Goal: Task Accomplishment & Management: Manage account settings

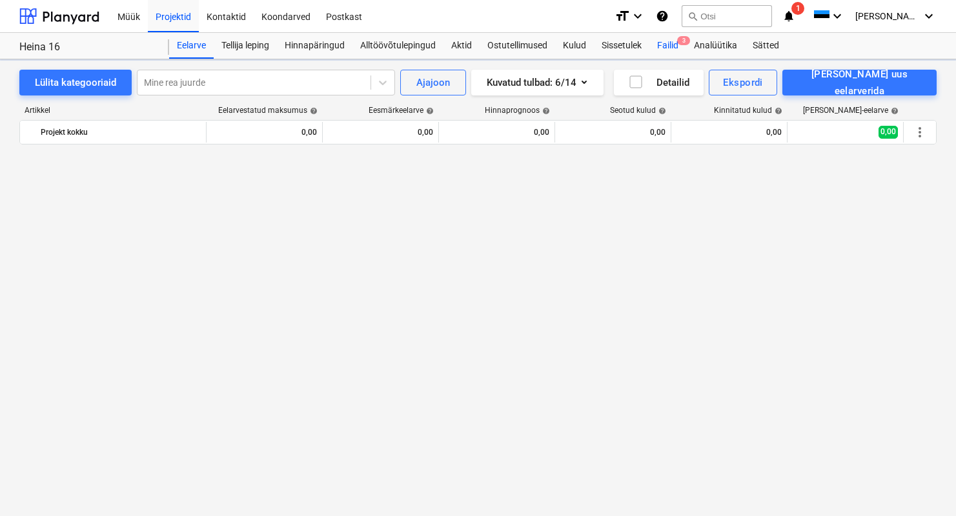
click at [673, 41] on div "Müük Projektid Kontaktid Koondarved Postkast format_size keyboard_arrow_down he…" at bounding box center [478, 258] width 956 height 516
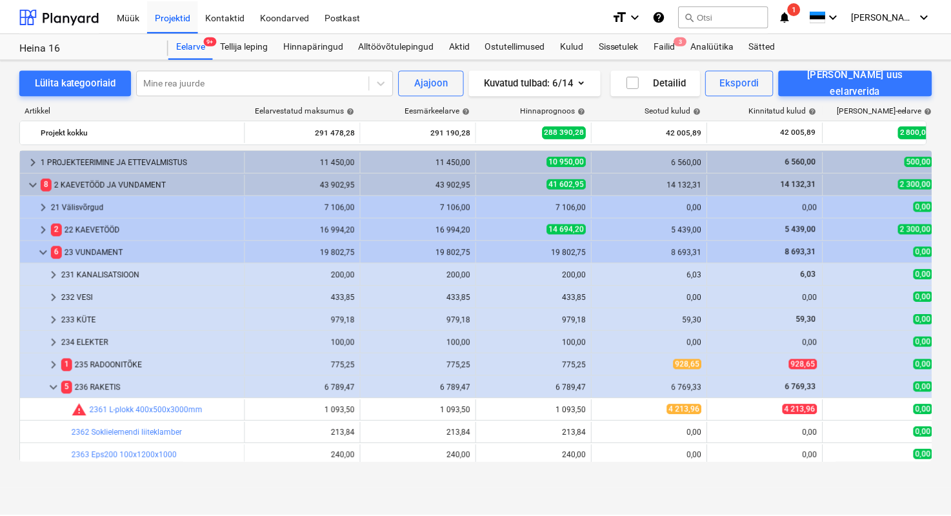
scroll to position [135, 0]
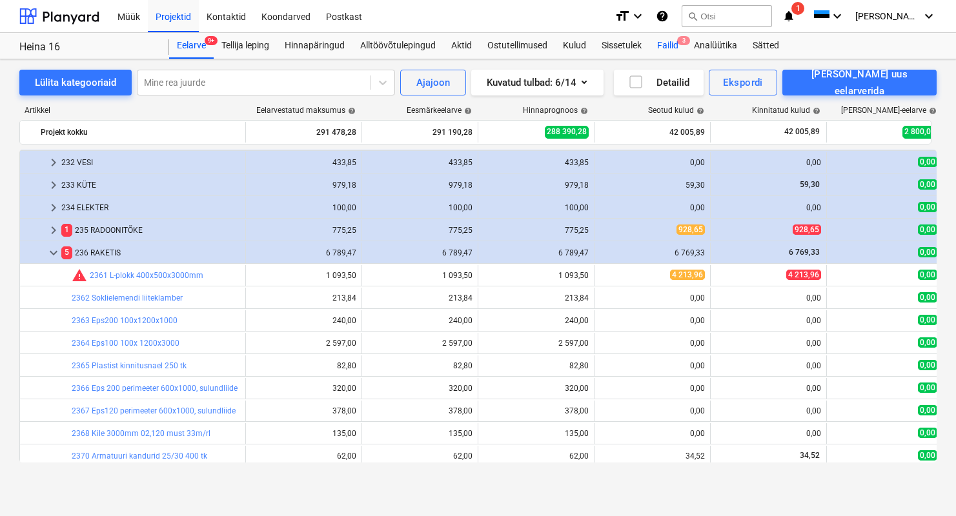
click at [673, 41] on div "Failid 3" at bounding box center [667, 46] width 37 height 26
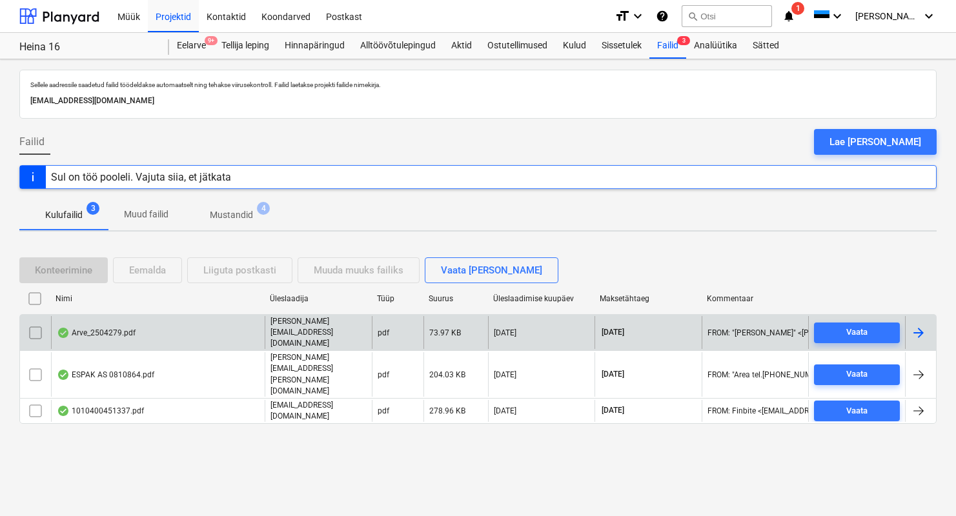
click at [98, 335] on div "Arve_2504279.pdf" at bounding box center [96, 333] width 79 height 10
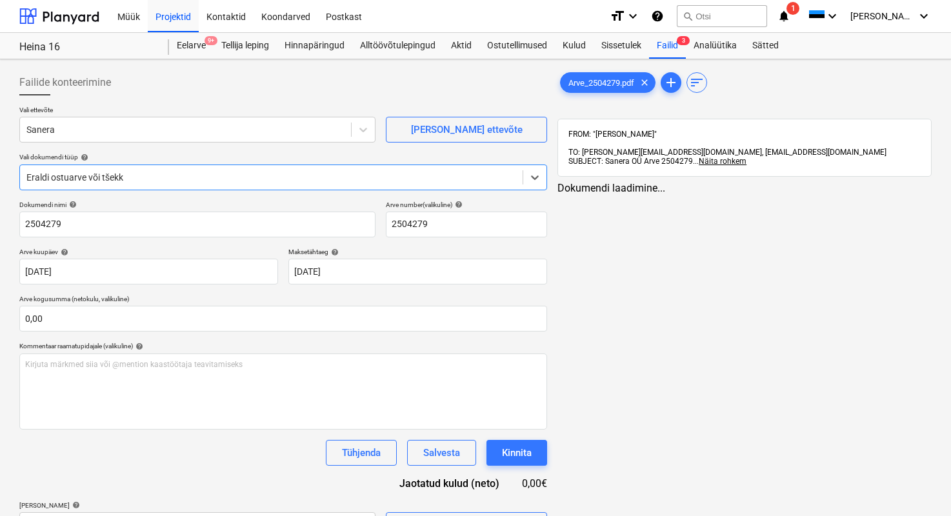
type input "2504279"
type input "[DATE]"
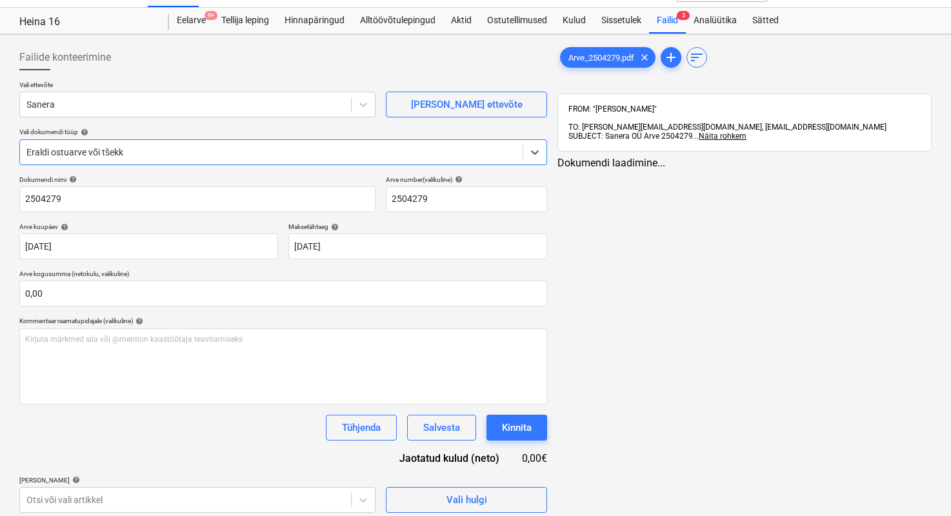
scroll to position [32, 0]
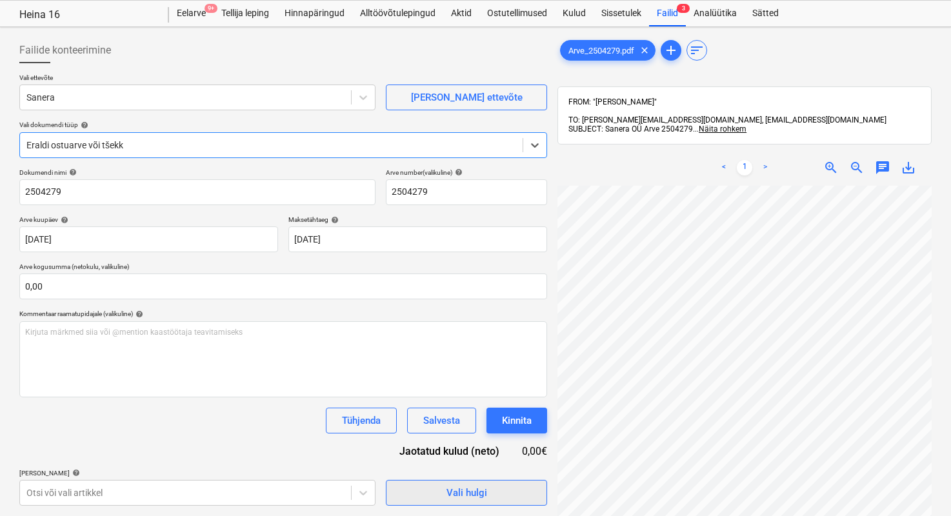
click at [514, 494] on span "Vali hulgi" at bounding box center [466, 493] width 129 height 17
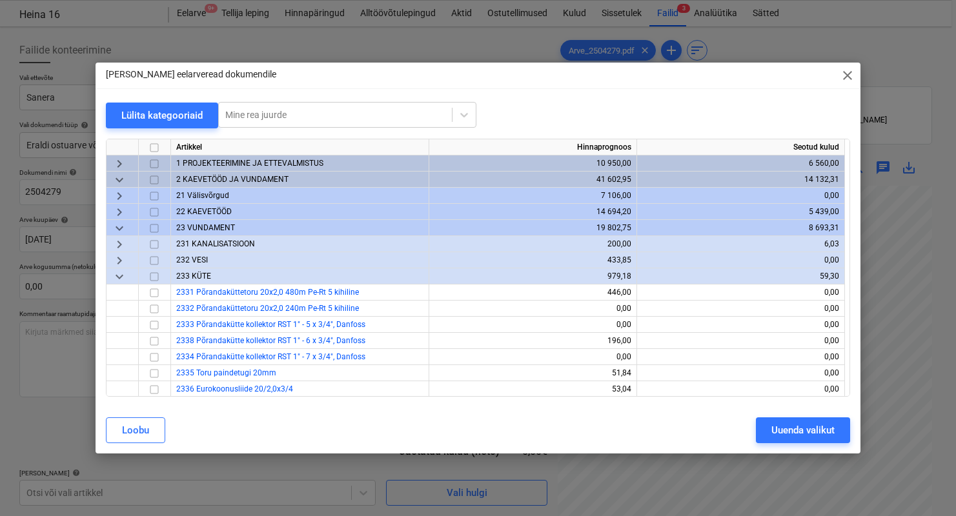
click at [134, 423] on div "Loobu" at bounding box center [135, 430] width 27 height 17
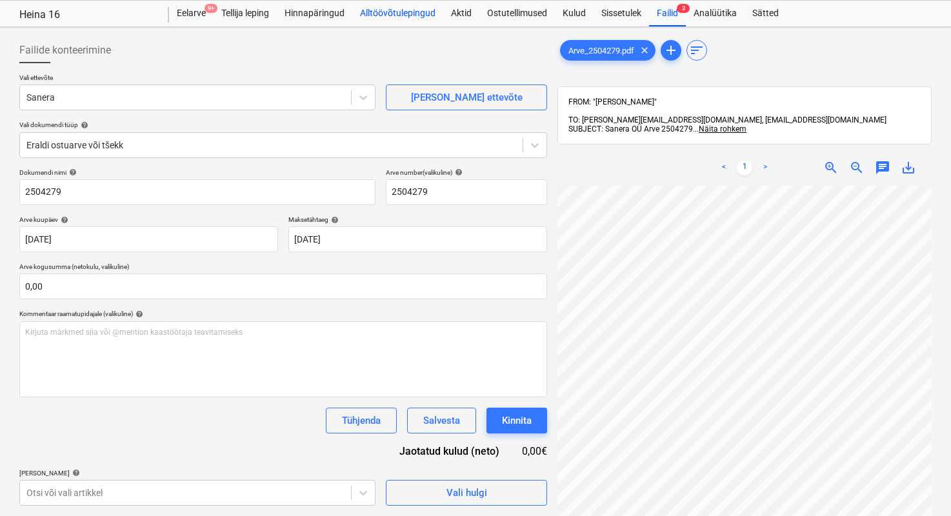
click at [376, 18] on div "Alltöövõtulepingud" at bounding box center [397, 14] width 91 height 26
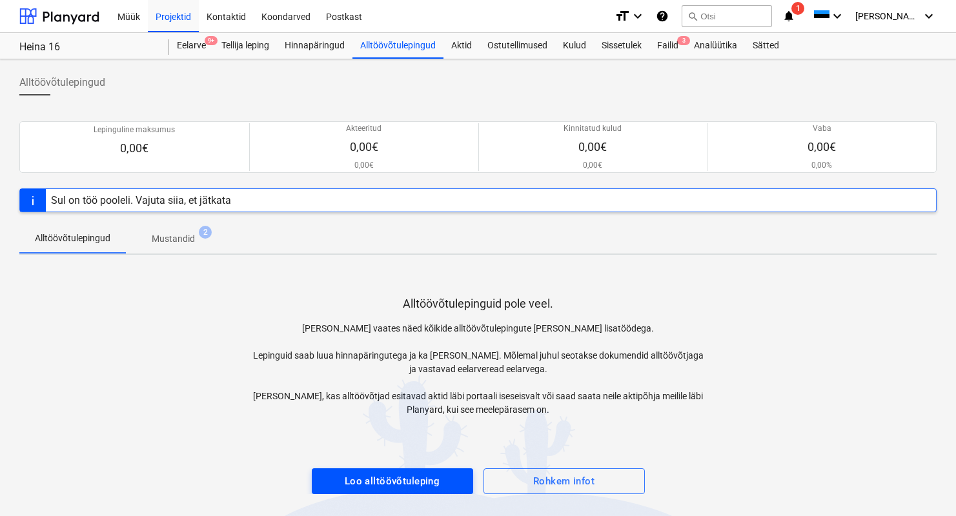
click at [351, 489] on div "Loo alltöövõtuleping" at bounding box center [393, 481] width 96 height 17
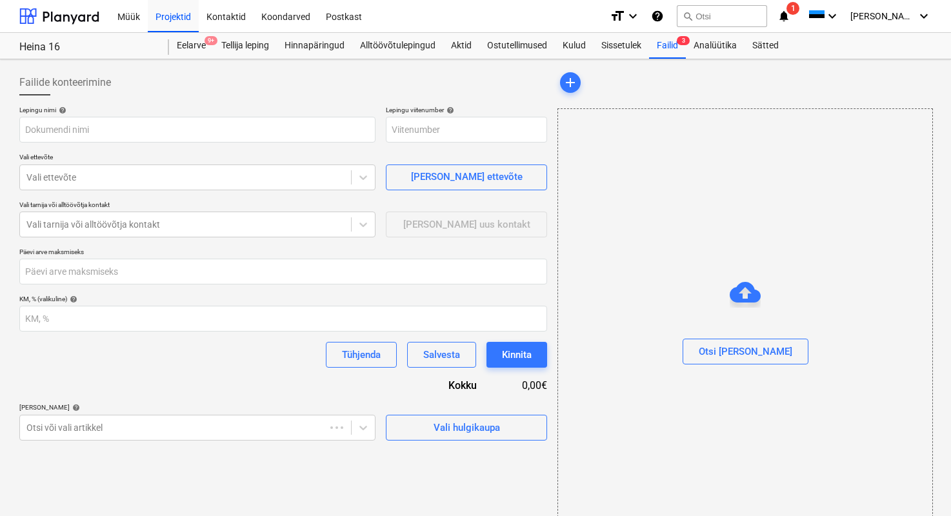
type input "PR-0021-SO-003"
click at [459, 432] on div "Vali hulgikaupa" at bounding box center [467, 428] width 66 height 17
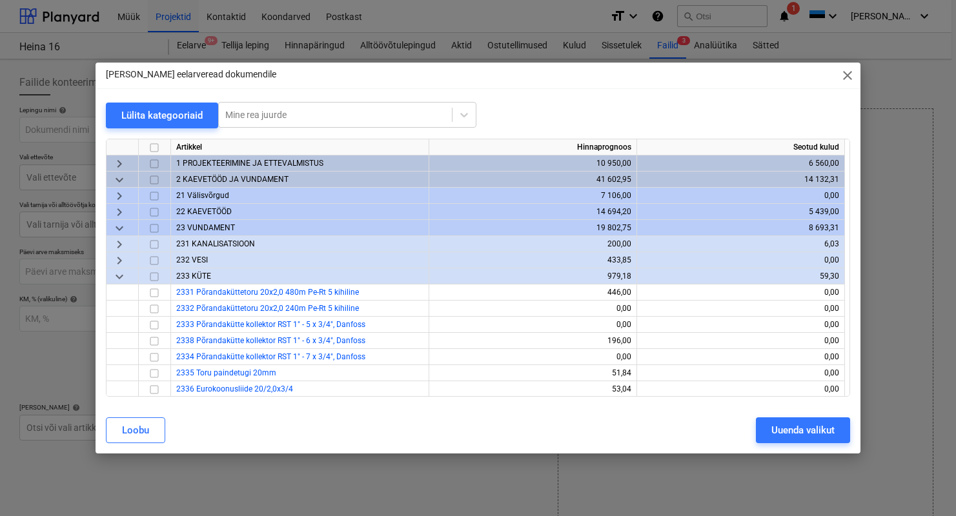
click at [216, 176] on span "2 KAEVETÖÖD JA VUNDAMENT" at bounding box center [232, 179] width 112 height 9
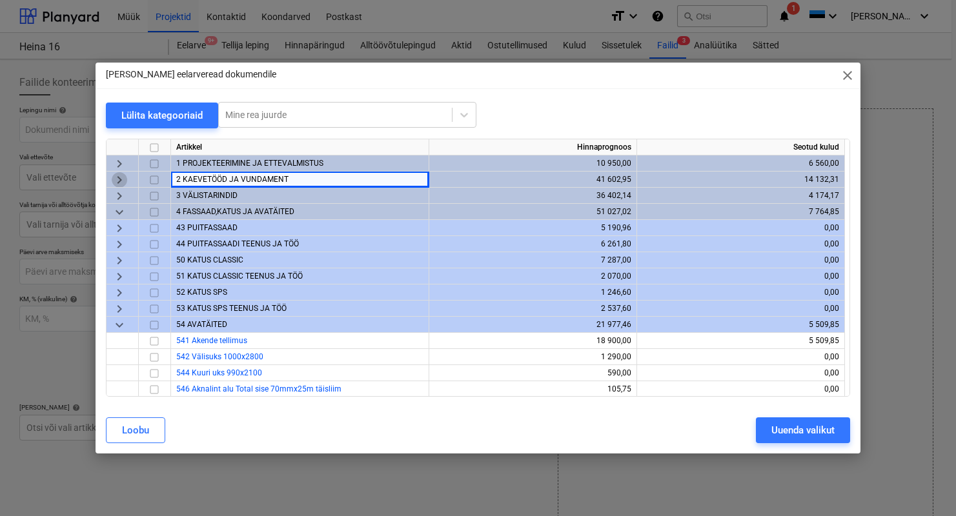
click at [121, 176] on span "keyboard_arrow_right" at bounding box center [119, 179] width 15 height 15
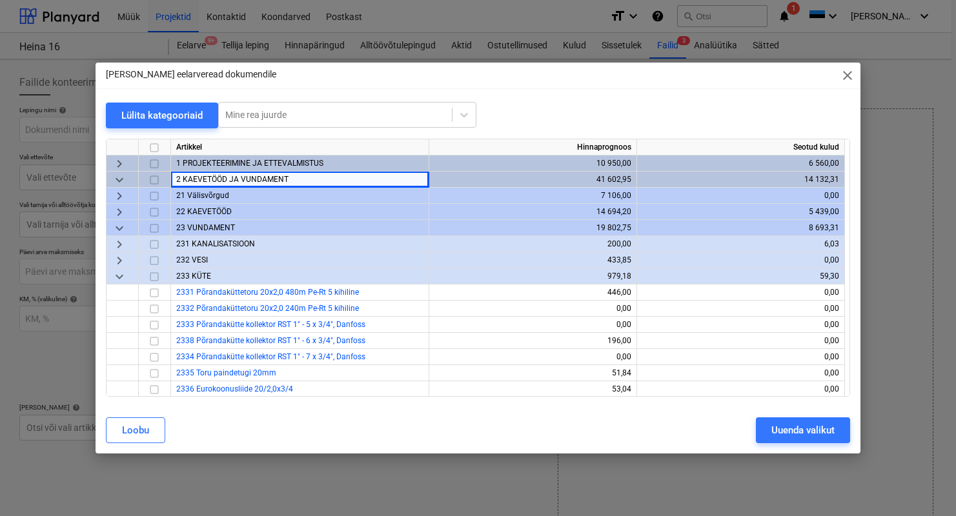
click at [206, 198] on span "21 Välisvõrgud" at bounding box center [202, 195] width 53 height 9
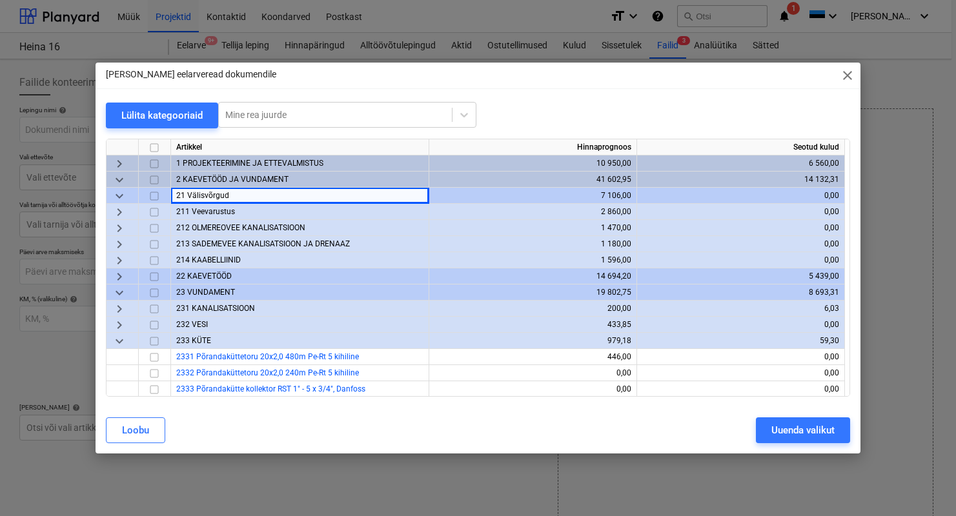
click at [209, 270] on div "22 KAEVETÖÖD" at bounding box center [300, 277] width 258 height 16
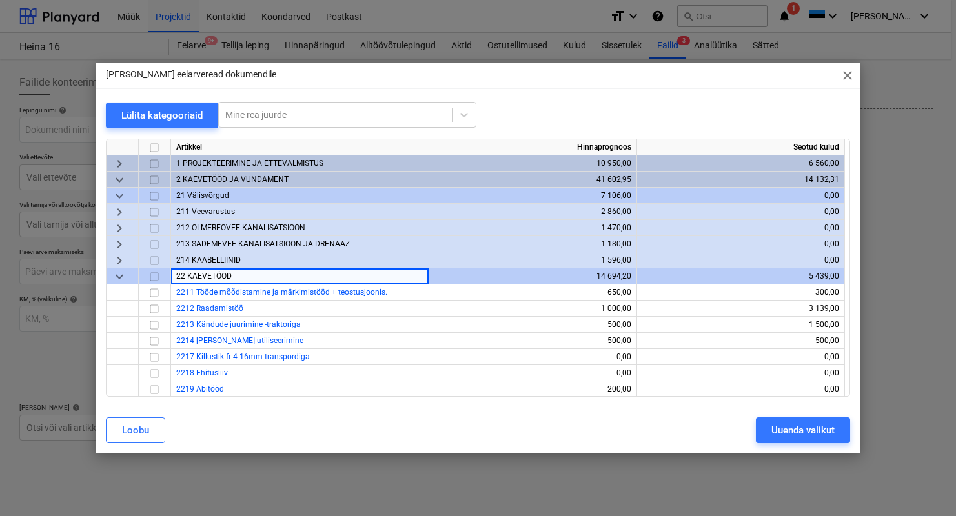
click at [154, 212] on input "checkbox" at bounding box center [154, 212] width 15 height 15
click at [157, 226] on input "checkbox" at bounding box center [154, 228] width 15 height 15
click at [152, 195] on input "checkbox" at bounding box center [154, 195] width 15 height 15
click at [154, 277] on input "checkbox" at bounding box center [154, 276] width 15 height 15
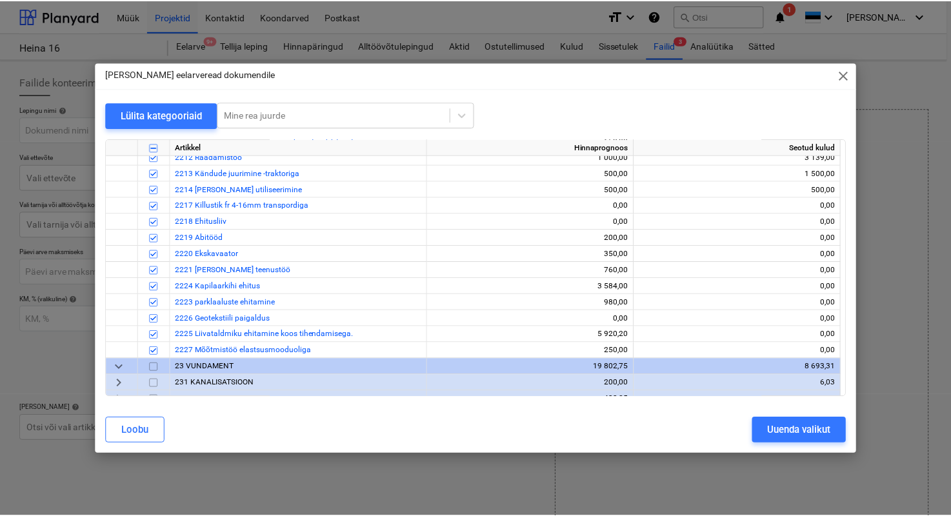
scroll to position [163, 0]
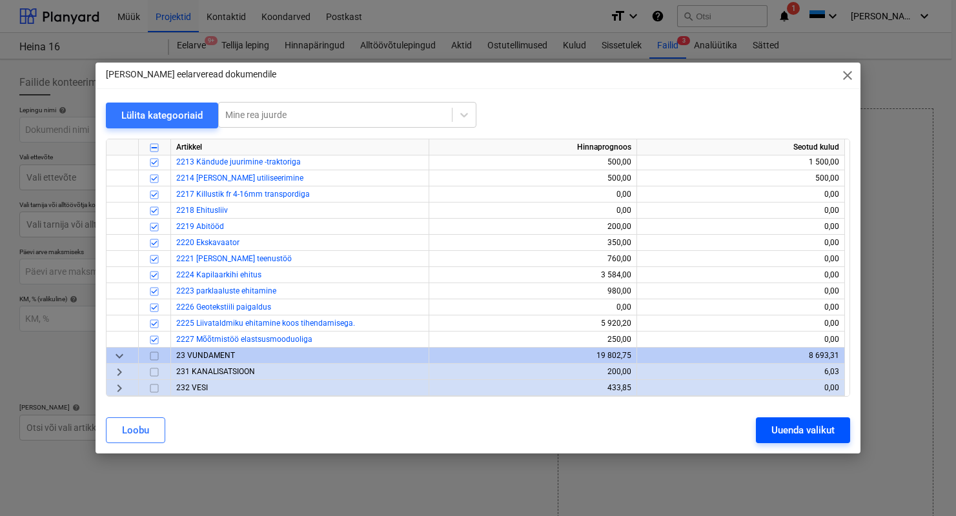
click at [796, 430] on div "Uuenda valikut" at bounding box center [802, 430] width 63 height 17
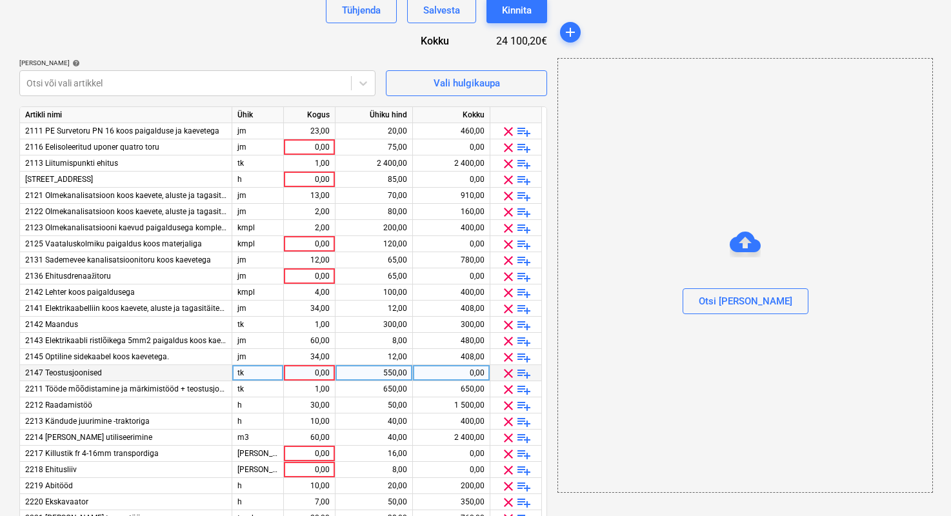
scroll to position [346, 0]
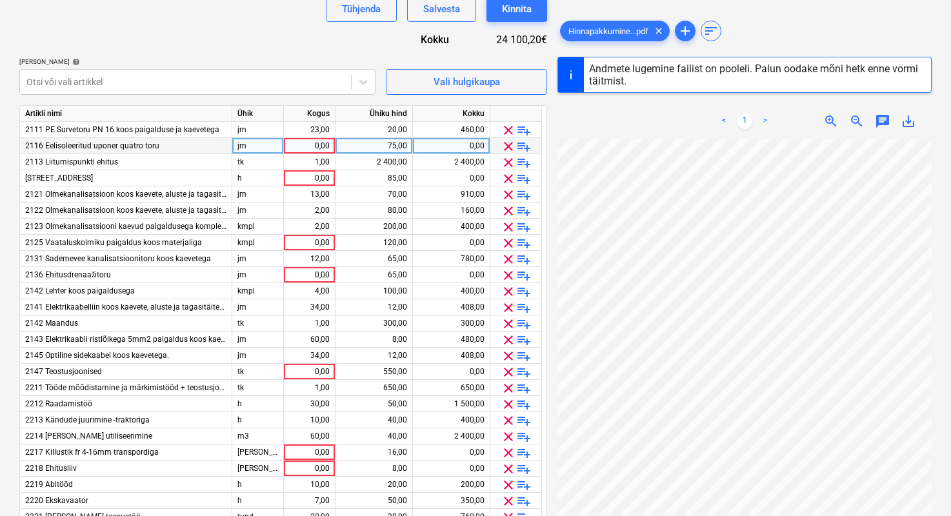
type input "14986915"
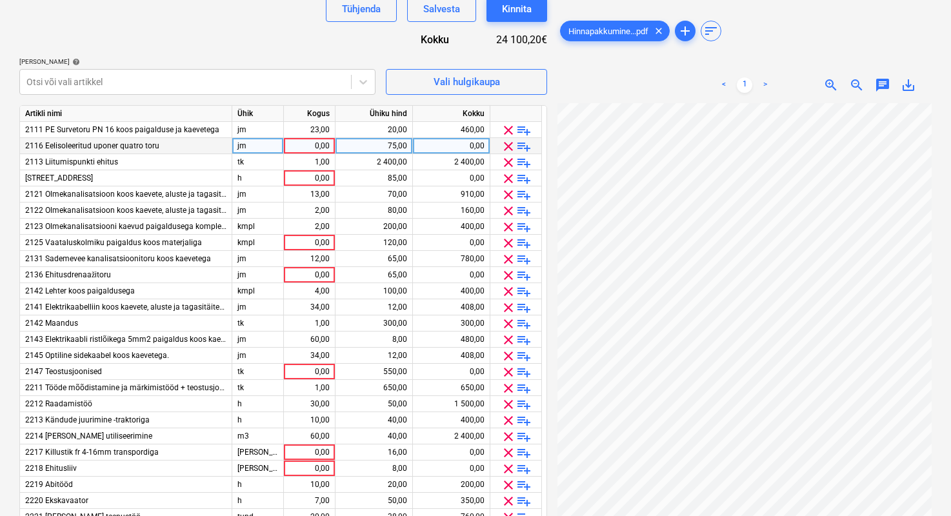
click at [505, 143] on span "clear" at bounding box center [508, 146] width 15 height 15
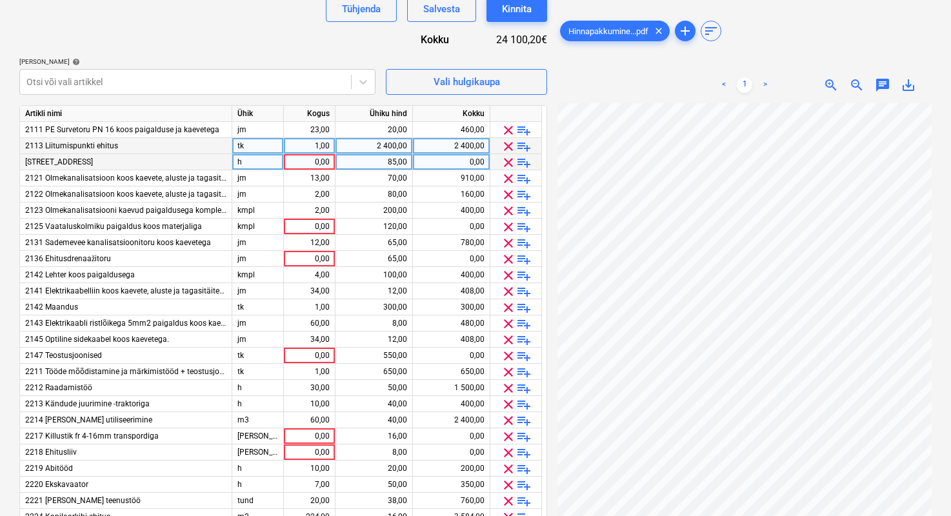
click at [507, 160] on span "clear" at bounding box center [508, 162] width 15 height 15
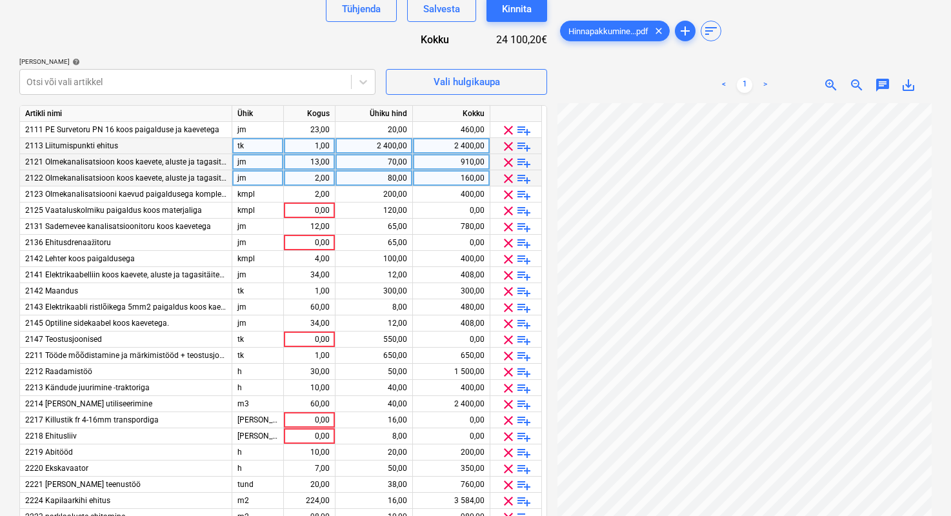
click at [509, 179] on span "clear" at bounding box center [508, 178] width 15 height 15
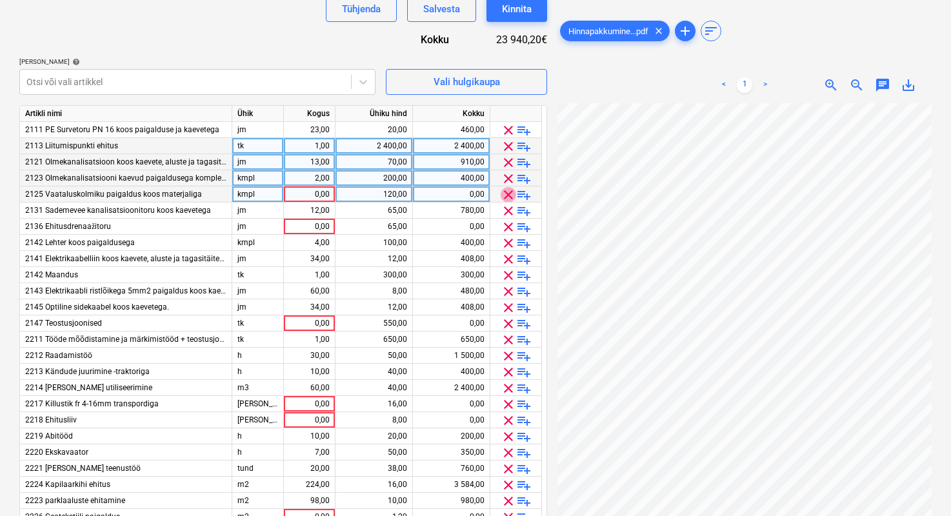
click at [506, 192] on span "clear" at bounding box center [508, 194] width 15 height 15
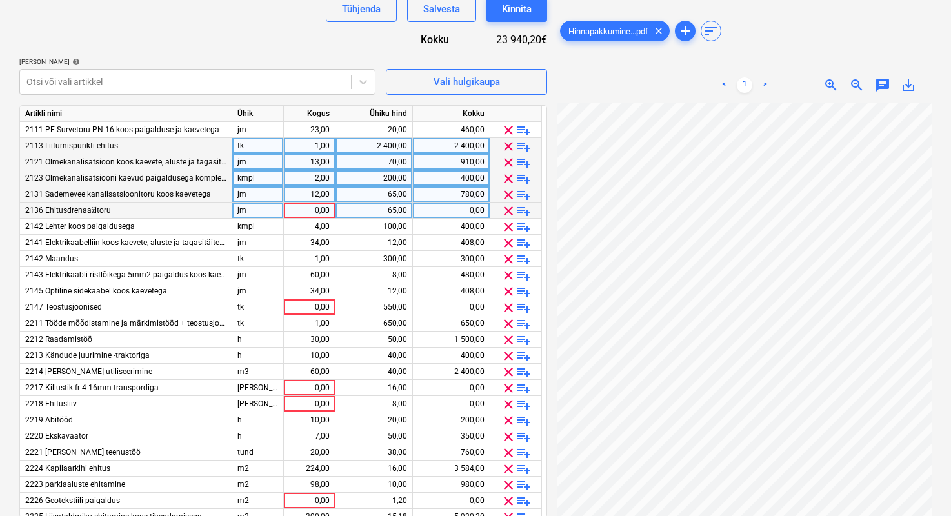
click at [507, 206] on span "clear" at bounding box center [508, 210] width 15 height 15
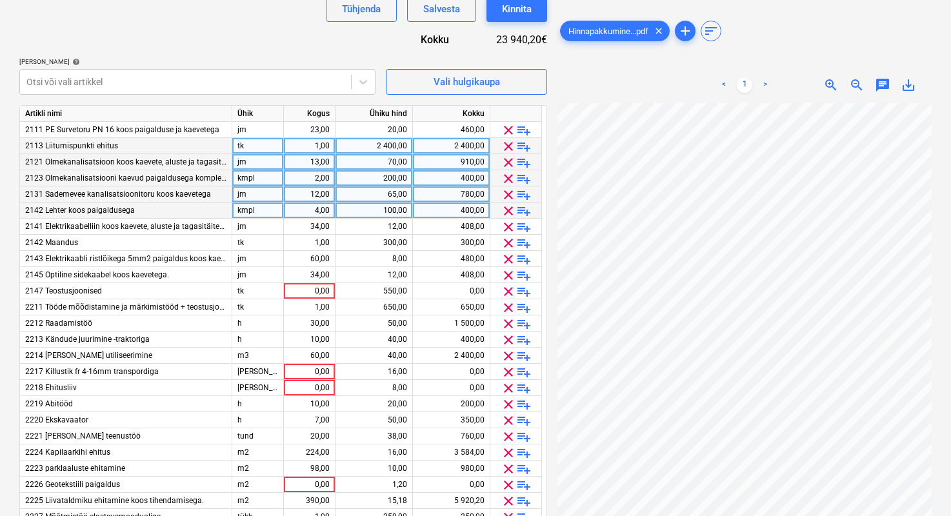
click at [507, 206] on span "clear" at bounding box center [508, 210] width 15 height 15
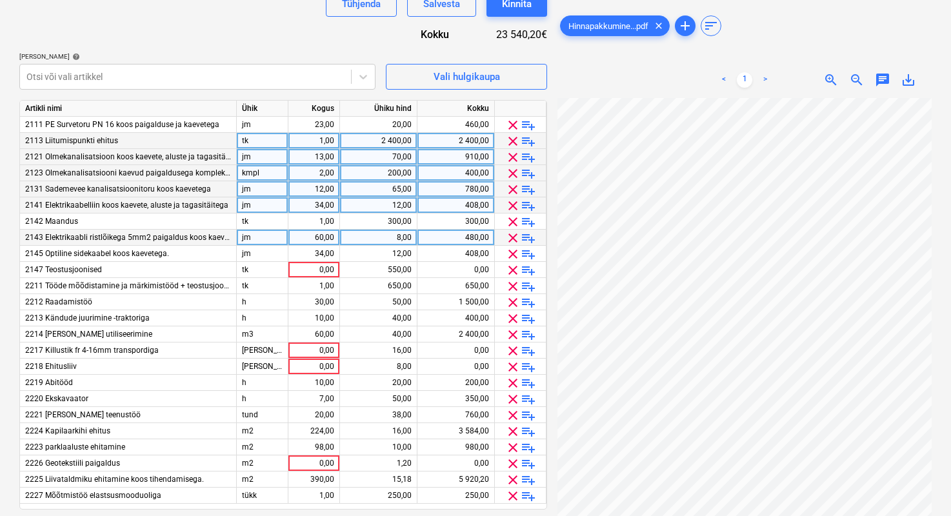
scroll to position [358, 0]
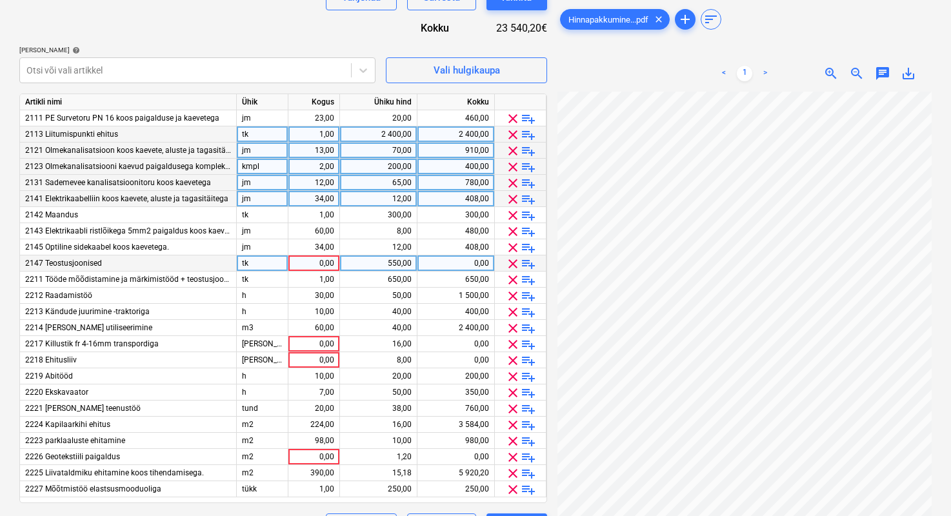
click at [509, 264] on span "clear" at bounding box center [512, 263] width 15 height 15
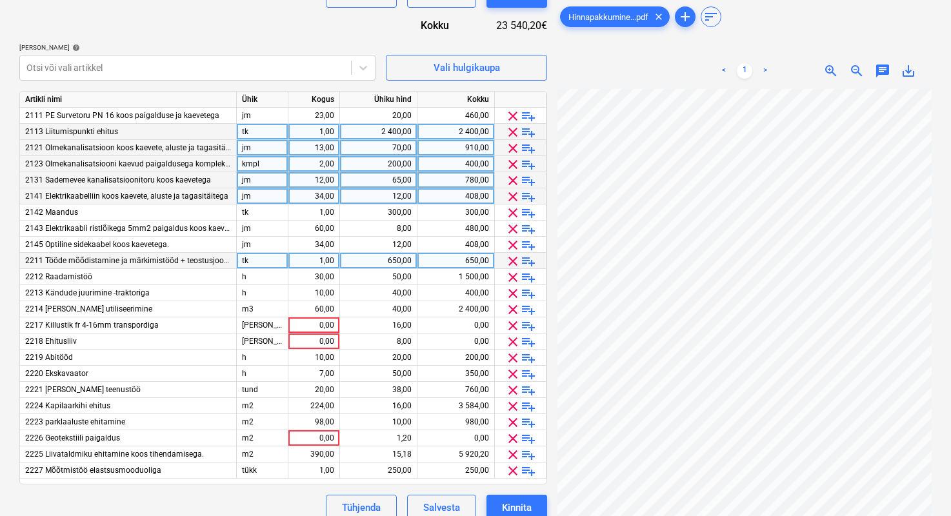
scroll to position [363, 0]
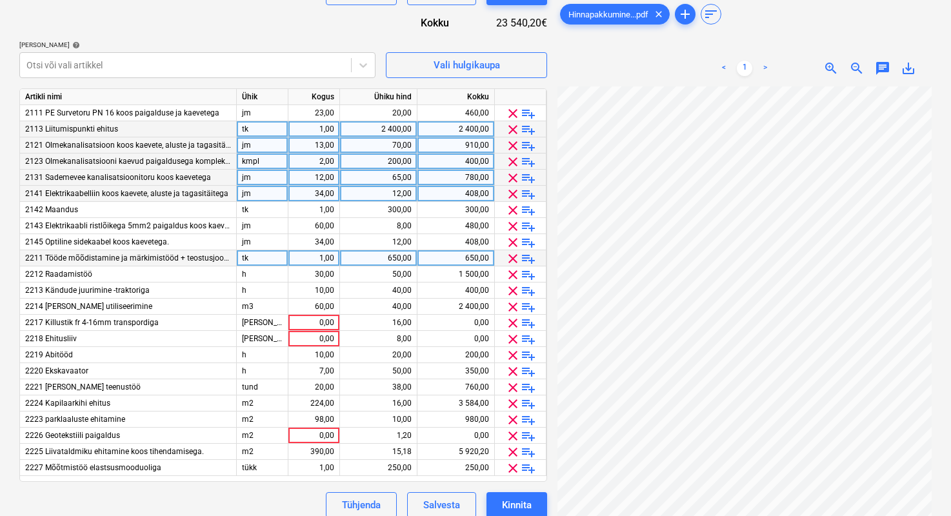
click at [510, 259] on span "clear" at bounding box center [512, 258] width 15 height 15
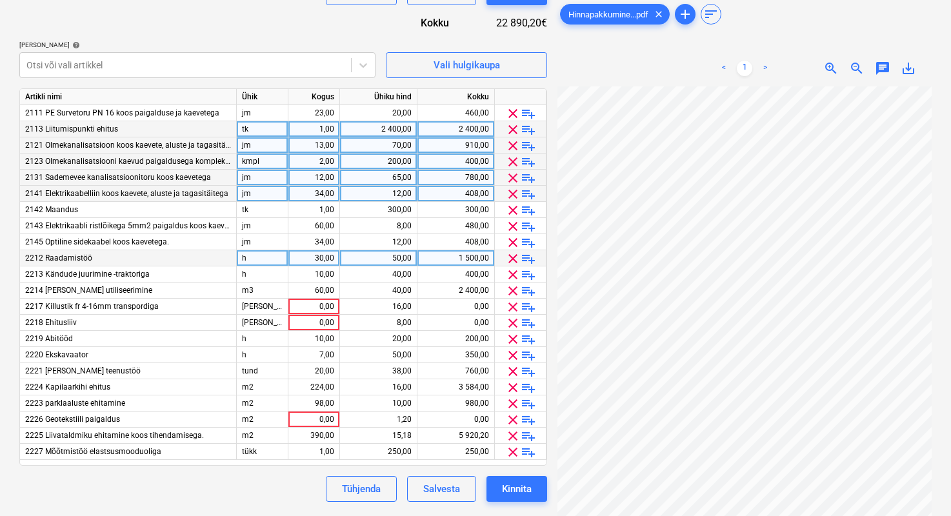
click at [511, 261] on span "clear" at bounding box center [512, 258] width 15 height 15
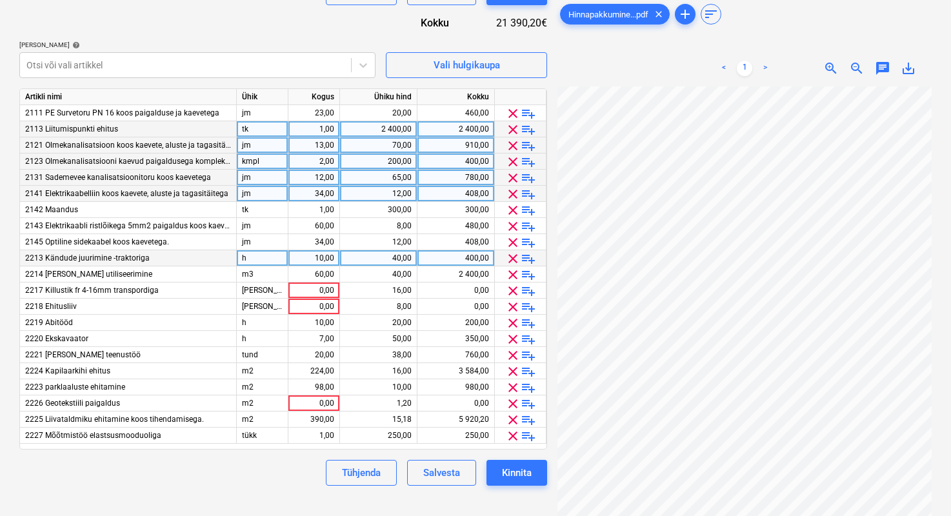
click at [511, 261] on span "clear" at bounding box center [512, 258] width 15 height 15
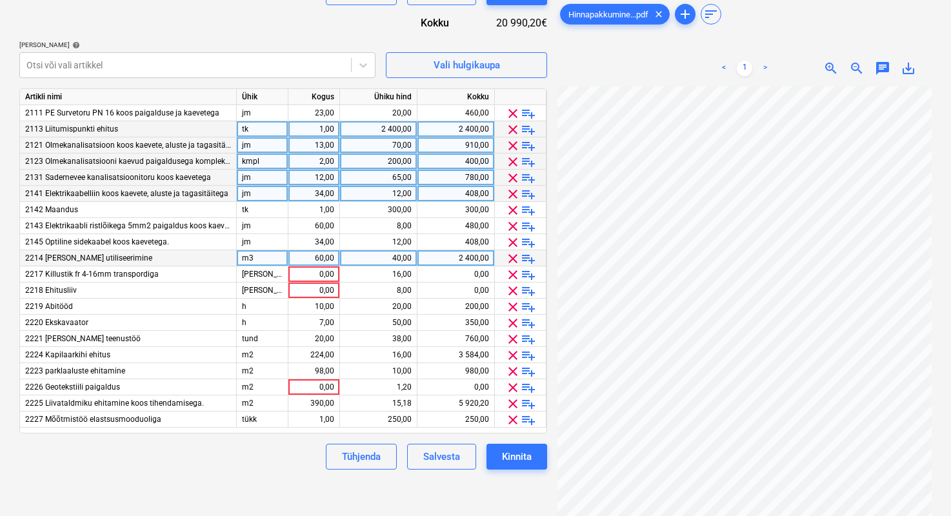
click at [511, 261] on span "clear" at bounding box center [512, 258] width 15 height 15
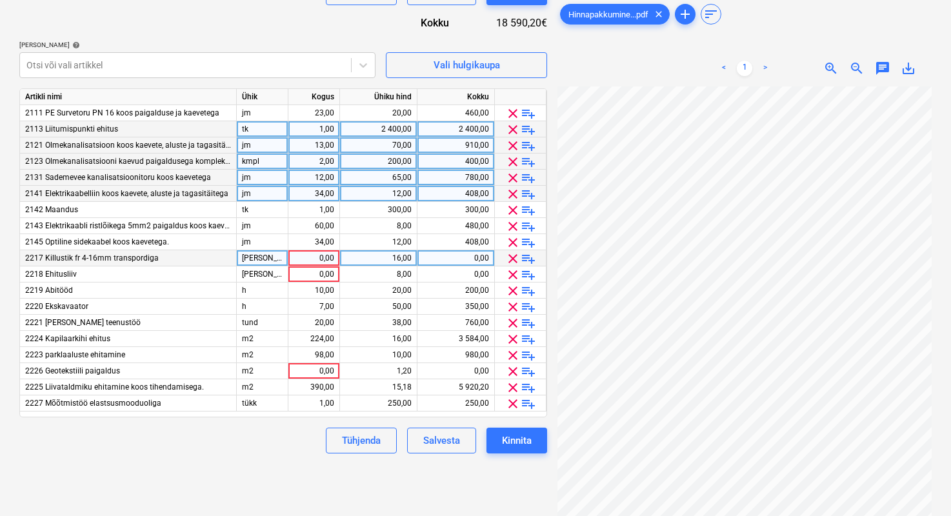
click at [511, 261] on span "clear" at bounding box center [512, 258] width 15 height 15
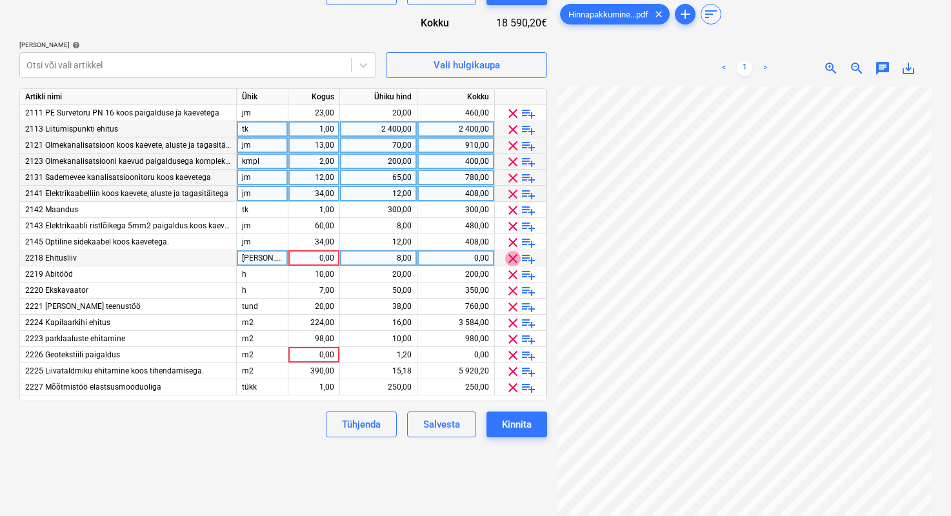
click at [511, 261] on span "clear" at bounding box center [512, 258] width 15 height 15
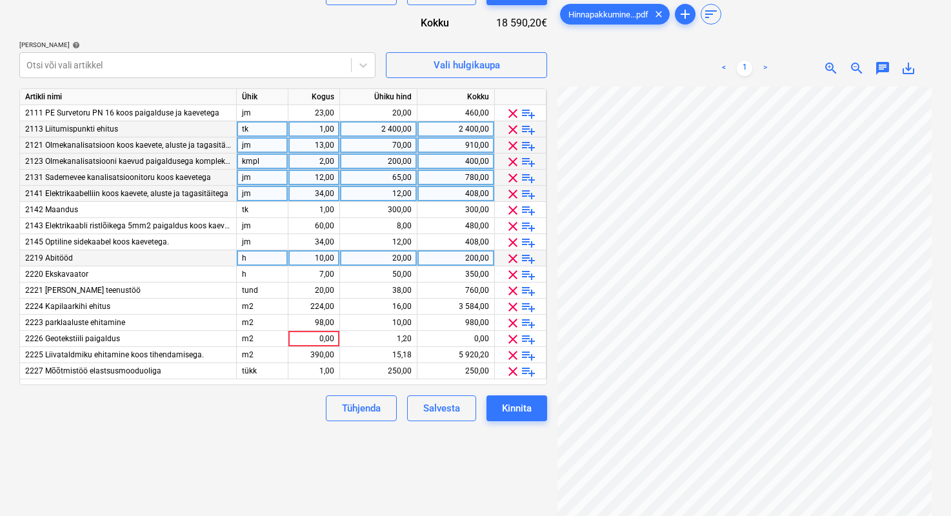
click at [511, 261] on span "clear" at bounding box center [512, 258] width 15 height 15
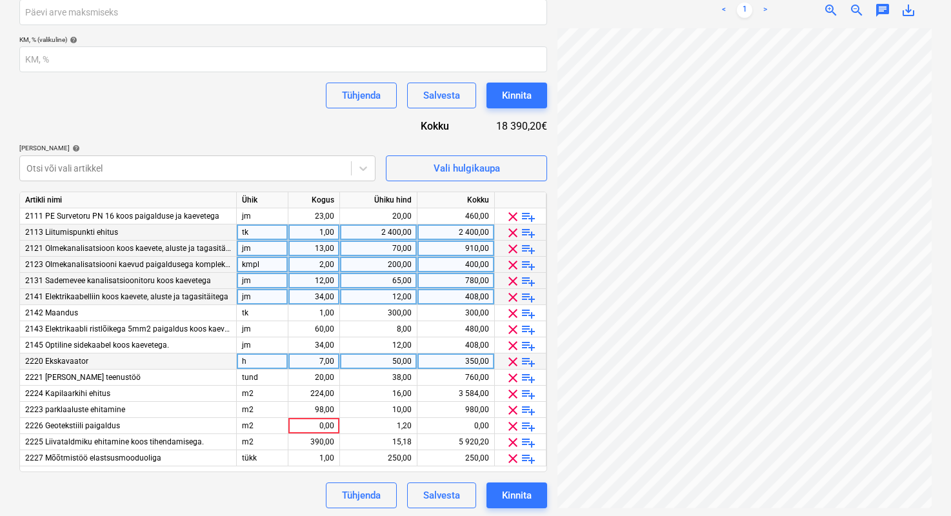
scroll to position [256, 0]
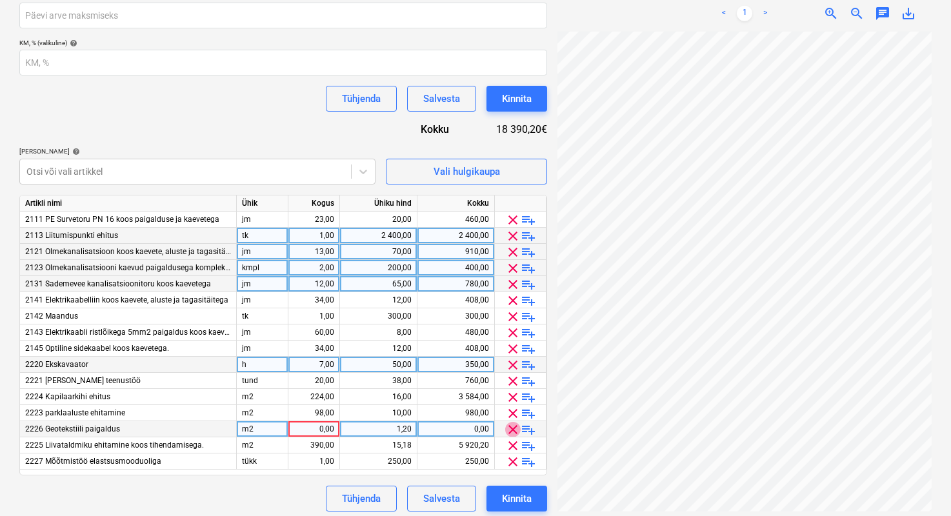
click at [511, 433] on span "clear" at bounding box center [512, 429] width 15 height 15
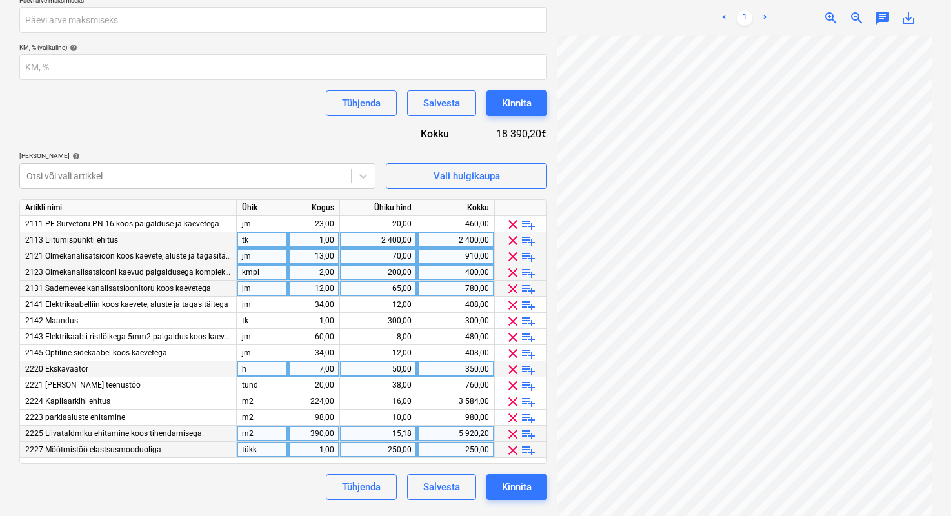
click at [516, 449] on span "clear" at bounding box center [512, 450] width 15 height 15
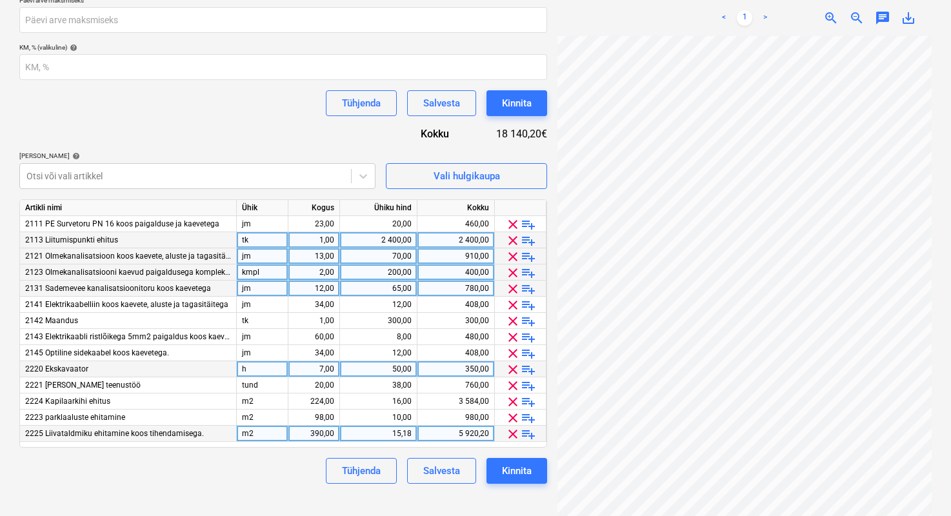
scroll to position [0, 0]
click at [502, 467] on div "Kinnita" at bounding box center [517, 471] width 30 height 17
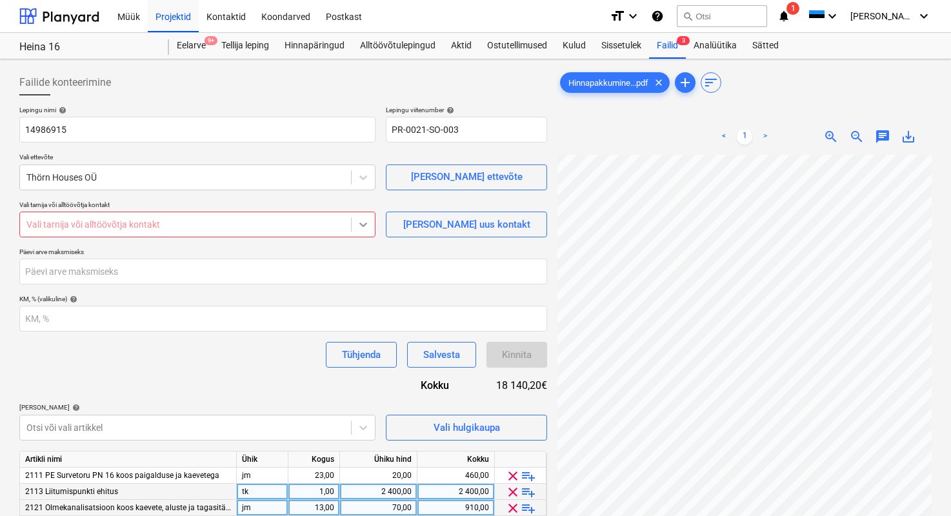
click at [354, 224] on div at bounding box center [363, 224] width 23 height 23
click at [291, 223] on div at bounding box center [185, 224] width 318 height 13
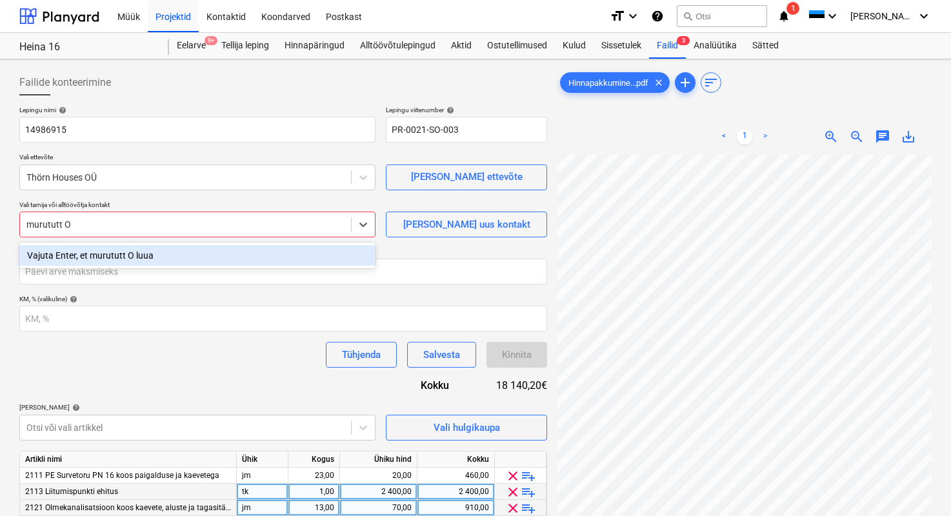
type input "murututt OÜ"
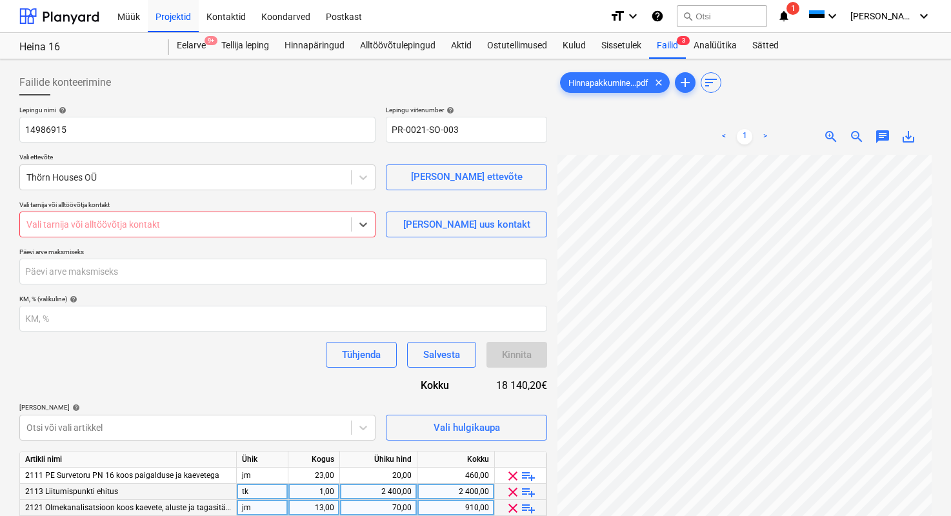
drag, startPoint x: 99, startPoint y: 227, endPoint x: 41, endPoint y: 212, distance: 60.6
click at [41, 212] on div "Vali tarnija või alltöövõtja kontakt" at bounding box center [197, 225] width 356 height 26
click at [98, 219] on div at bounding box center [185, 224] width 318 height 13
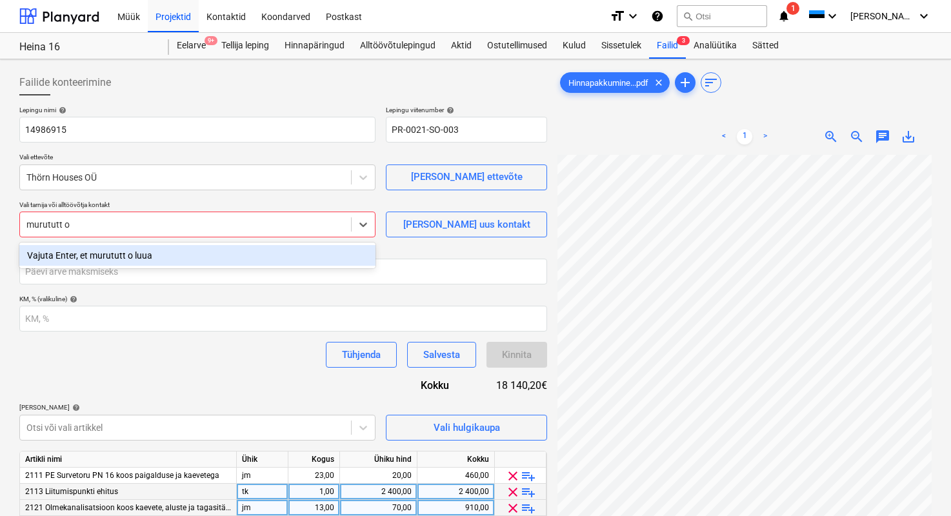
type input "murututt oü"
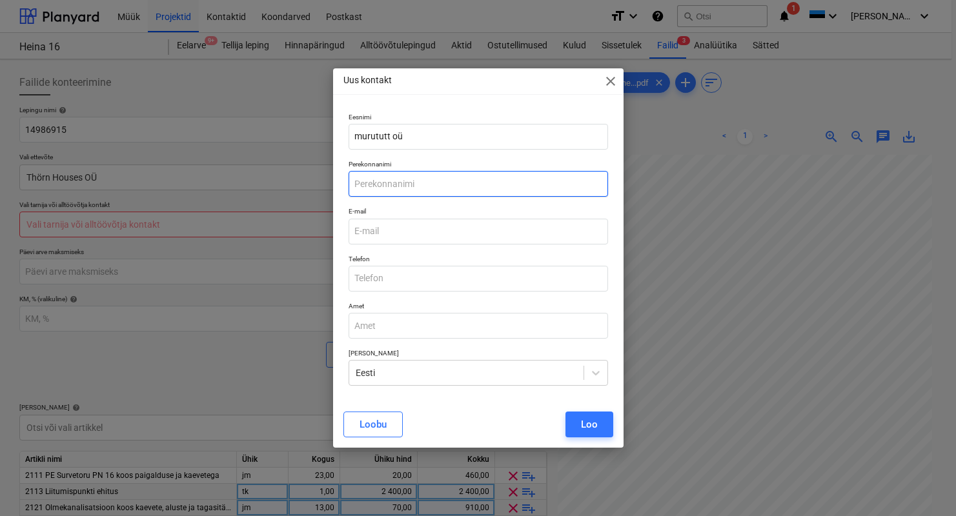
click at [411, 179] on input "text" at bounding box center [478, 184] width 259 height 26
type input "Slaava"
click at [431, 224] on input "email" at bounding box center [478, 232] width 259 height 26
click at [409, 226] on input "email" at bounding box center [478, 232] width 259 height 26
paste input "[EMAIL_ADDRESS][DOMAIN_NAME]"
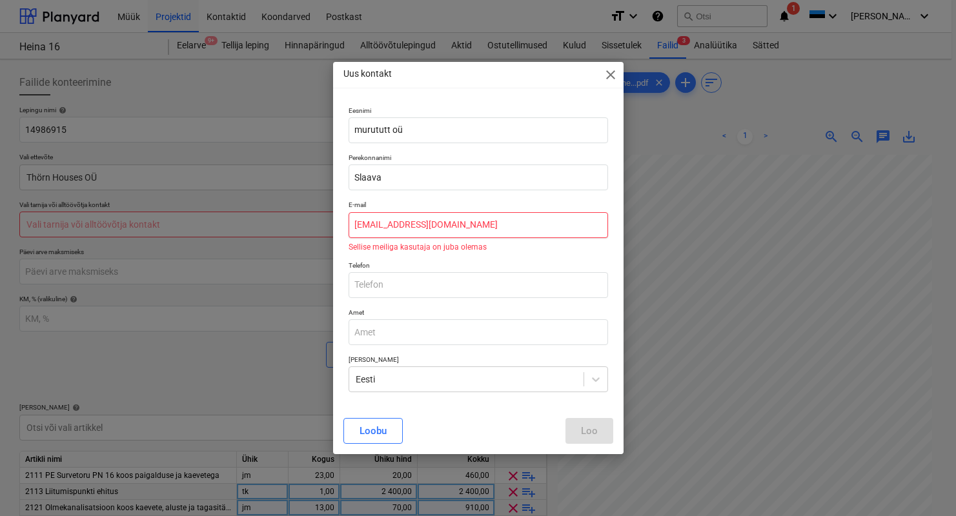
click at [367, 226] on input "[EMAIL_ADDRESS][DOMAIN_NAME]" at bounding box center [478, 225] width 259 height 26
type input "[EMAIL_ADDRESS][DOMAIN_NAME]"
click at [415, 281] on input "text" at bounding box center [478, 285] width 259 height 26
click at [482, 283] on input "text" at bounding box center [478, 285] width 259 height 26
type input "5507444"
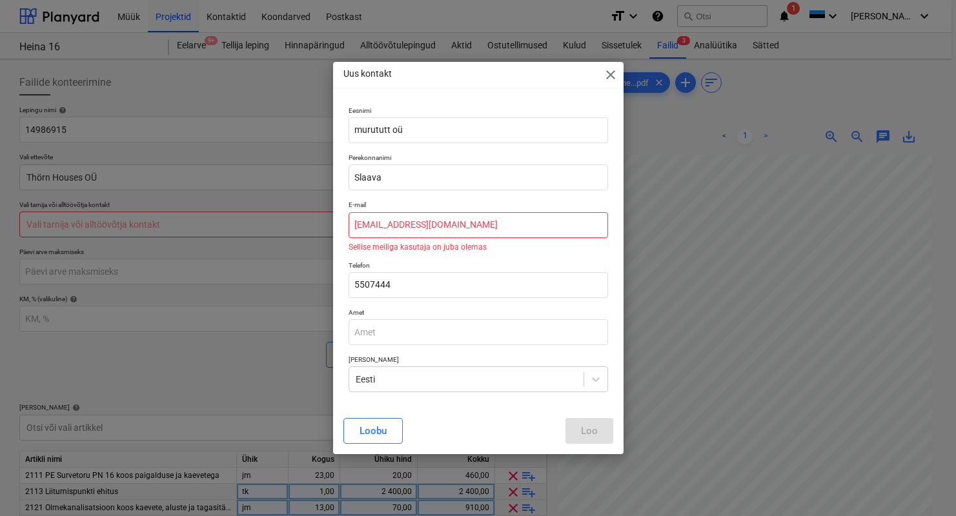
drag, startPoint x: 435, startPoint y: 229, endPoint x: 336, endPoint y: 223, distance: 99.6
click at [336, 221] on div "Eesnimi murututt oü Perekonnanimi [PERSON_NAME] E-mail [EMAIL_ADDRESS][DOMAIN_N…" at bounding box center [478, 254] width 290 height 307
click at [604, 76] on span "close" at bounding box center [610, 74] width 15 height 15
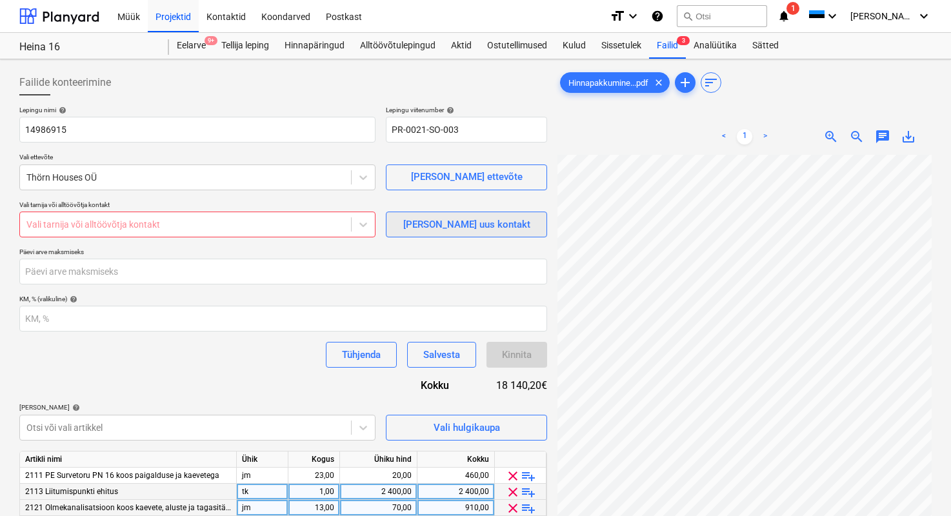
click at [418, 227] on span "[PERSON_NAME] uus kontakt" at bounding box center [466, 224] width 129 height 17
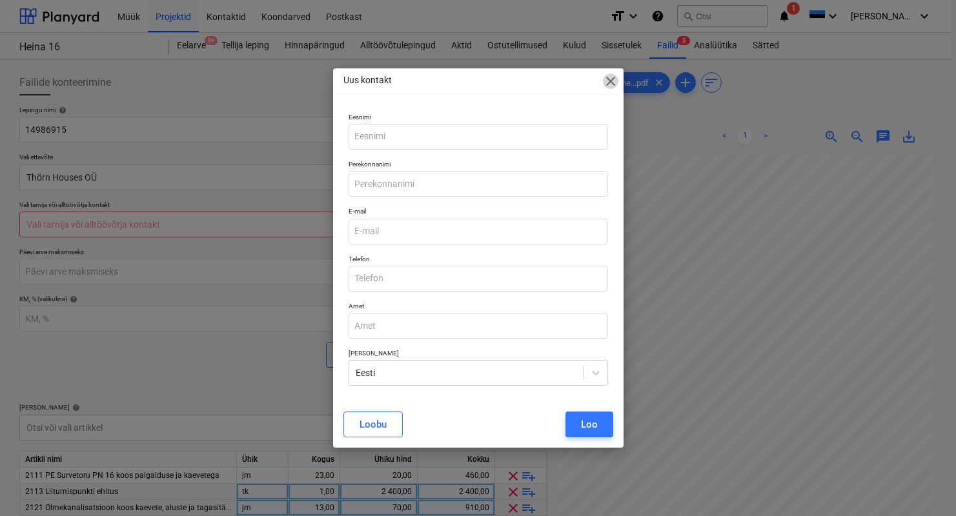
click at [610, 81] on span "close" at bounding box center [610, 81] width 15 height 15
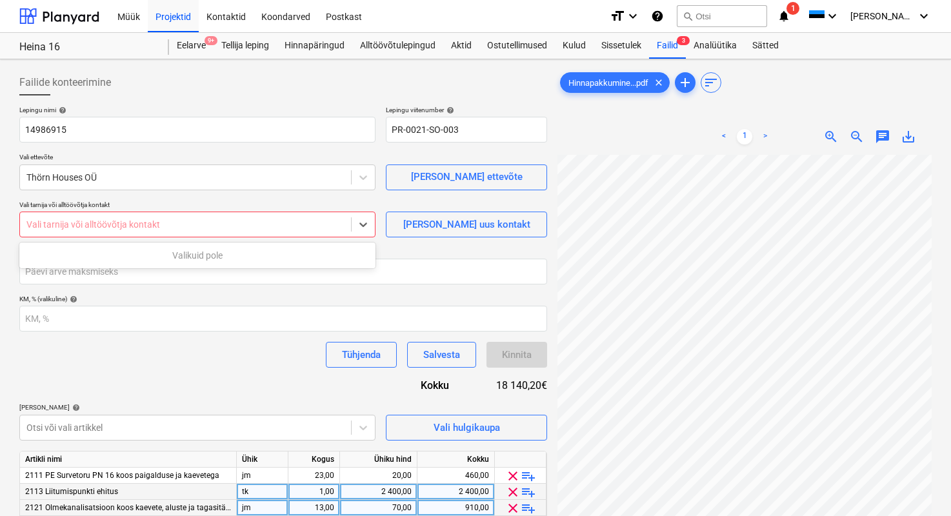
drag, startPoint x: 233, startPoint y: 219, endPoint x: 179, endPoint y: 210, distance: 54.9
click at [179, 210] on div "Vali tarnija või alltöövõtja kontakt Use Up and Down to choose options, press E…" at bounding box center [197, 219] width 356 height 37
click at [188, 223] on div at bounding box center [185, 224] width 318 height 13
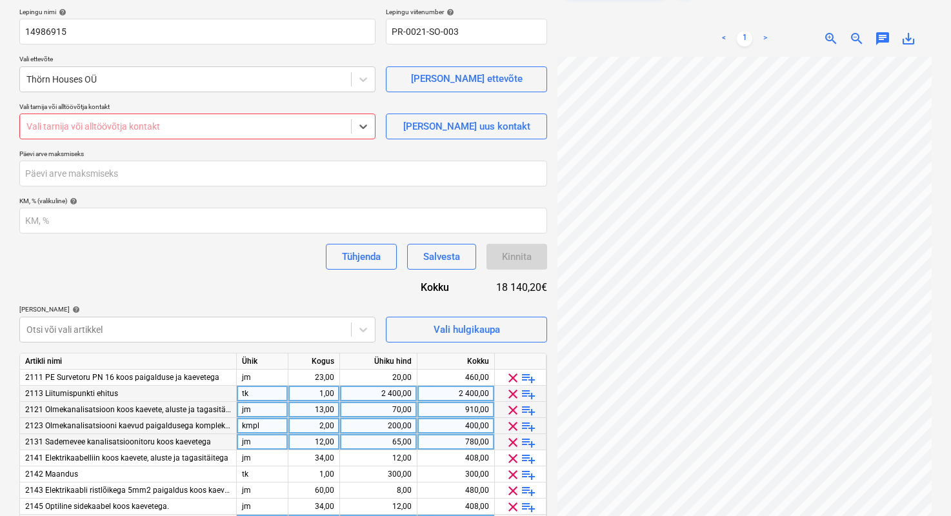
scroll to position [101, 0]
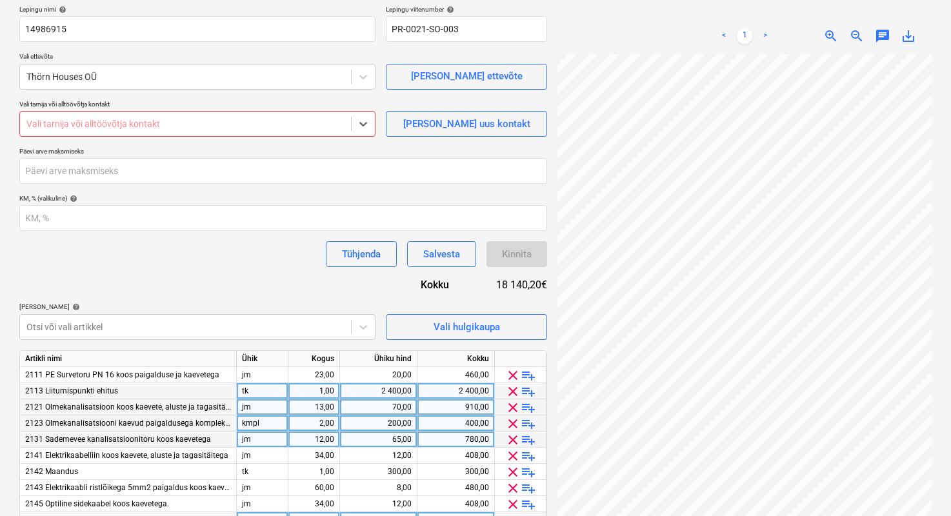
click at [210, 121] on div at bounding box center [185, 123] width 318 height 13
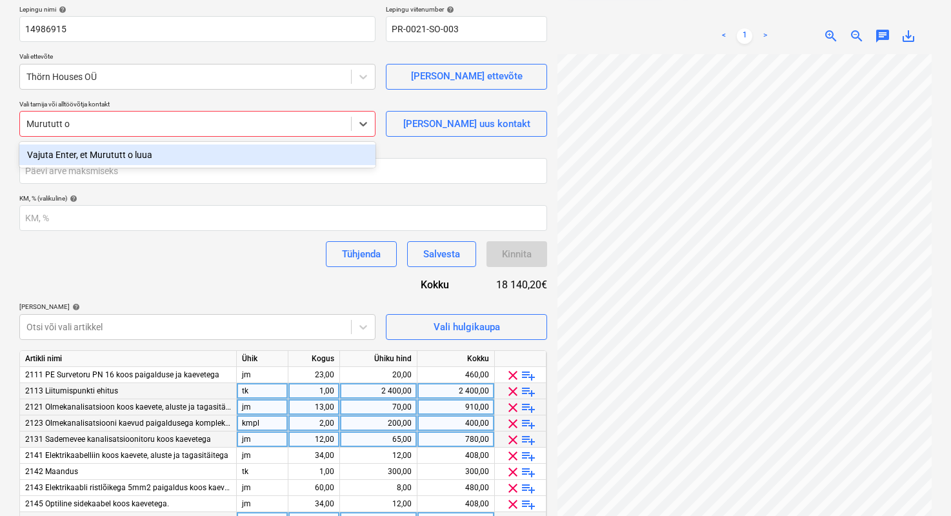
type input "Murututt oü"
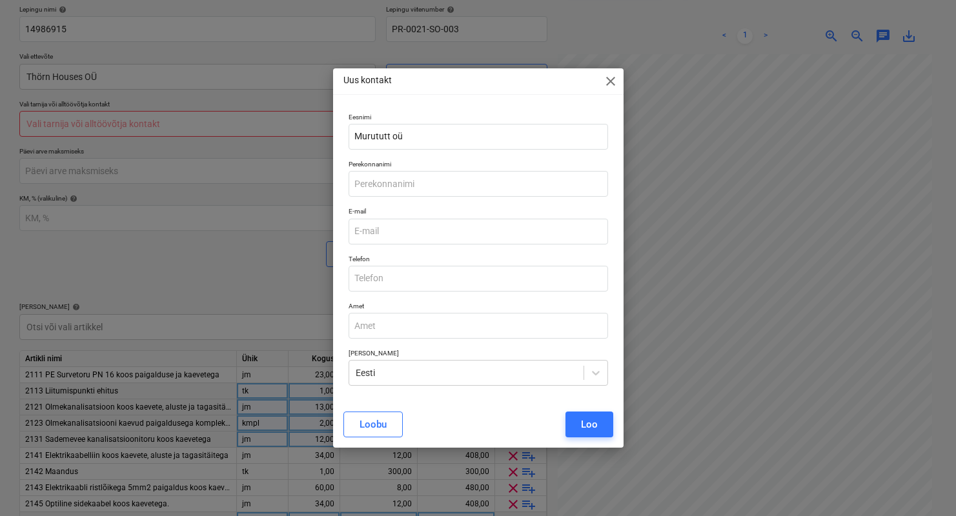
click at [369, 422] on div "Loobu" at bounding box center [373, 424] width 27 height 17
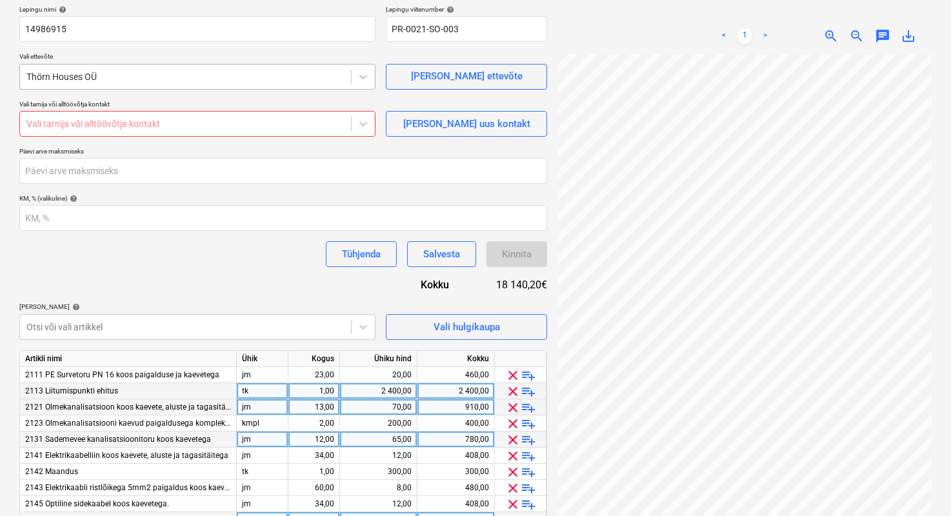
click at [102, 79] on div at bounding box center [185, 76] width 318 height 13
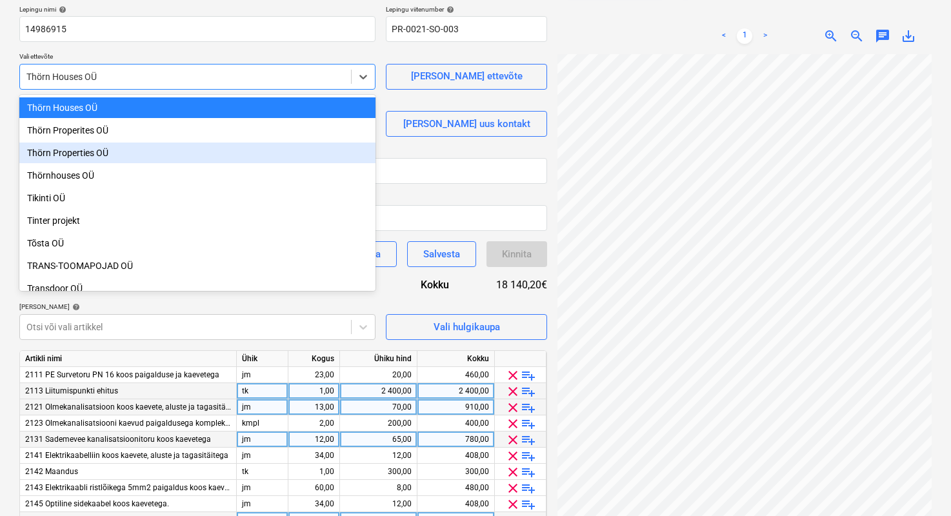
scroll to position [6328, 0]
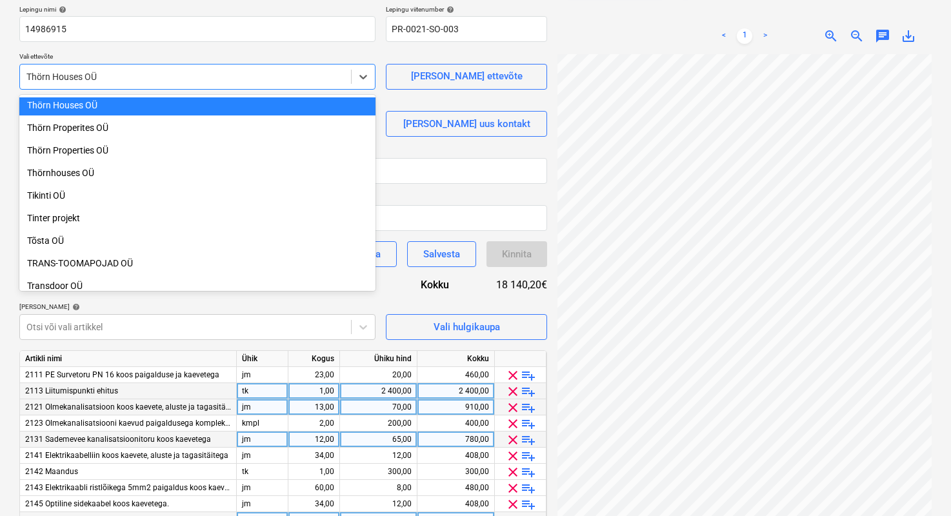
click at [118, 85] on div "Thörn Houses OÜ" at bounding box center [185, 77] width 331 height 18
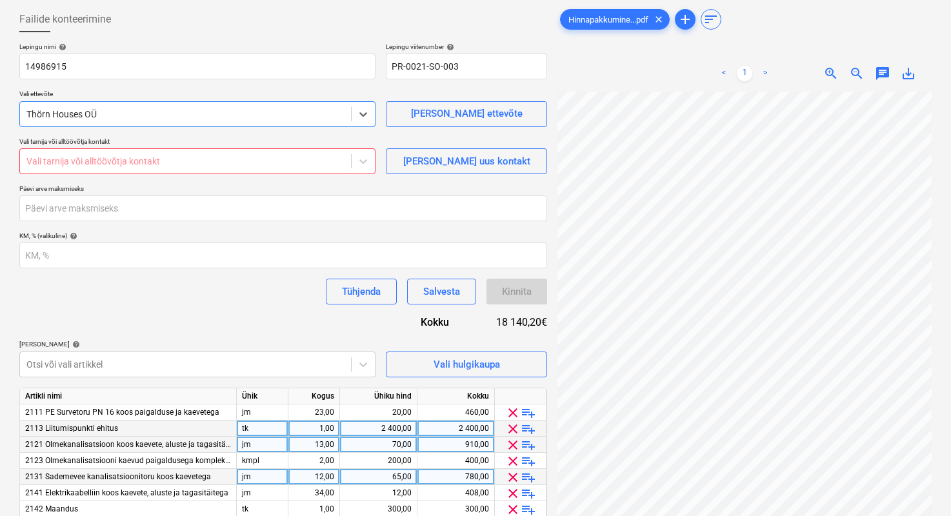
scroll to position [0, 0]
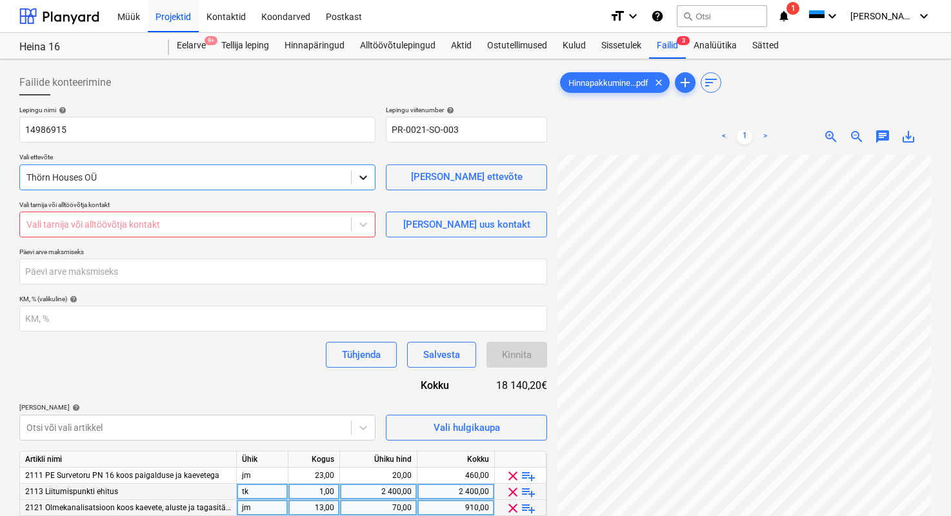
click at [360, 179] on icon at bounding box center [363, 177] width 13 height 13
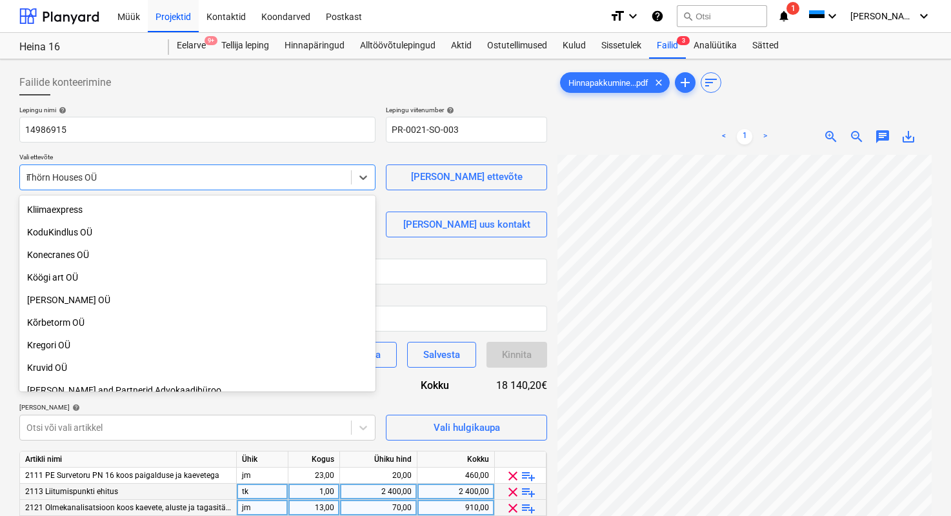
scroll to position [1749, 0]
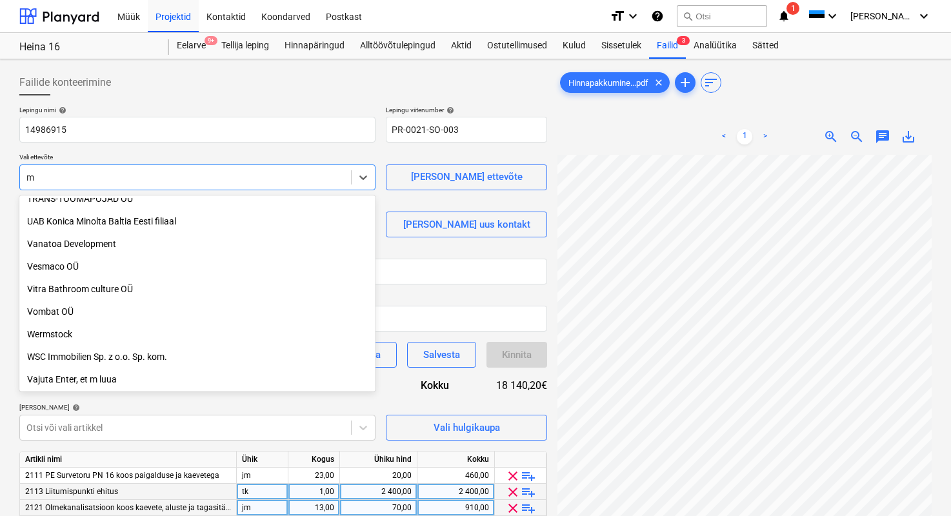
type input "mu"
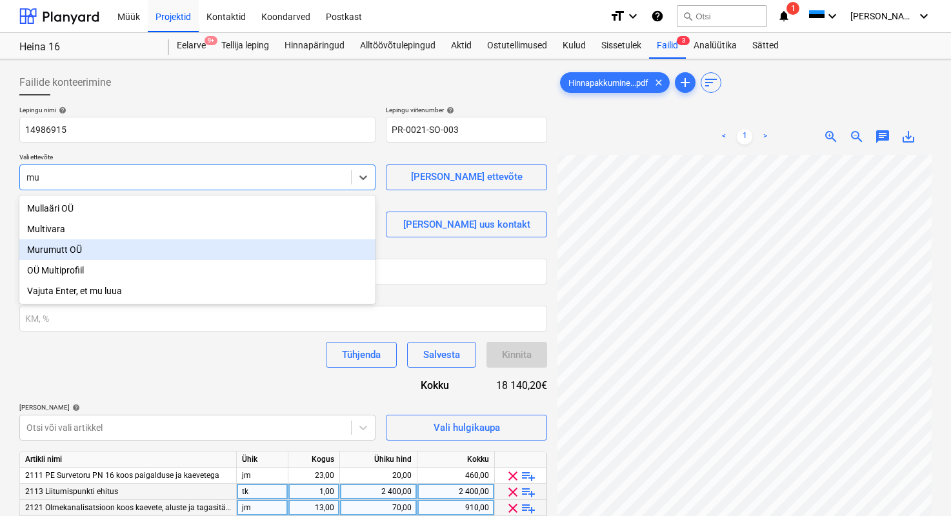
click at [104, 246] on div "Murumutt OÜ" at bounding box center [197, 249] width 356 height 21
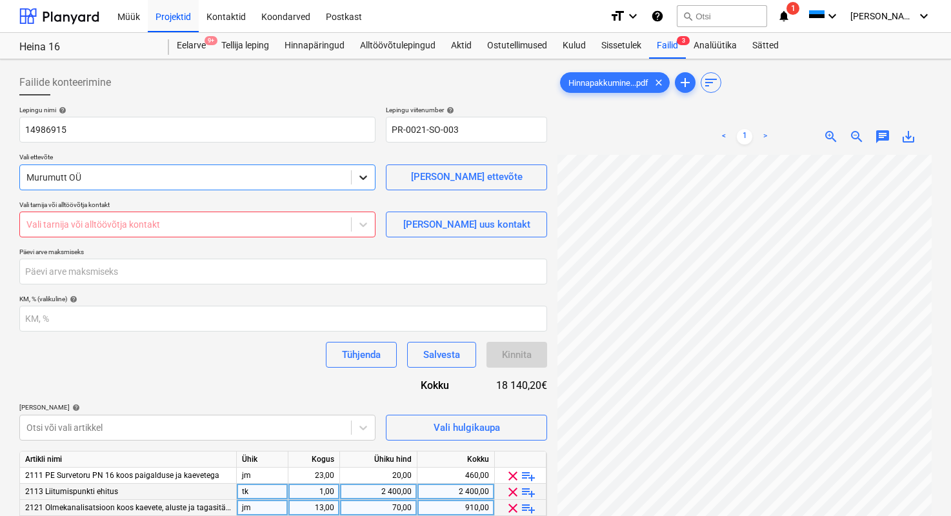
click at [357, 178] on icon at bounding box center [363, 177] width 13 height 13
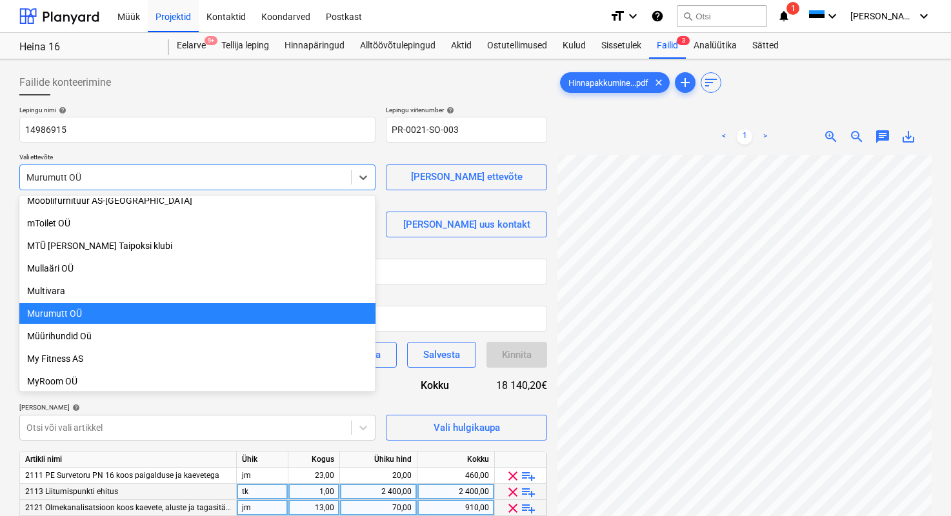
scroll to position [4040, 0]
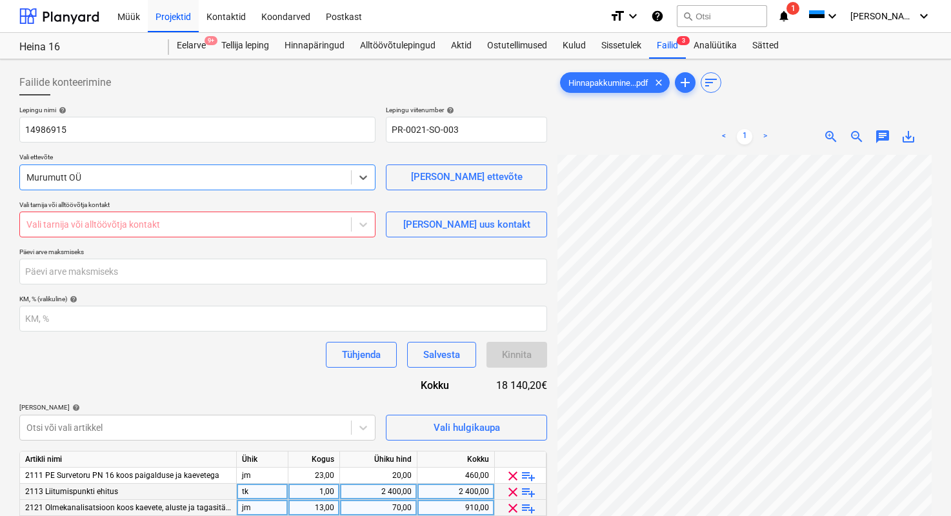
drag, startPoint x: 99, startPoint y: 173, endPoint x: -32, endPoint y: 156, distance: 132.8
click at [0, 156] on html "Müük Projektid Kontaktid Koondarved Postkast format_size keyboard_arrow_down he…" at bounding box center [475, 258] width 951 height 516
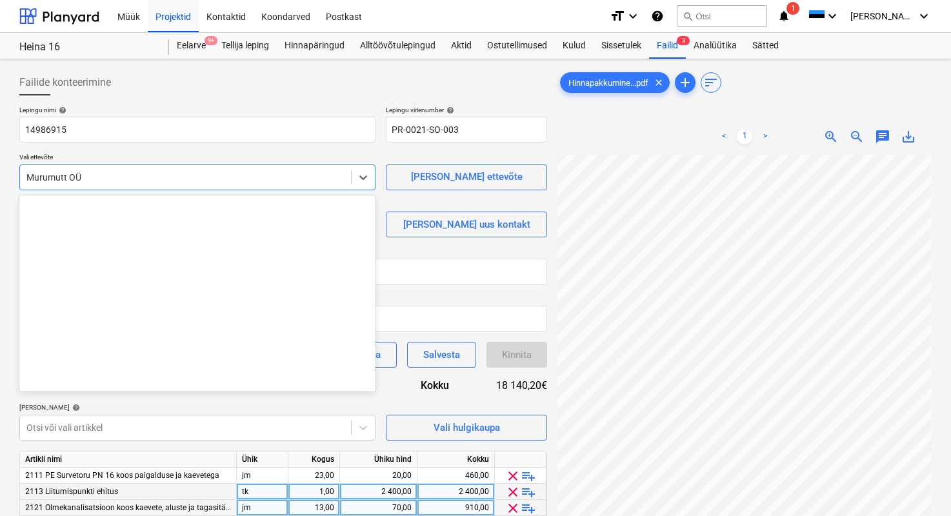
click at [76, 178] on div at bounding box center [185, 177] width 318 height 13
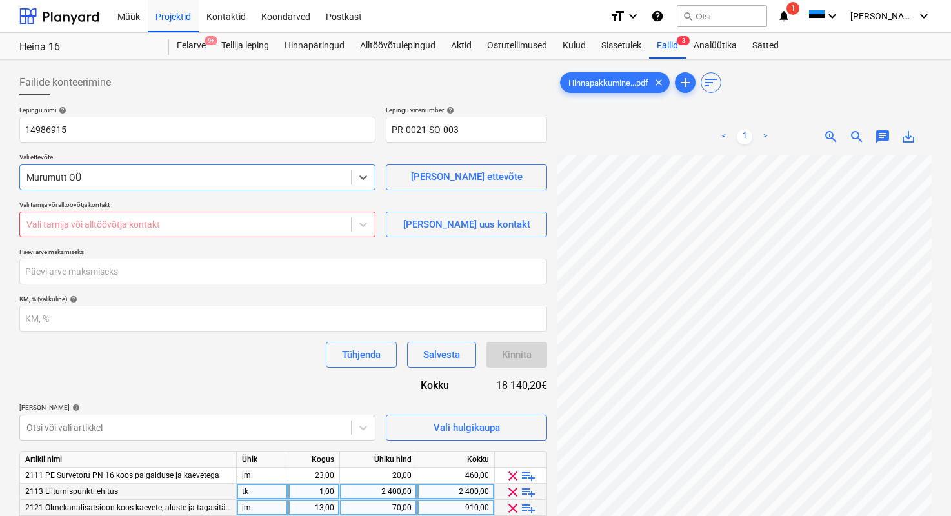
drag, startPoint x: 85, startPoint y: 178, endPoint x: 43, endPoint y: 167, distance: 43.2
click at [43, 167] on div "Murumutt OÜ" at bounding box center [197, 178] width 356 height 26
click at [101, 181] on div at bounding box center [185, 177] width 318 height 13
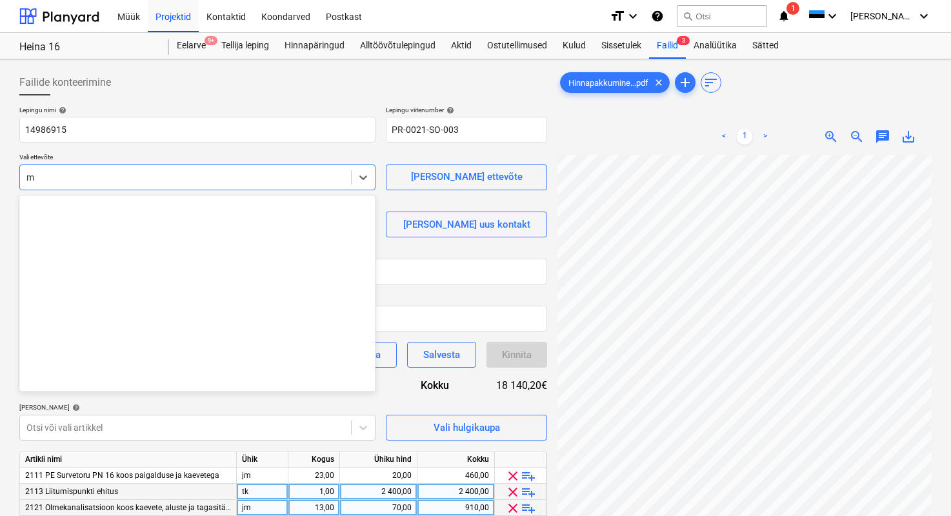
scroll to position [1749, 0]
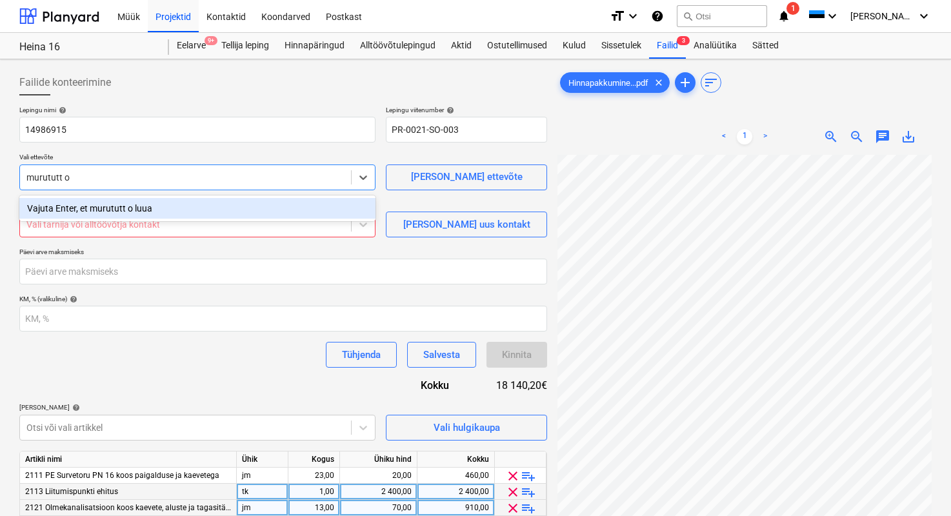
type input "murututt oü"
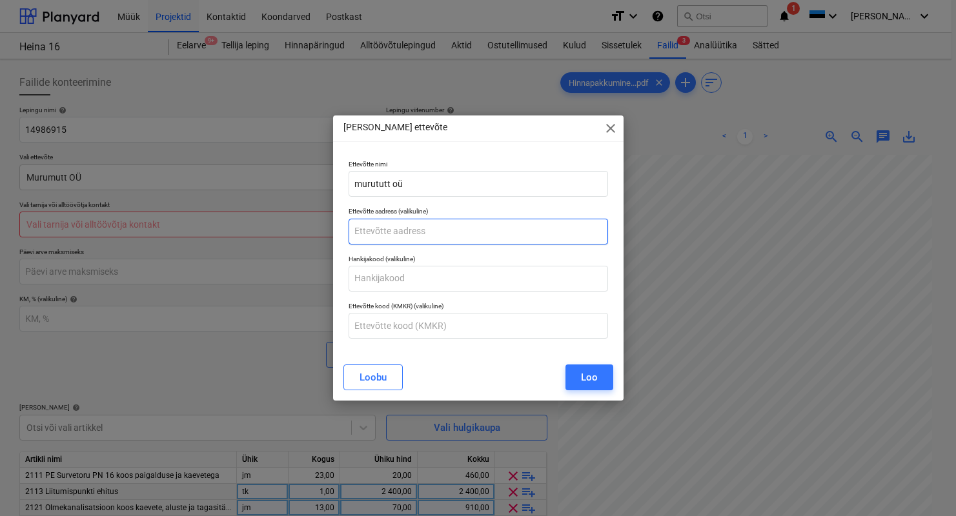
click at [420, 226] on input "text" at bounding box center [478, 232] width 259 height 26
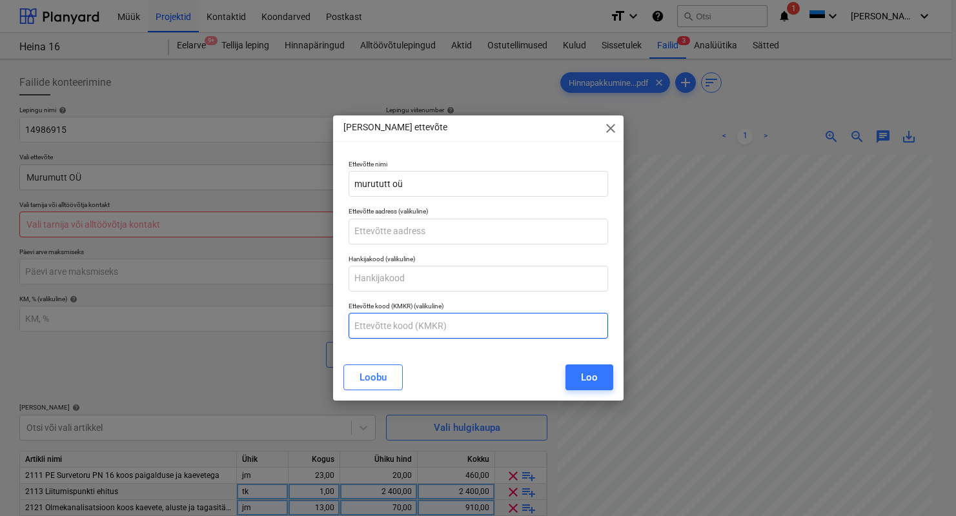
click at [391, 321] on input "text" at bounding box center [478, 326] width 259 height 26
paste input "EE102496473"
drag, startPoint x: 417, startPoint y: 330, endPoint x: 334, endPoint y: 310, distance: 84.9
click at [334, 310] on div "Ettevõtte nimi murututt oü Ettevõtte aadress (valikuline) Hankijakood (valikuli…" at bounding box center [478, 254] width 290 height 199
type input "EE102496473"
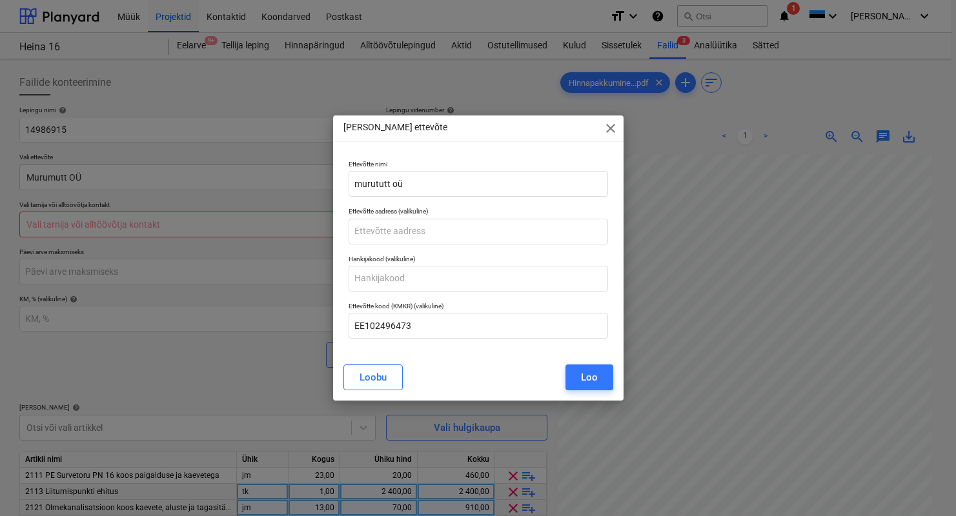
click at [434, 349] on div "Ettevõtte nimi murututt oü Ettevõtte aadress (valikuline) Hankijakood (valikuli…" at bounding box center [478, 254] width 290 height 199
click at [425, 330] on input "EE102496473" at bounding box center [478, 326] width 259 height 26
click at [569, 377] on button "Loo" at bounding box center [589, 378] width 48 height 26
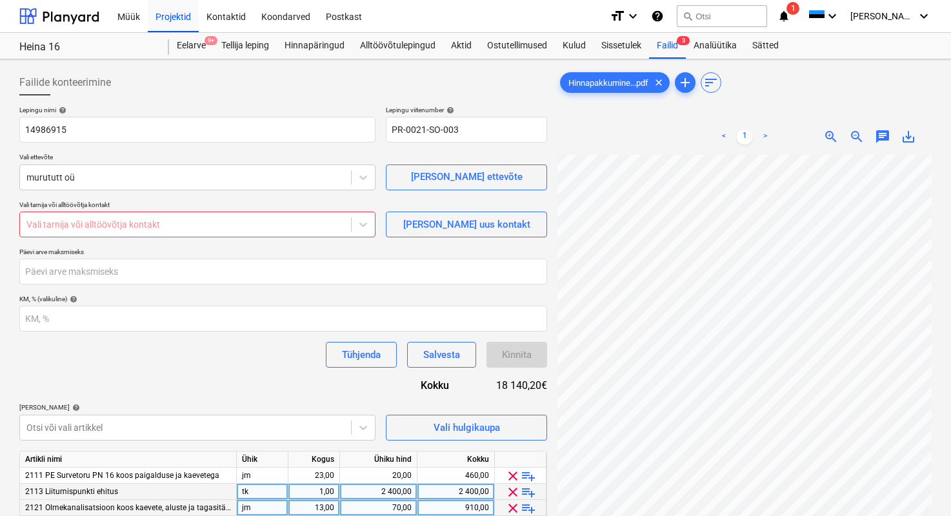
click at [316, 226] on div at bounding box center [185, 224] width 318 height 13
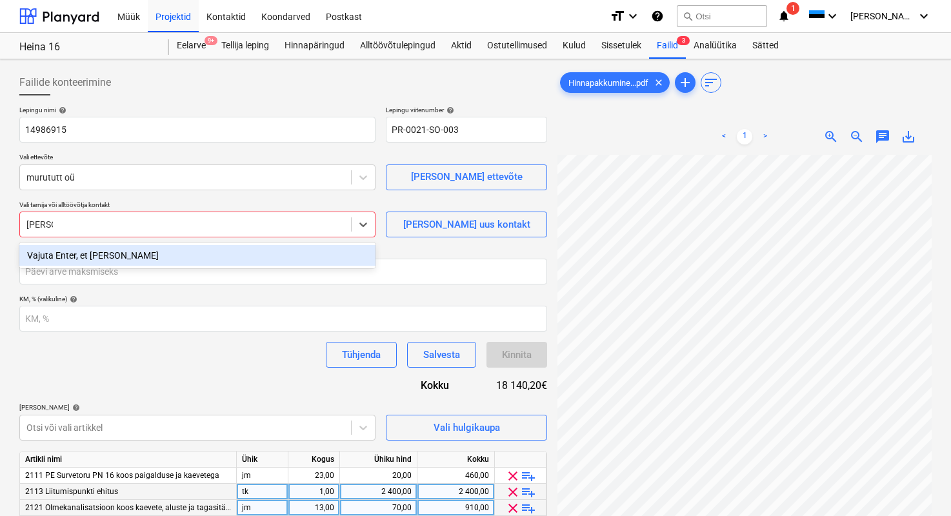
type input "Muru"
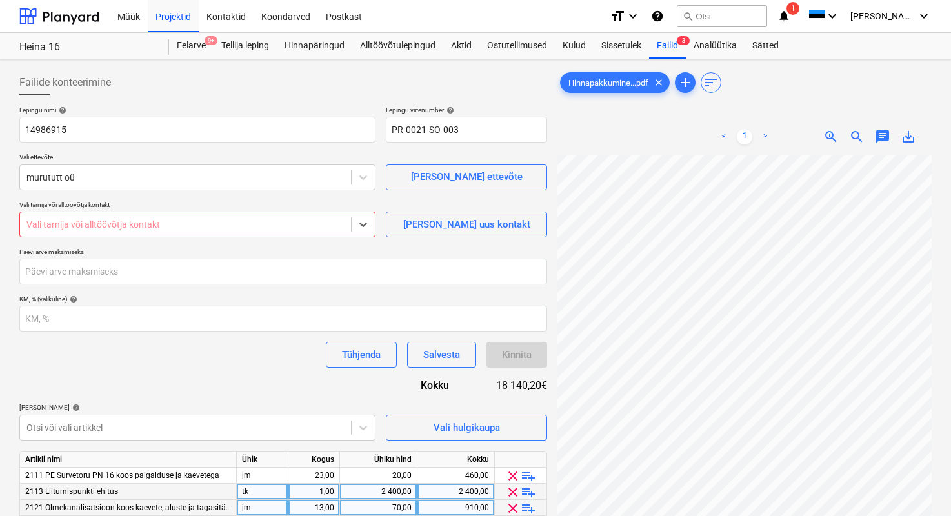
drag, startPoint x: 52, startPoint y: 205, endPoint x: -7, endPoint y: 198, distance: 59.8
click at [0, 198] on html "Müük Projektid Kontaktid Koondarved Postkast format_size keyboard_arrow_down he…" at bounding box center [475, 258] width 951 height 516
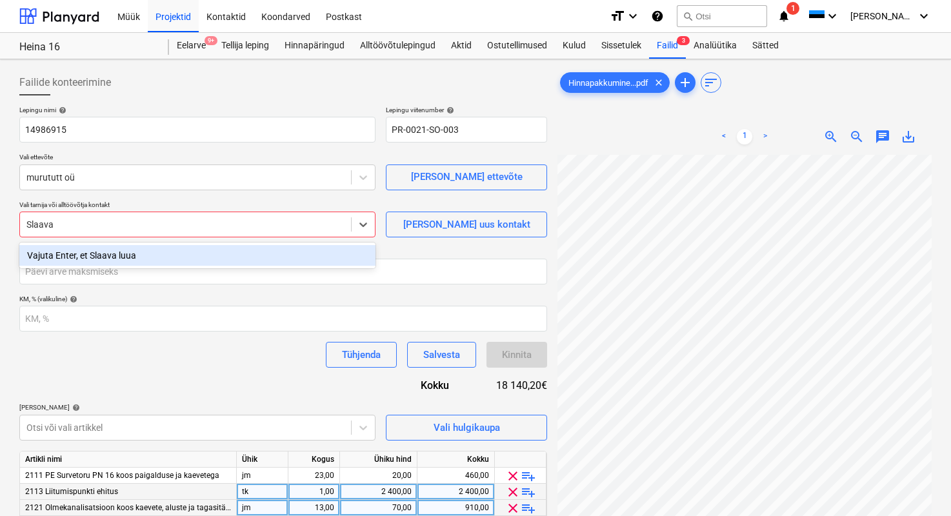
type input "Slaava"
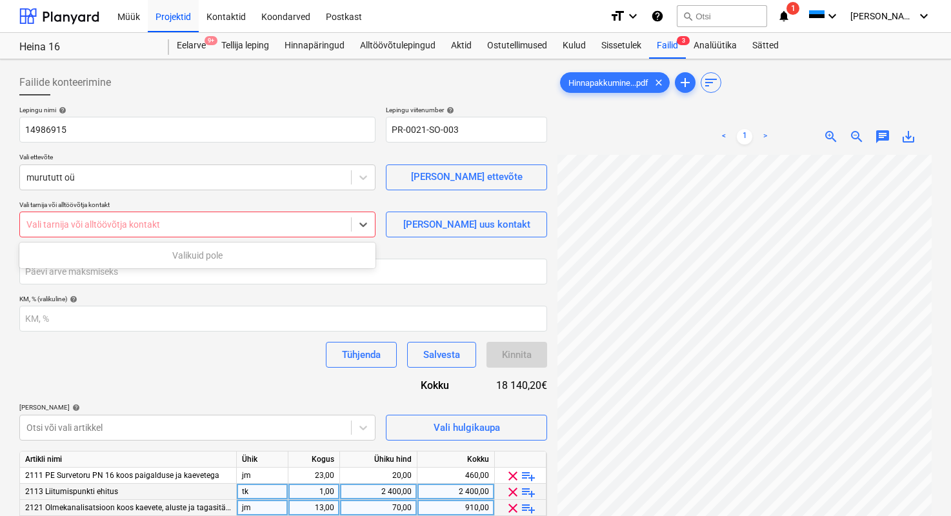
click at [134, 226] on div at bounding box center [185, 224] width 318 height 13
paste input "[PERSON_NAME]"
type input "[PERSON_NAME]"
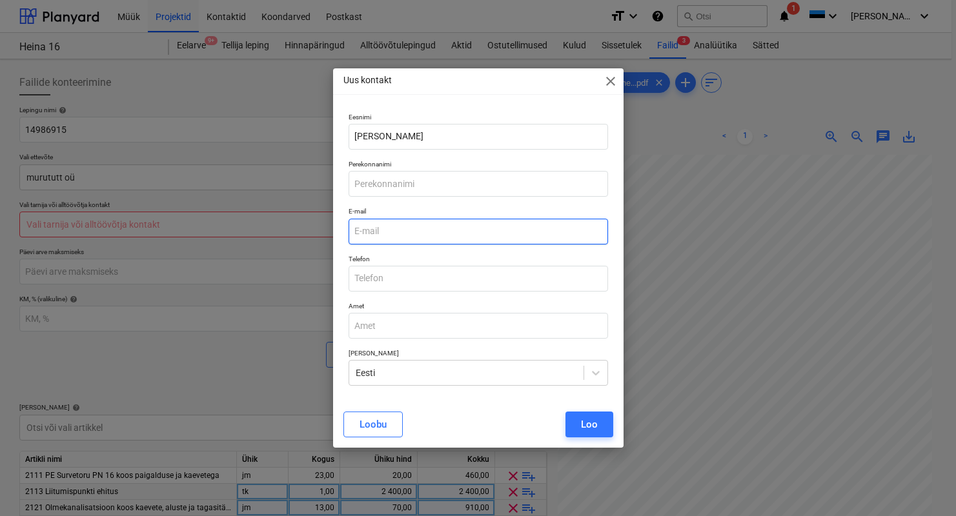
click at [387, 237] on input "email" at bounding box center [478, 232] width 259 height 26
paste input "[EMAIL_ADDRESS][DOMAIN_NAME]"
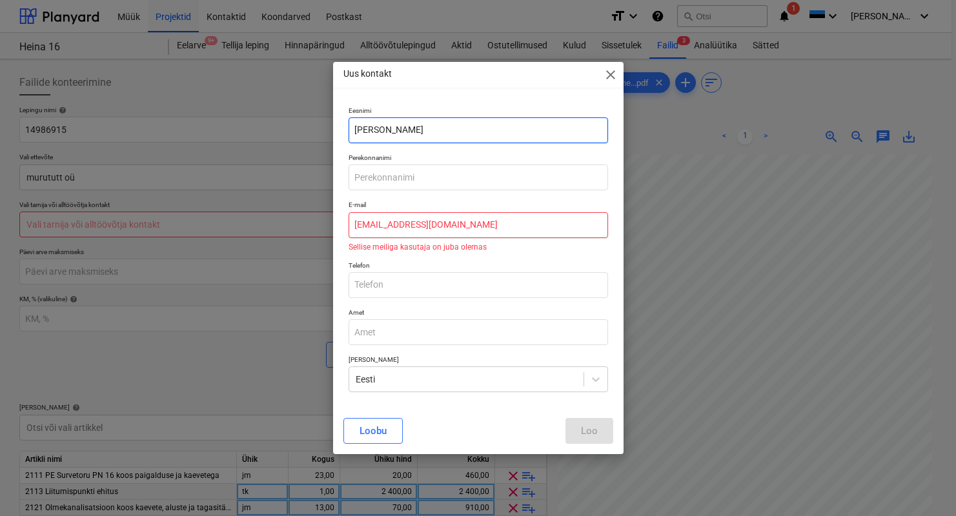
type input "[EMAIL_ADDRESS][DOMAIN_NAME]"
drag, startPoint x: 425, startPoint y: 130, endPoint x: 394, endPoint y: 128, distance: 31.0
click at [394, 128] on input "[PERSON_NAME]" at bounding box center [478, 130] width 259 height 26
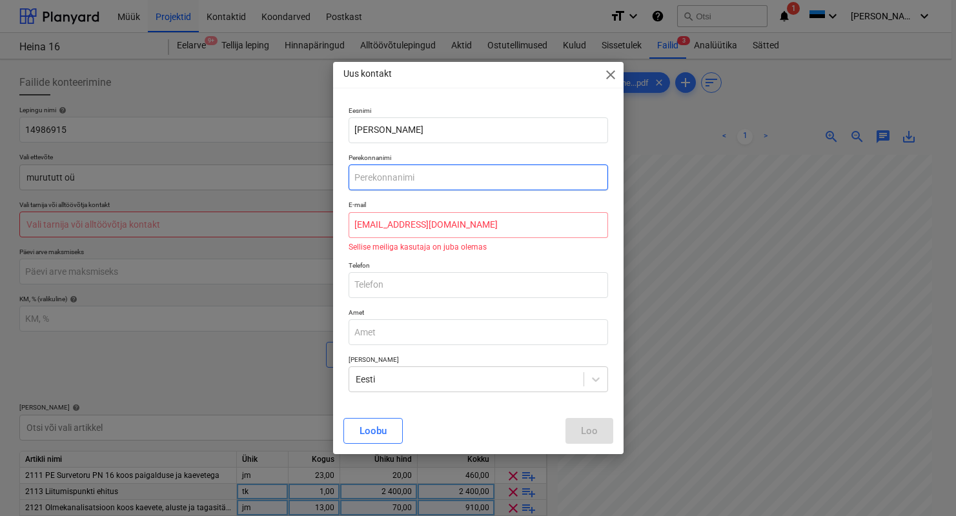
click at [416, 185] on input "text" at bounding box center [478, 178] width 259 height 26
paste input "[PERSON_NAME]"
type input "[PERSON_NAME]"
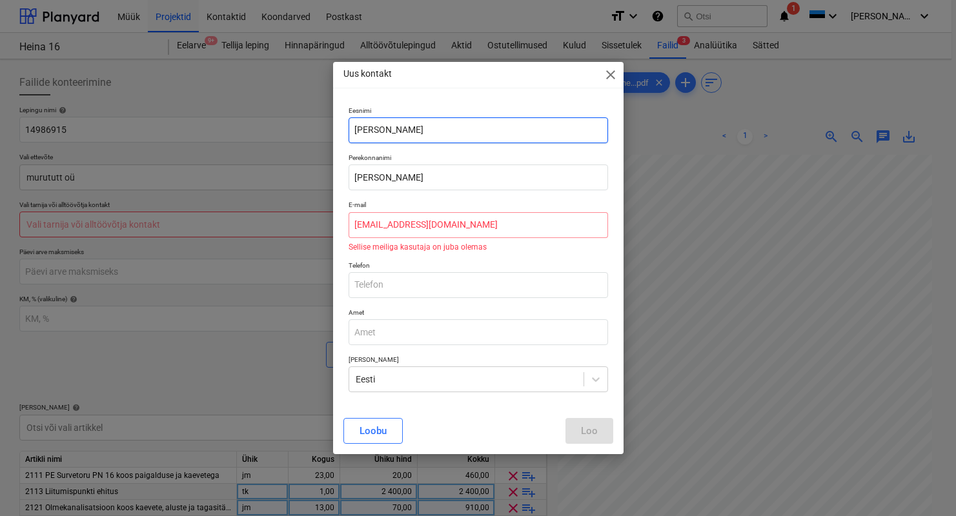
drag, startPoint x: 431, startPoint y: 128, endPoint x: 408, endPoint y: 128, distance: 22.6
click at [408, 128] on input "[PERSON_NAME]" at bounding box center [478, 130] width 259 height 26
type input "[PERSON_NAME]"
click at [402, 305] on div "Amet" at bounding box center [478, 326] width 270 height 47
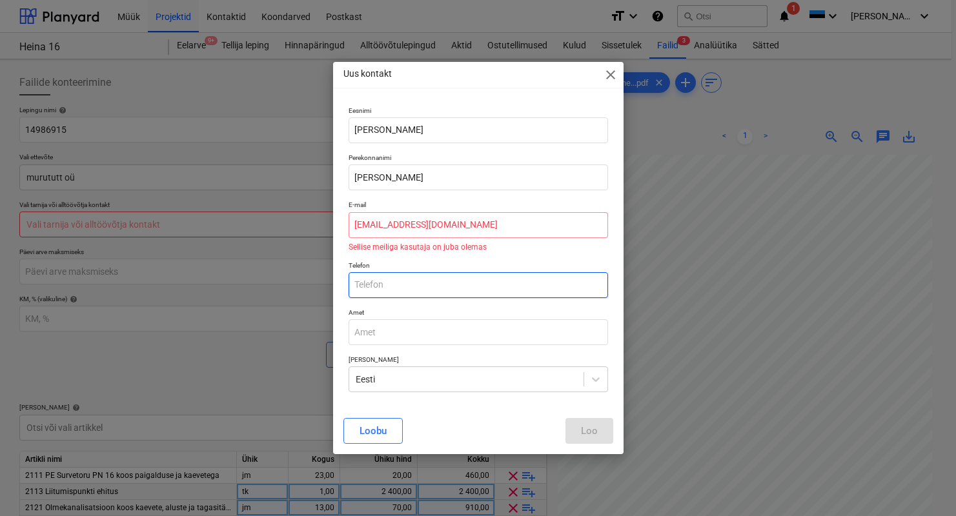
click at [400, 294] on input "text" at bounding box center [478, 285] width 259 height 26
type input "5507444"
click at [381, 424] on div "Loobu" at bounding box center [373, 431] width 27 height 17
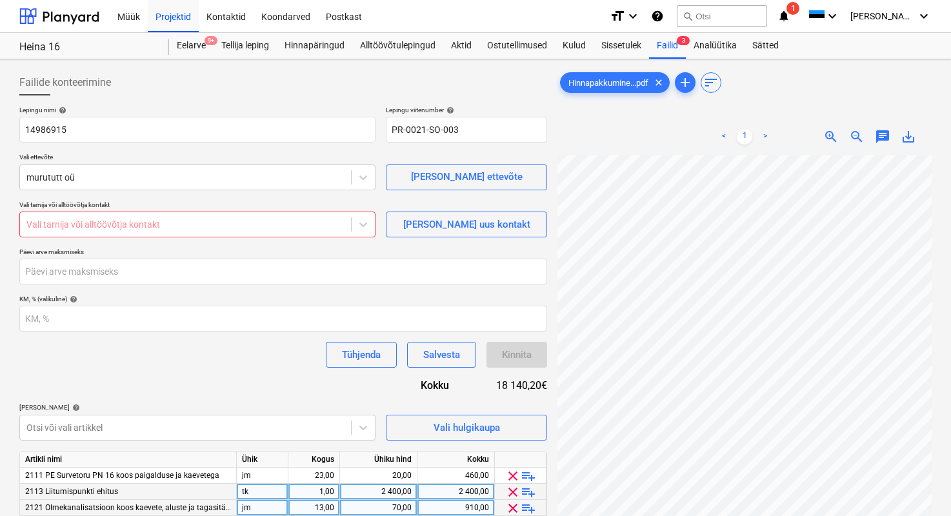
click at [208, 227] on div at bounding box center [185, 224] width 318 height 13
click at [183, 228] on div at bounding box center [185, 224] width 318 height 13
click at [398, 227] on button "[PERSON_NAME] uus kontakt" at bounding box center [466, 225] width 161 height 26
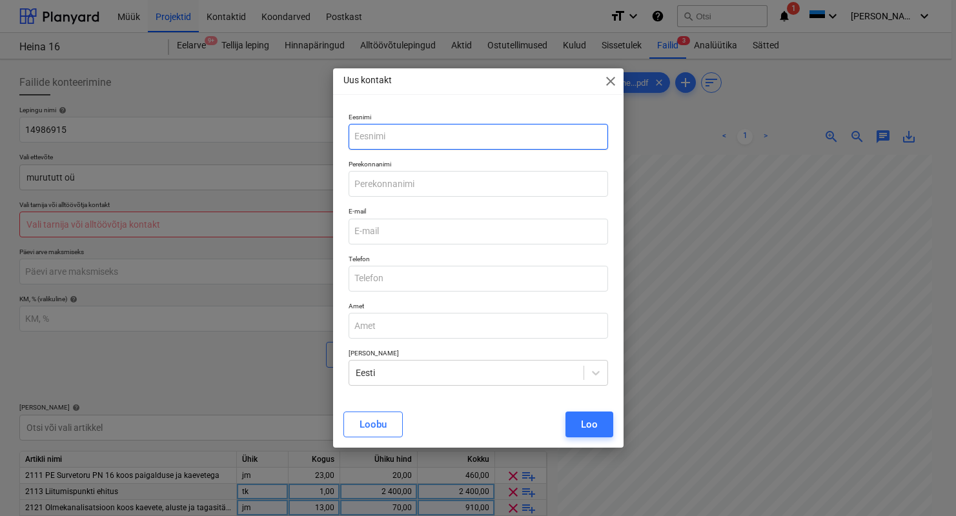
click at [410, 136] on input "text" at bounding box center [478, 137] width 259 height 26
paste input "[PERSON_NAME]"
type input "KomkovKomkov"
drag, startPoint x: 440, startPoint y: 130, endPoint x: 403, endPoint y: 142, distance: 39.4
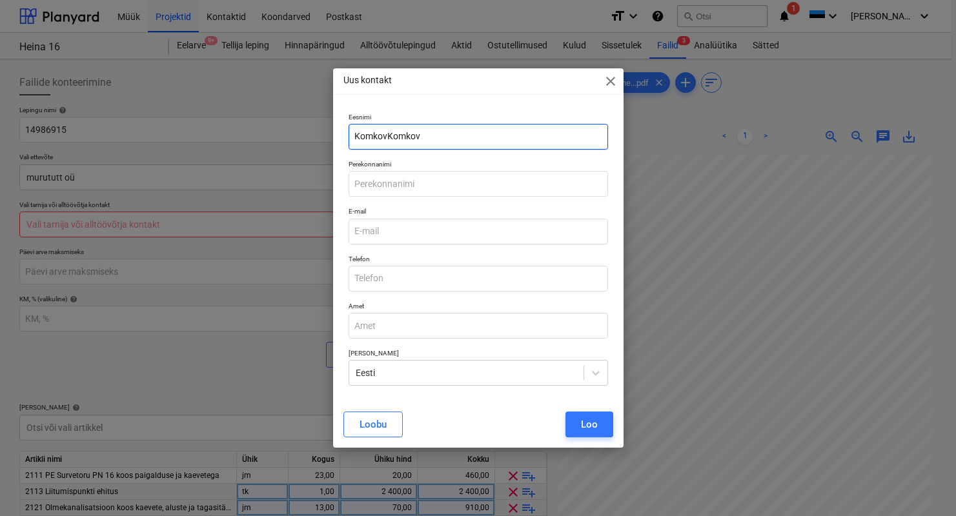
click at [403, 142] on input "KomkovKomkov" at bounding box center [478, 137] width 259 height 26
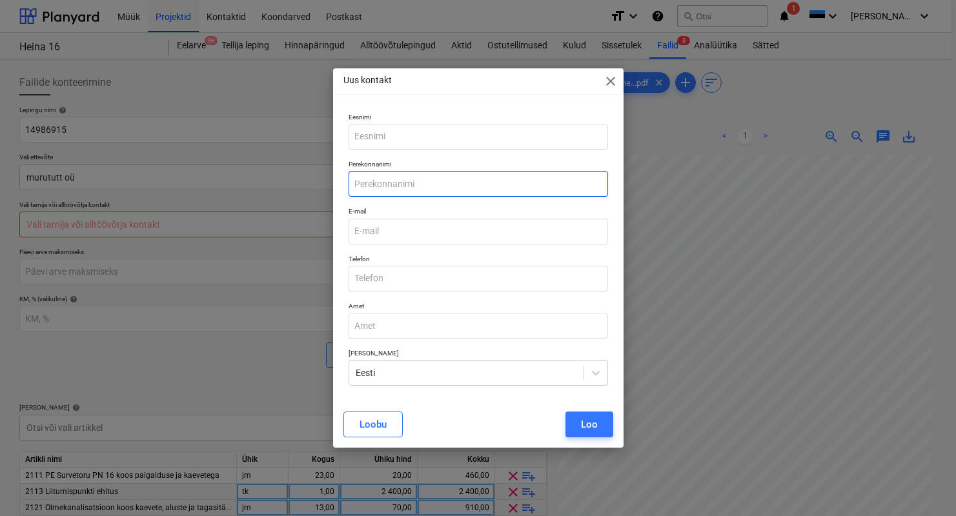
click at [439, 172] on input "text" at bounding box center [478, 184] width 259 height 26
paste input "[PERSON_NAME]"
type input "[PERSON_NAME]"
click at [384, 234] on input "email" at bounding box center [478, 232] width 259 height 26
paste input "[EMAIL_ADDRESS][DOMAIN_NAME]"
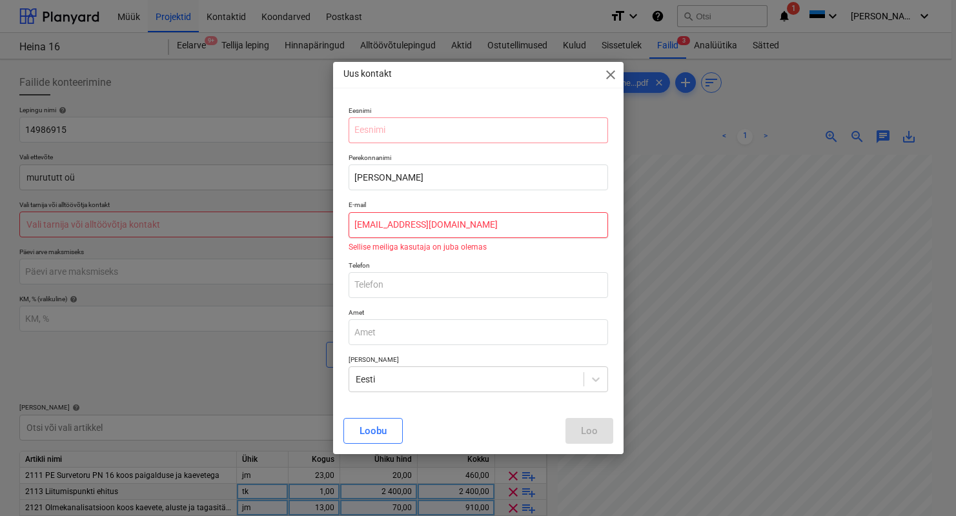
type input "[EMAIL_ADDRESS][DOMAIN_NAME]"
click at [607, 85] on div "Uus kontakt close" at bounding box center [478, 75] width 290 height 26
click at [607, 79] on span "close" at bounding box center [610, 74] width 15 height 15
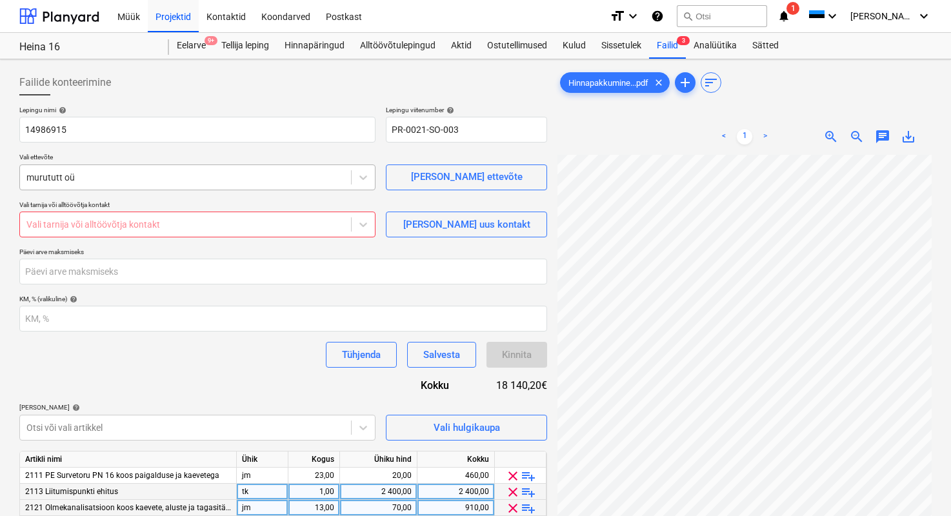
click at [215, 184] on div "murututt oü" at bounding box center [185, 177] width 331 height 18
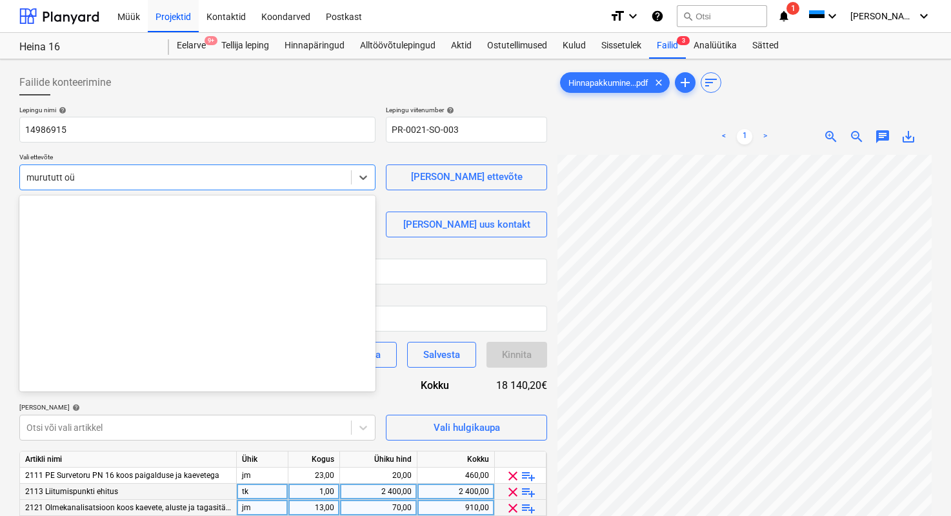
scroll to position [4180, 0]
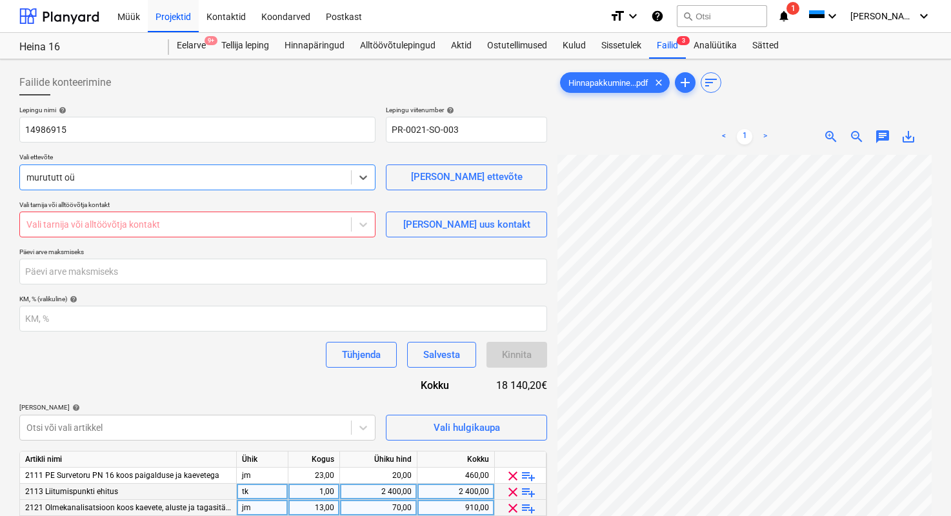
drag, startPoint x: 206, startPoint y: 178, endPoint x: 53, endPoint y: 173, distance: 153.0
click at [53, 173] on div at bounding box center [185, 177] width 318 height 13
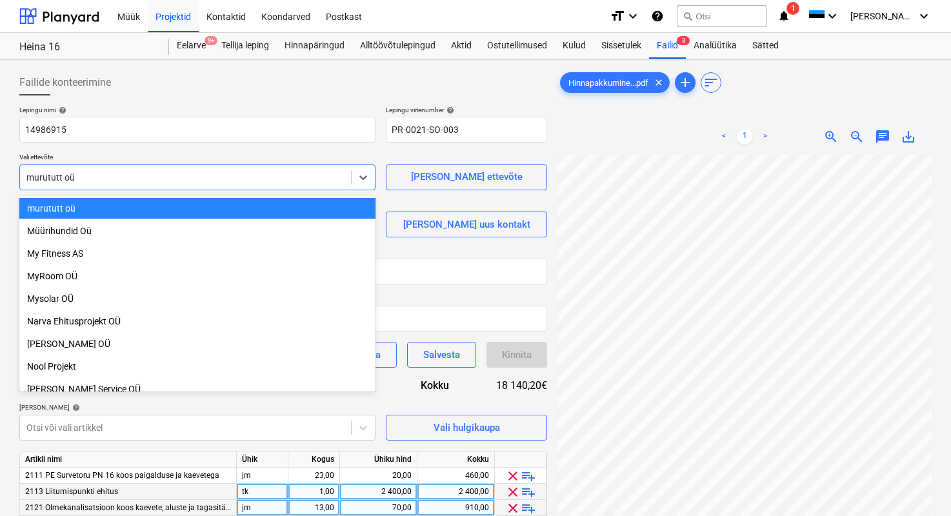
drag, startPoint x: 51, startPoint y: 176, endPoint x: -2, endPoint y: 179, distance: 53.0
click at [0, 179] on html "Müük Projektid Kontaktid Koondarved Postkast format_size keyboard_arrow_down he…" at bounding box center [475, 258] width 951 height 516
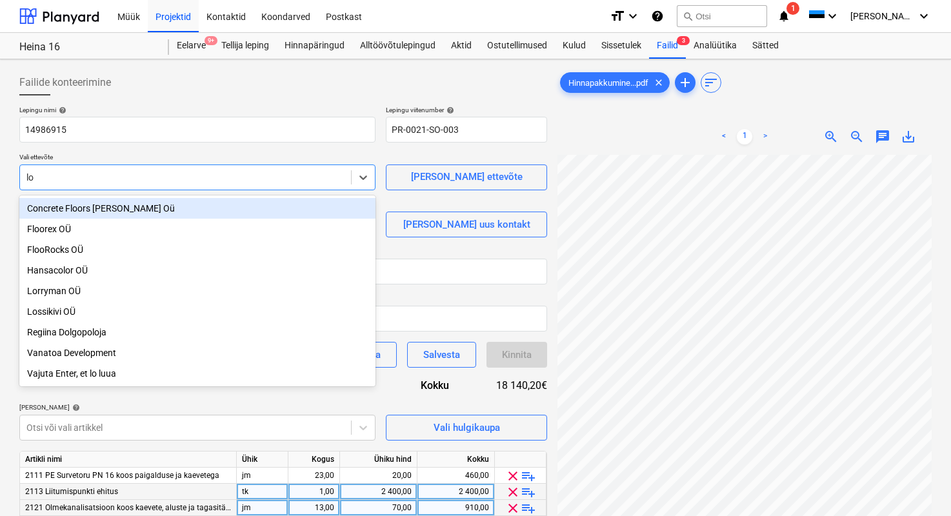
type input "lor"
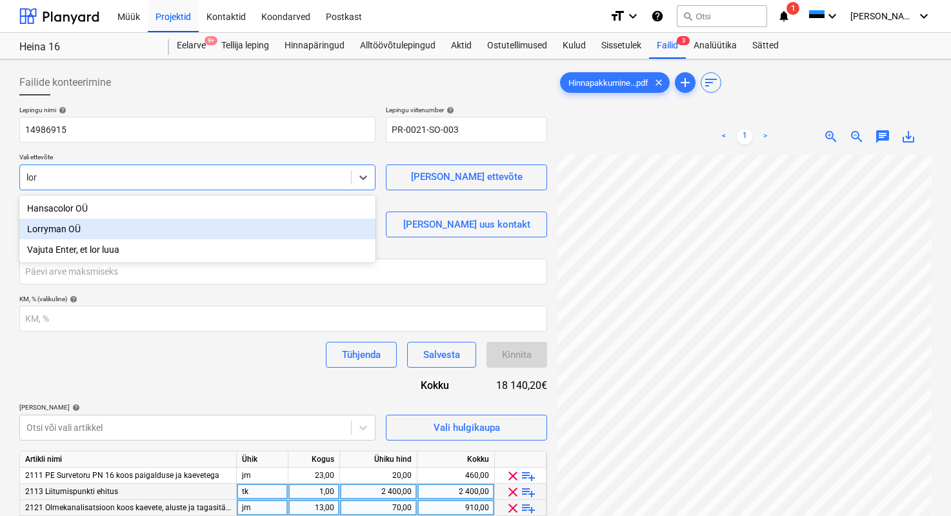
click at [28, 229] on div "Lorryman OÜ" at bounding box center [197, 229] width 356 height 21
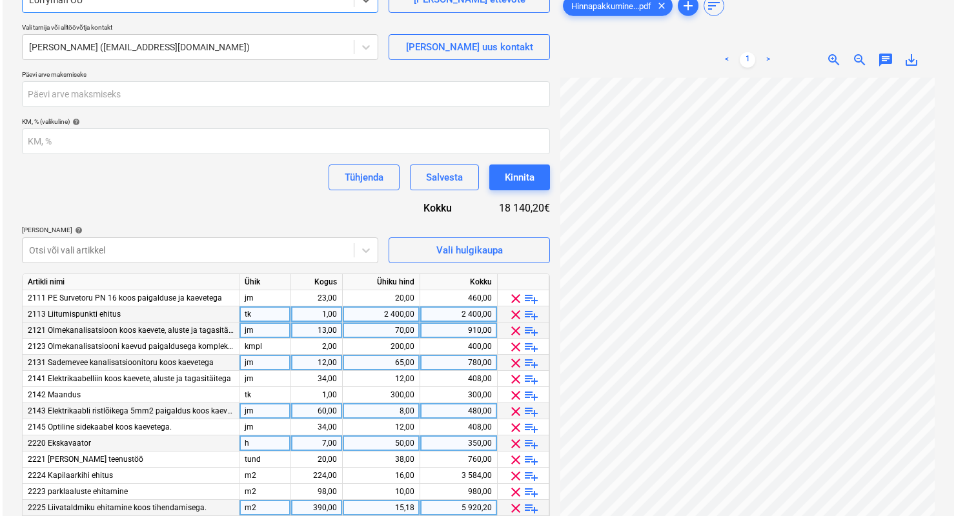
scroll to position [230, 0]
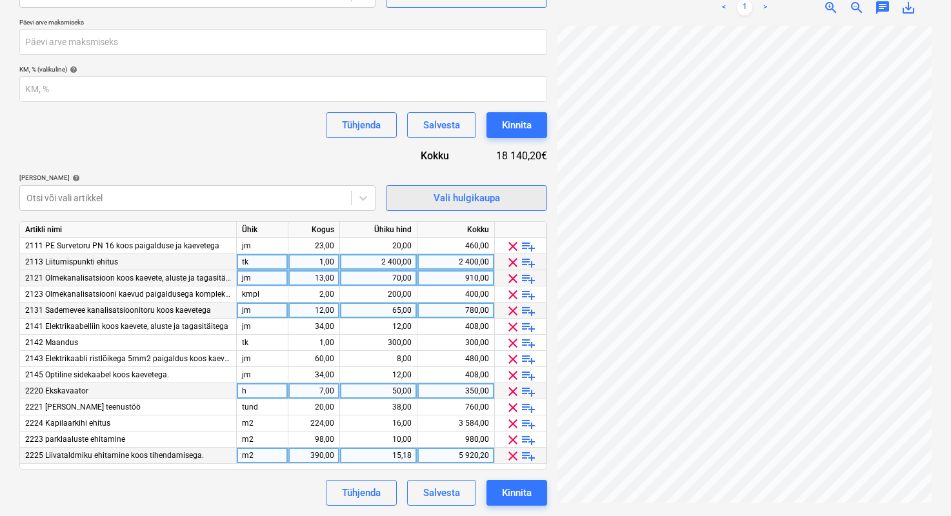
click at [419, 204] on span "Vali hulgikaupa" at bounding box center [466, 198] width 129 height 17
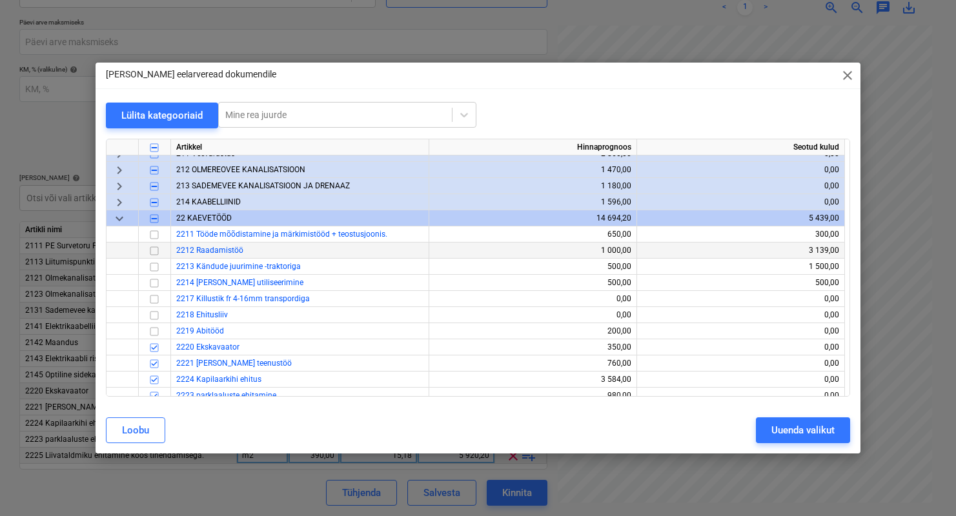
scroll to position [55, 0]
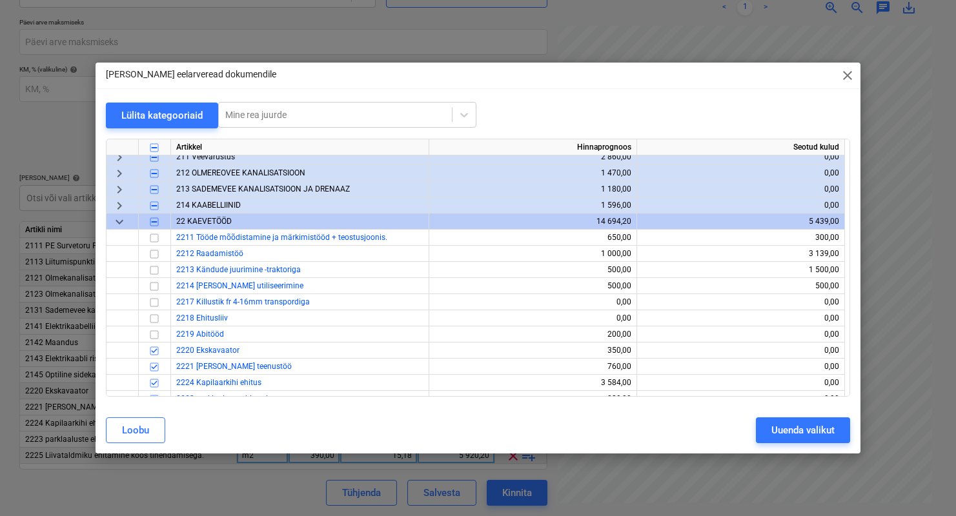
click at [125, 217] on span "keyboard_arrow_down" at bounding box center [119, 221] width 15 height 15
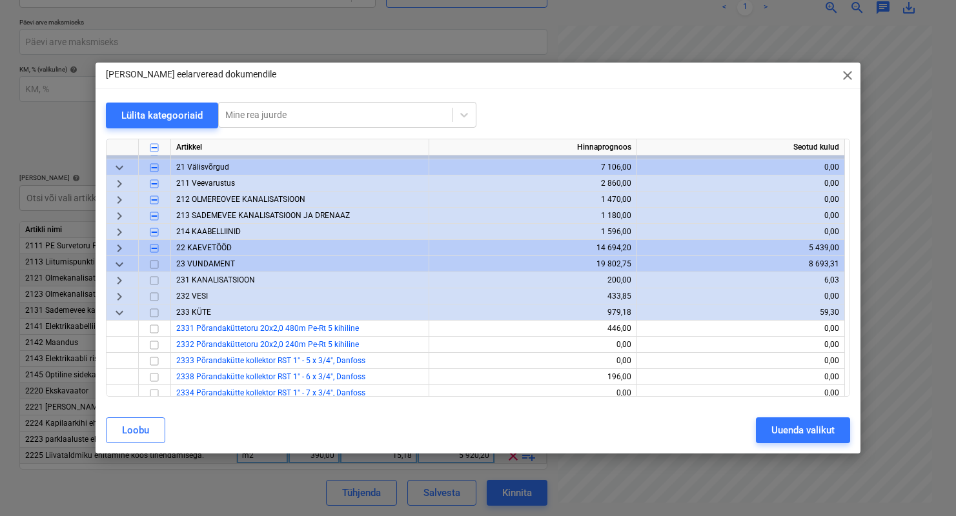
scroll to position [0, 0]
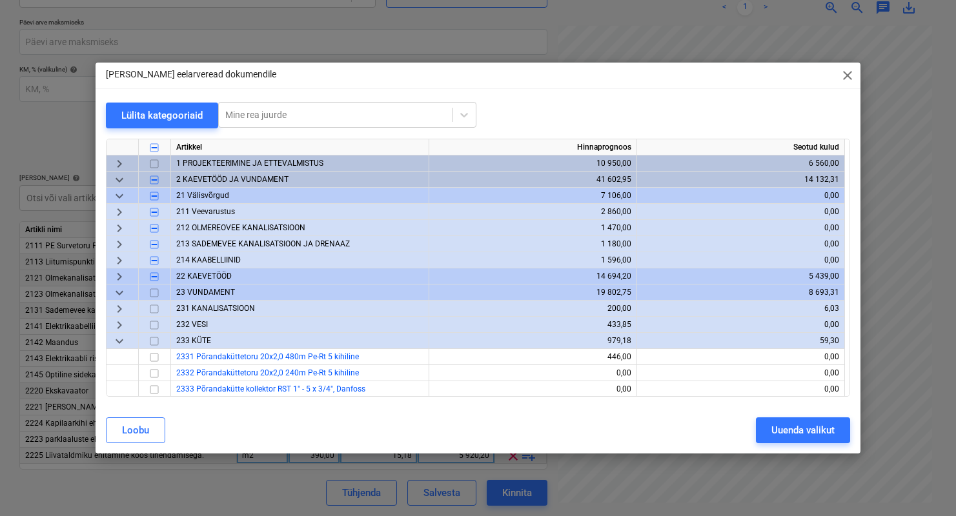
click at [117, 188] on span "keyboard_arrow_down" at bounding box center [119, 195] width 15 height 15
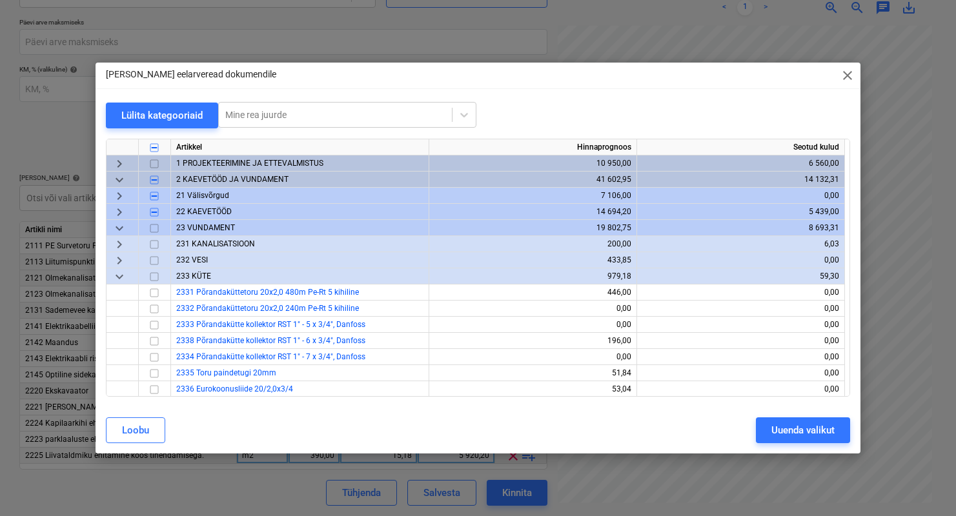
click at [187, 184] on div "2 KAEVETÖÖD JA VUNDAMENT" at bounding box center [300, 180] width 258 height 16
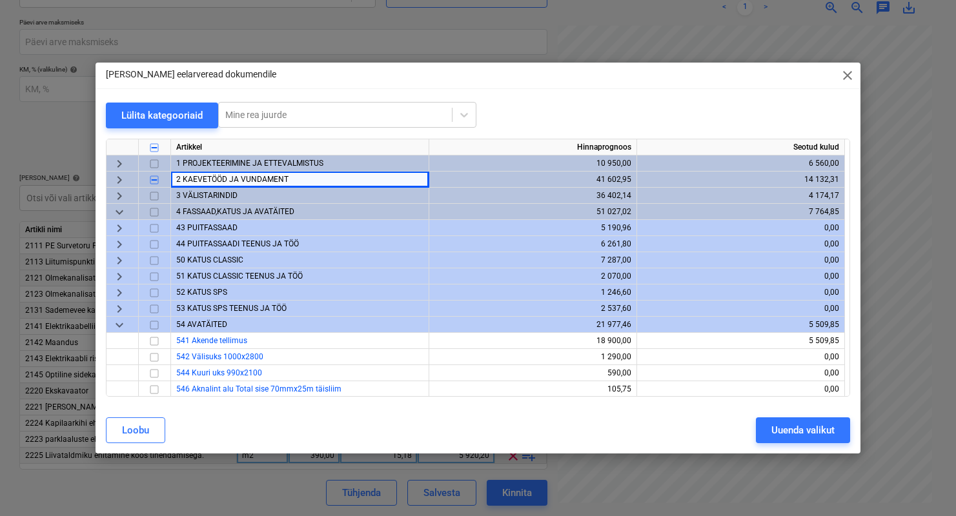
click at [123, 178] on span "keyboard_arrow_right" at bounding box center [119, 179] width 15 height 15
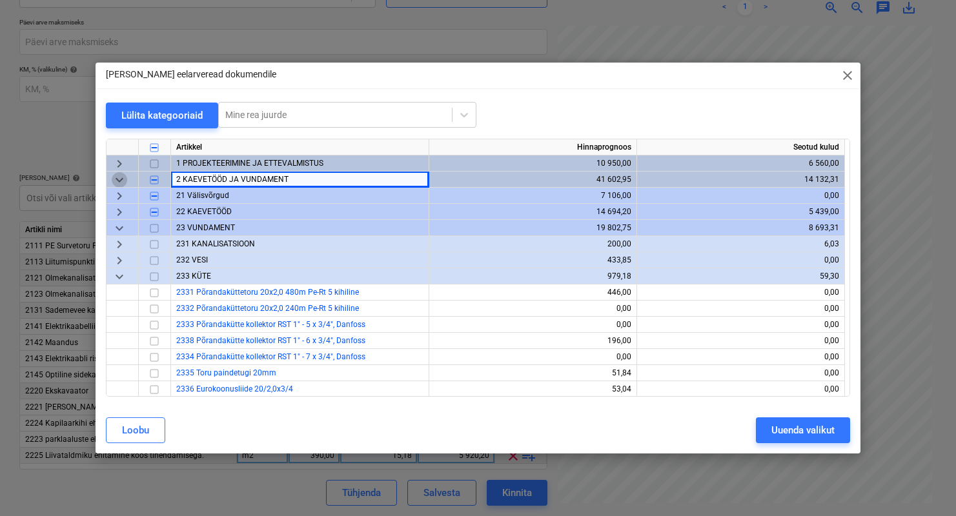
click at [123, 179] on span "keyboard_arrow_down" at bounding box center [119, 179] width 15 height 15
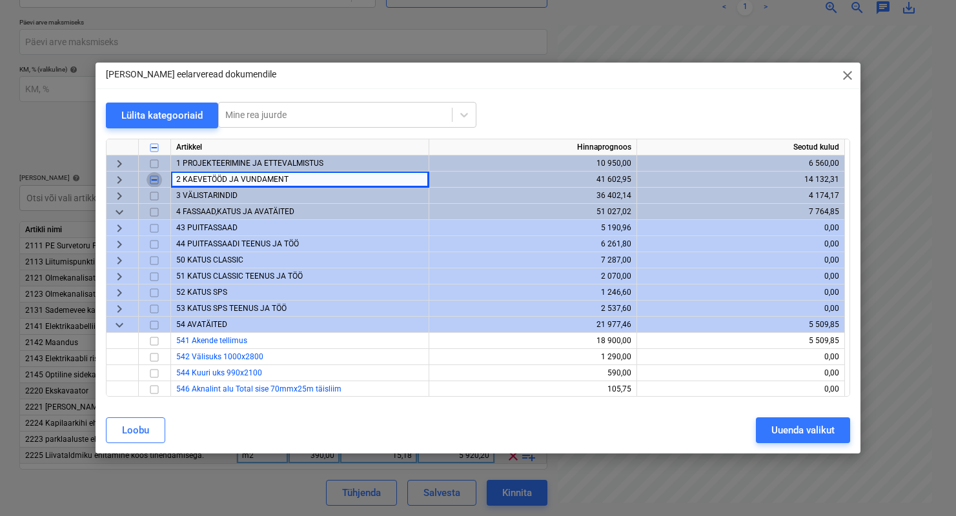
click at [152, 178] on input "checkbox" at bounding box center [154, 179] width 15 height 15
click at [118, 176] on span "keyboard_arrow_right" at bounding box center [119, 179] width 15 height 15
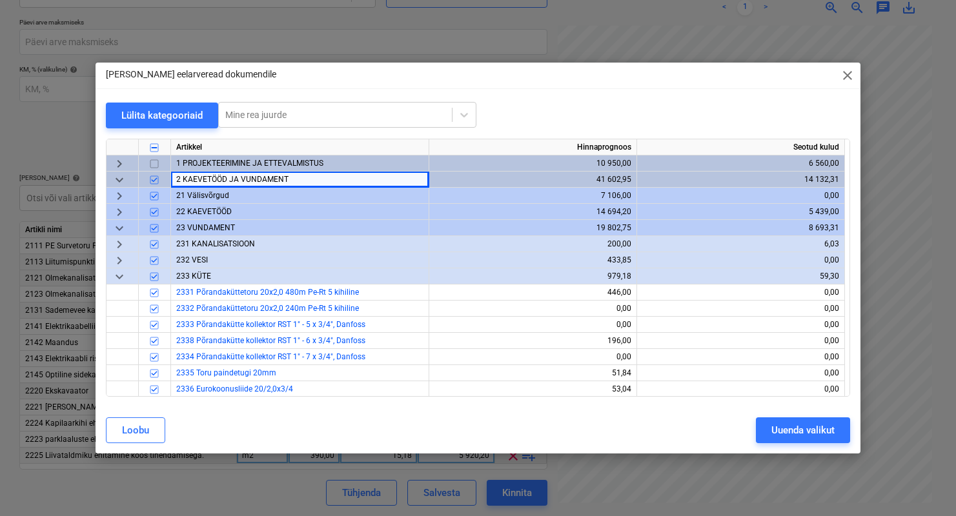
click at [214, 205] on div "22 KAEVETÖÖD" at bounding box center [300, 212] width 258 height 16
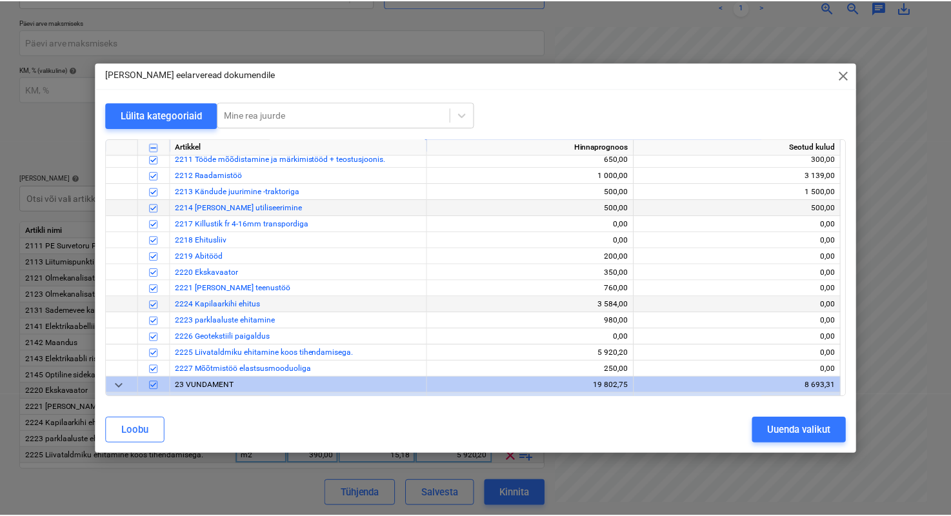
scroll to position [77, 0]
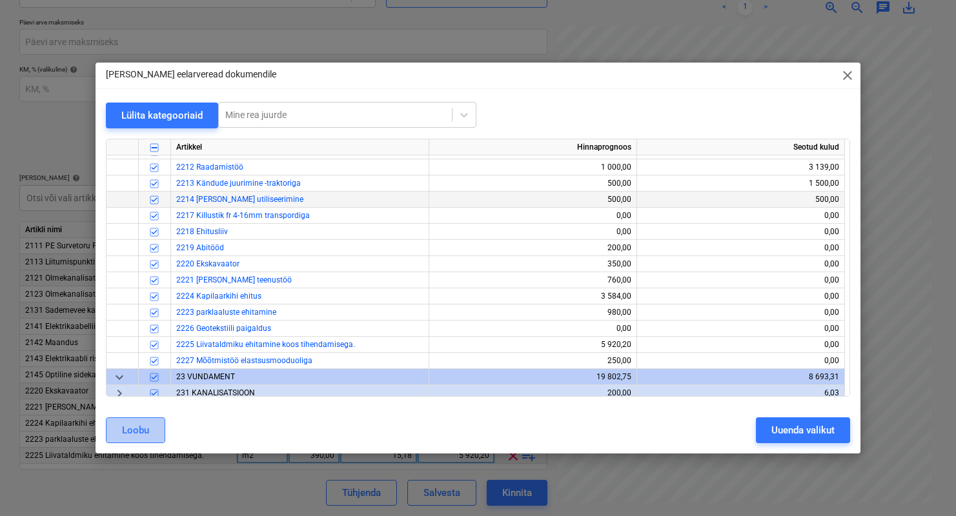
click at [146, 425] on div "Loobu" at bounding box center [135, 430] width 27 height 17
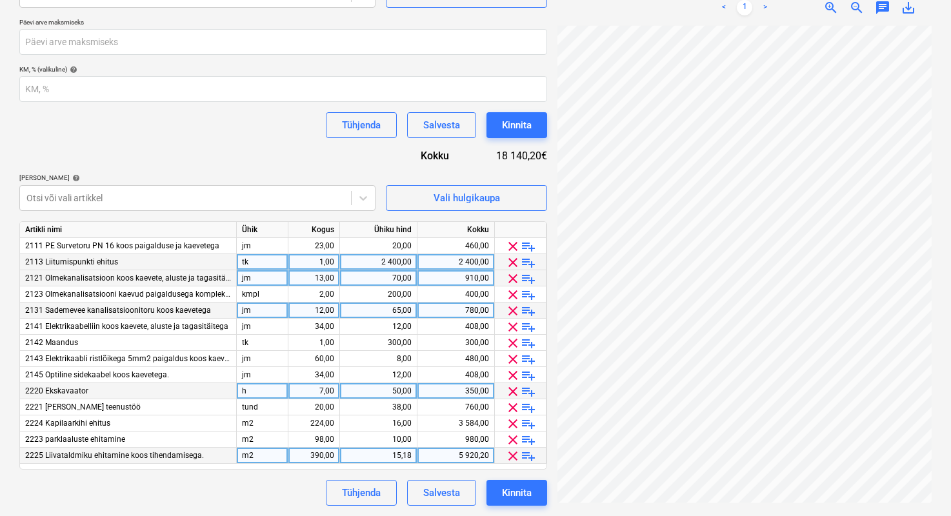
click at [74, 285] on div "2121 Olmekanalisatsioon koos kaevete, aluste ja tagasitäitega110 mm" at bounding box center [128, 278] width 217 height 16
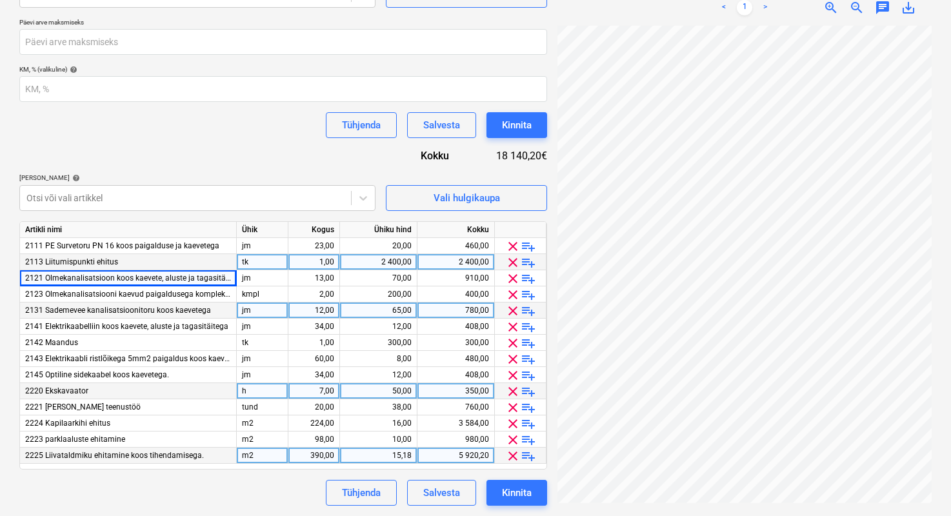
click at [110, 258] on span "2113 Liitumispunkti ehitus" at bounding box center [71, 262] width 93 height 9
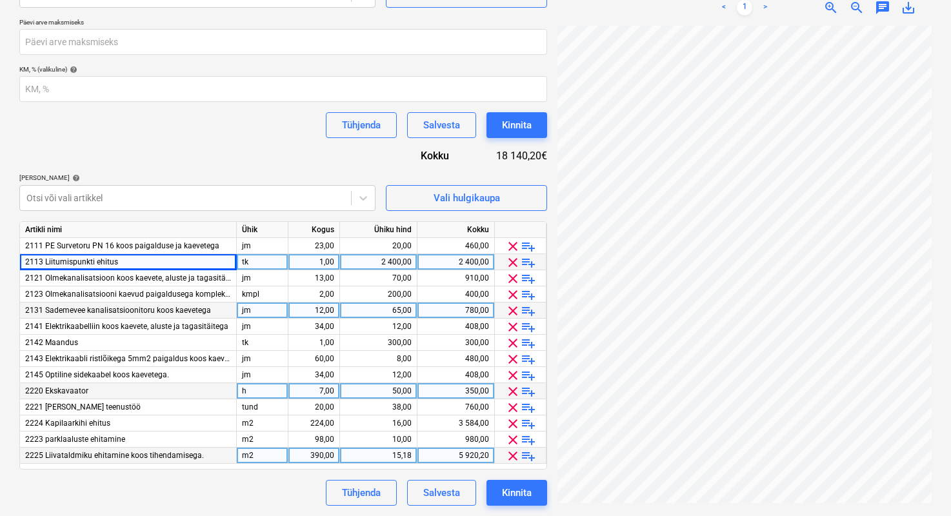
click at [114, 261] on span "2113 Liitumispunkti ehitus" at bounding box center [71, 262] width 93 height 9
click at [115, 262] on span "2113 Liitumispunkti ehitus" at bounding box center [71, 262] width 93 height 9
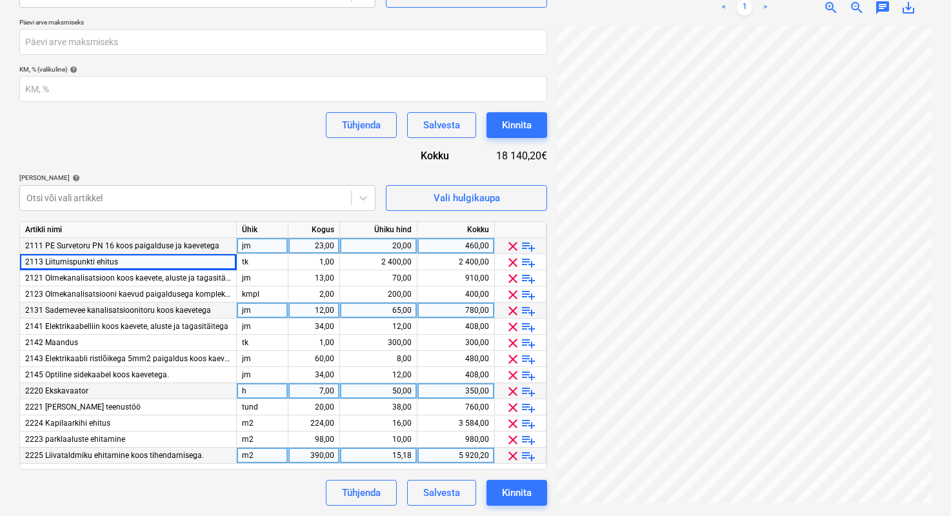
click at [407, 243] on div "20,00" at bounding box center [378, 246] width 66 height 16
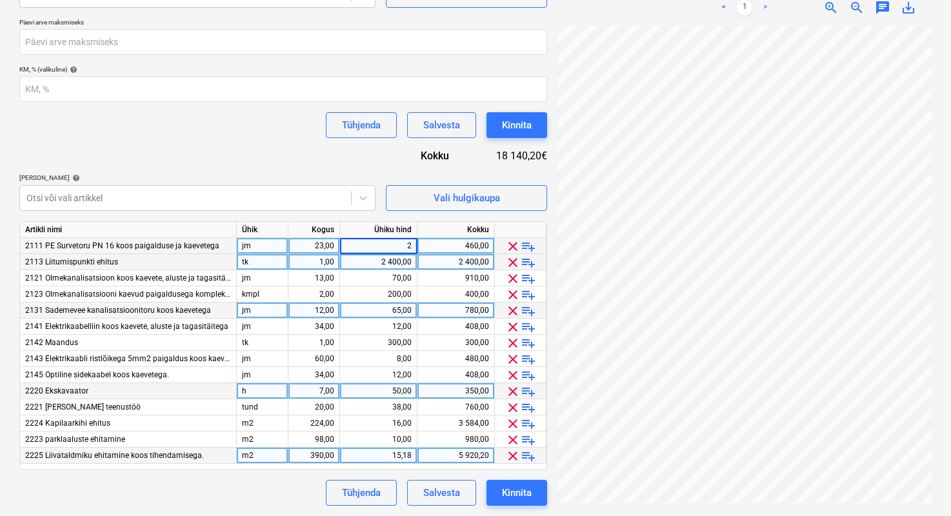
type input "20"
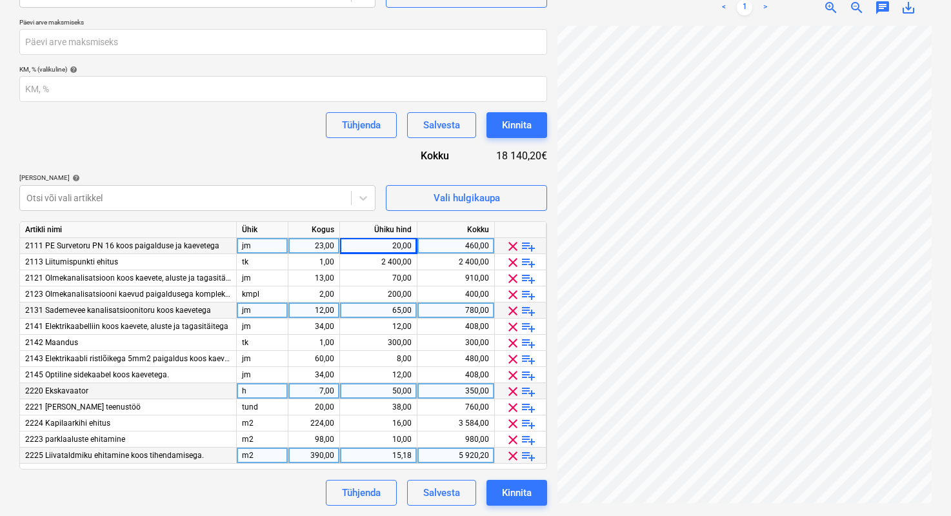
click at [316, 454] on div "390,00" at bounding box center [314, 456] width 41 height 16
click at [309, 449] on input "390" at bounding box center [314, 455] width 51 height 15
type input "4800"
click at [318, 458] on div "4 800,00" at bounding box center [314, 456] width 41 height 16
type input "480"
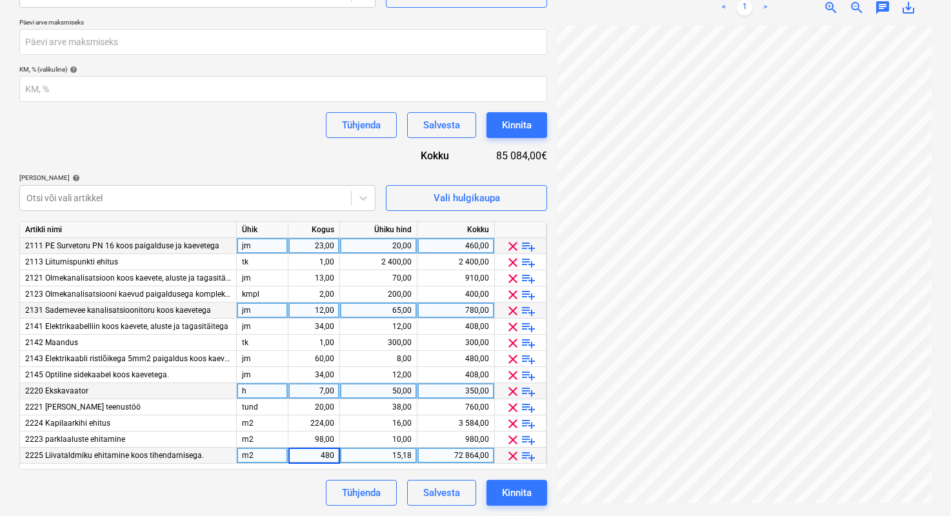
click at [294, 482] on div "Tühjenda Salvesta Kinnita" at bounding box center [283, 493] width 528 height 26
click at [258, 485] on div "Tühjenda Salvesta Kinnita" at bounding box center [283, 493] width 528 height 26
click at [323, 244] on div "23,00" at bounding box center [314, 246] width 41 height 16
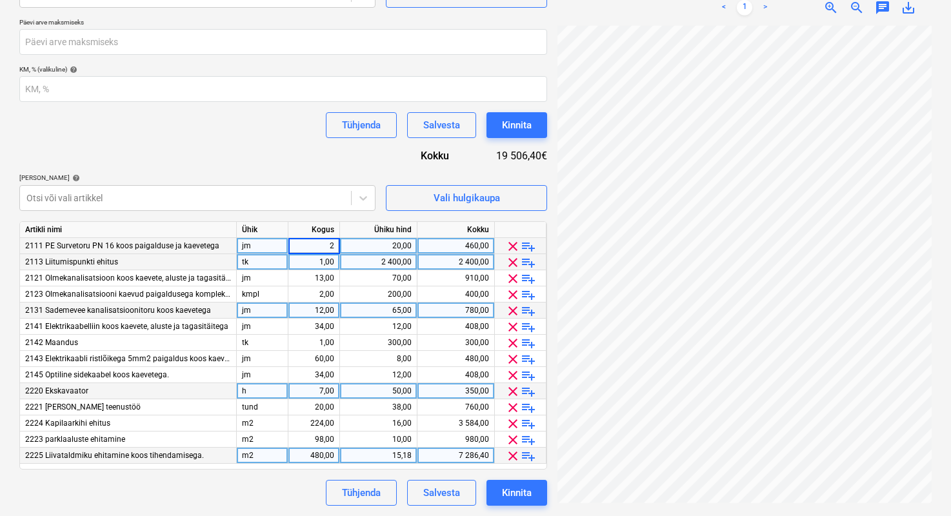
type input "25"
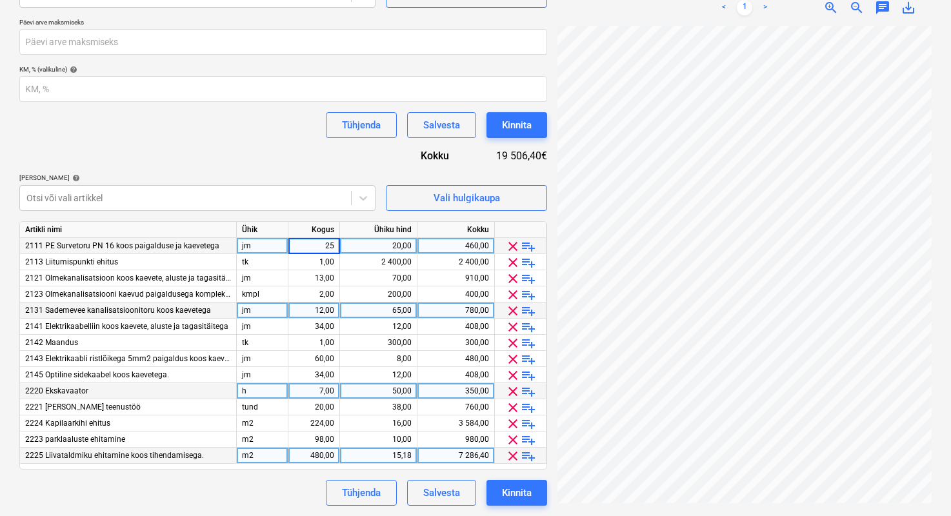
click at [331, 178] on div "[PERSON_NAME] artiklid help" at bounding box center [197, 178] width 356 height 8
click at [399, 243] on div "20,00" at bounding box center [378, 246] width 66 height 16
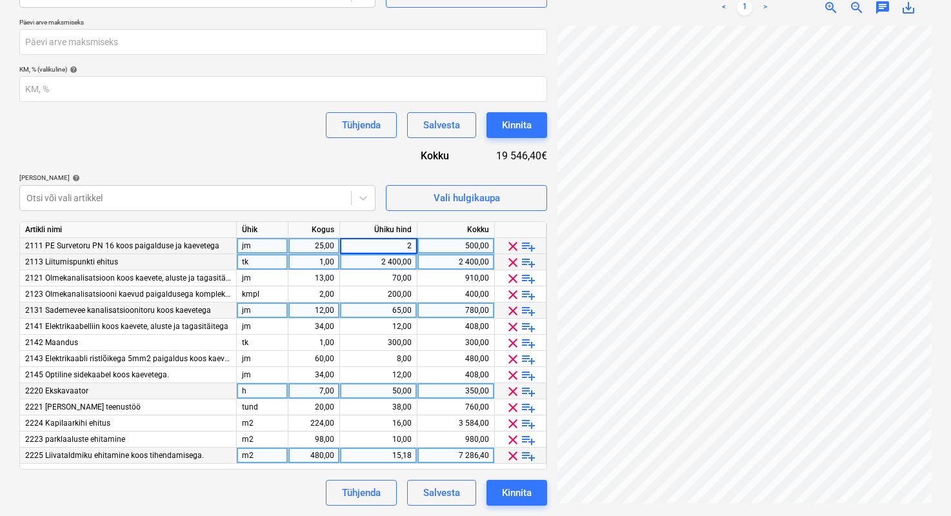
type input "25"
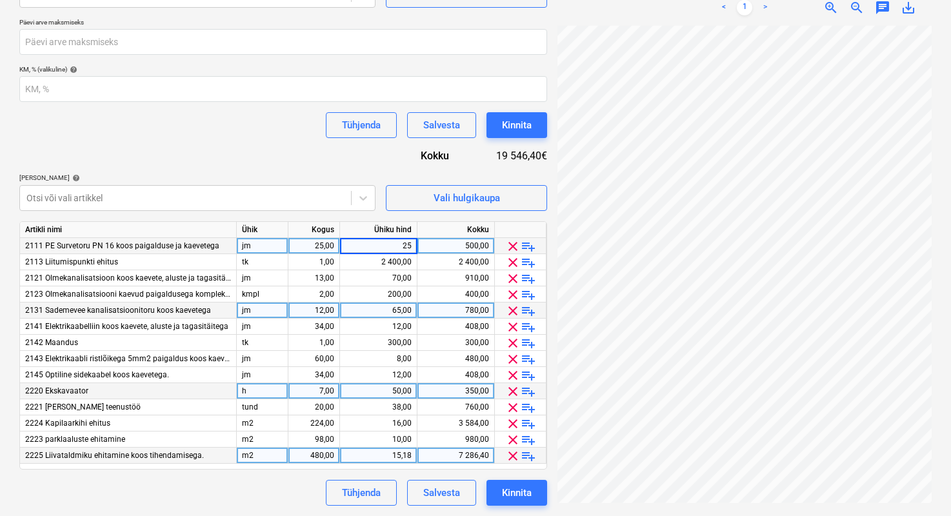
click at [323, 154] on div "Lepingu nimi help 14986915 Lepingu viitenumber help PR-0021-SO-003 Vali ettevõt…" at bounding box center [283, 191] width 528 height 630
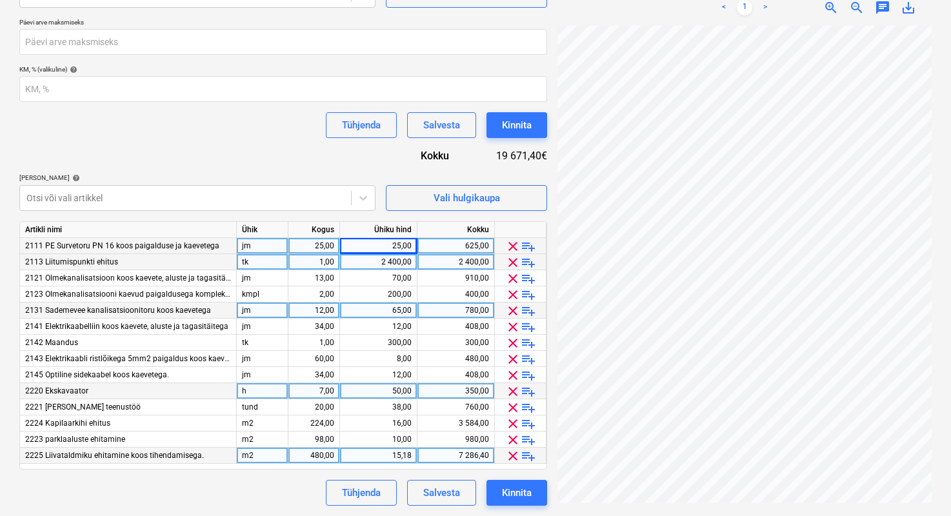
click at [384, 265] on div "2 400,00" at bounding box center [378, 262] width 66 height 16
type input "600"
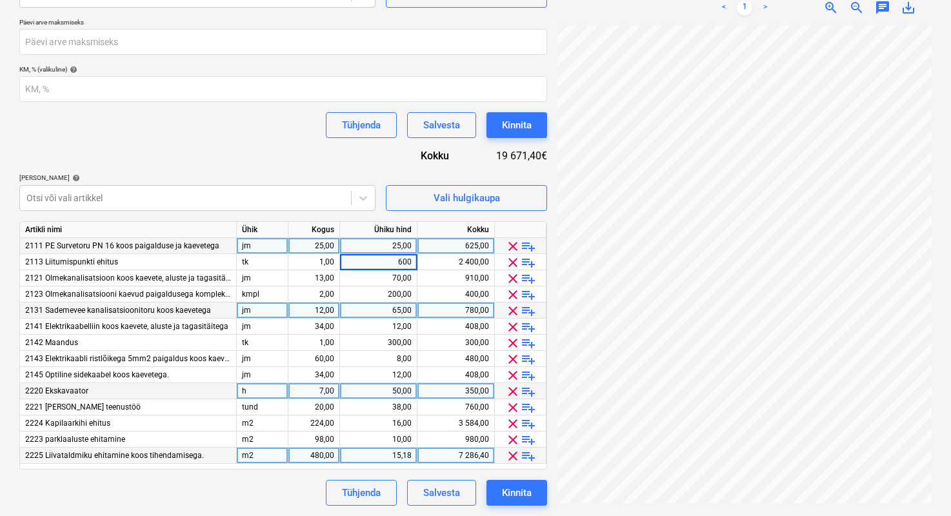
click at [285, 136] on div "Tühjenda Salvesta Kinnita" at bounding box center [283, 125] width 528 height 26
click at [509, 294] on span "clear" at bounding box center [512, 294] width 15 height 15
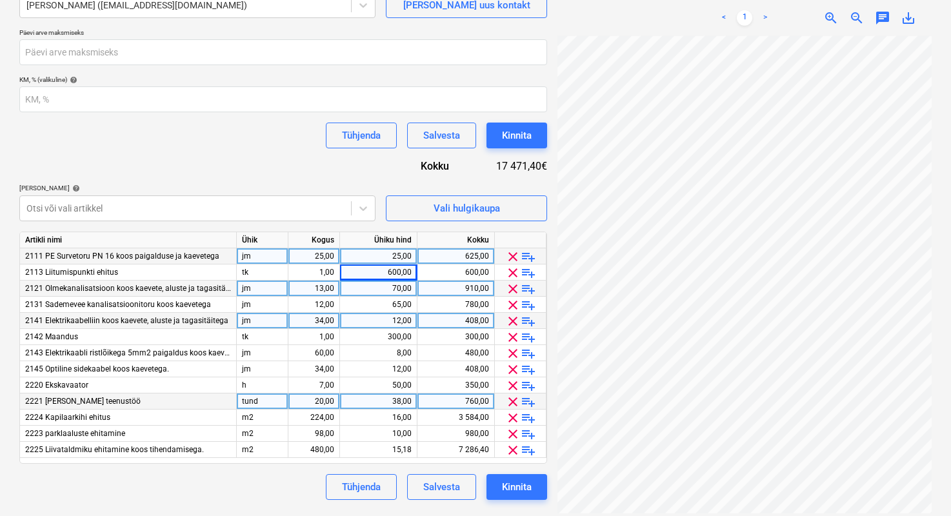
click at [332, 288] on div "13,00" at bounding box center [314, 289] width 41 height 16
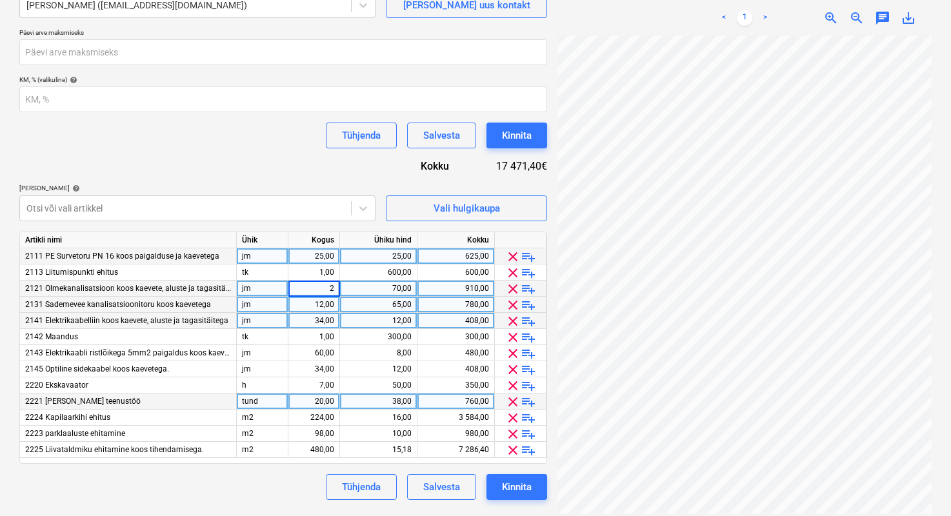
type input "24"
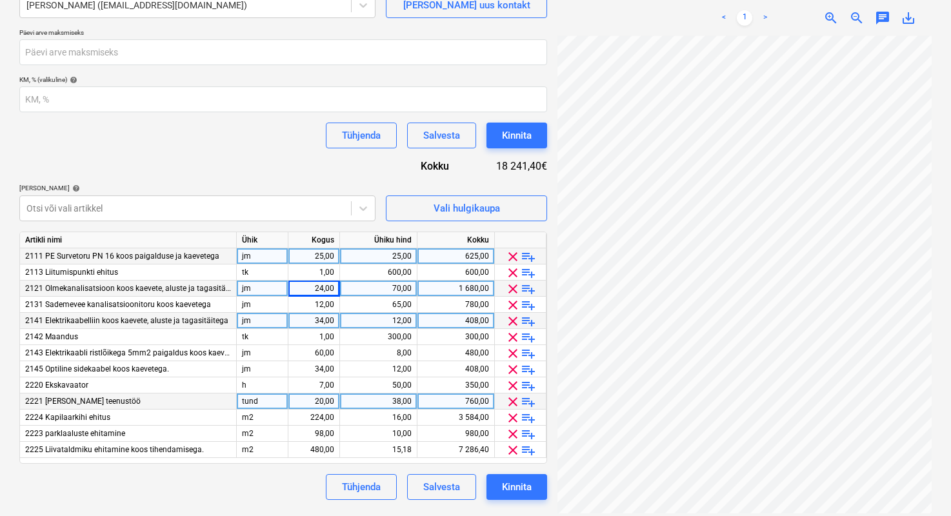
click at [358, 292] on div "70,00" at bounding box center [378, 289] width 66 height 16
click at [345, 165] on div "Lepingu nimi help 14986915 Lepingu viitenumber help PR-0021-SO-003 Vali ettevõt…" at bounding box center [283, 193] width 528 height 614
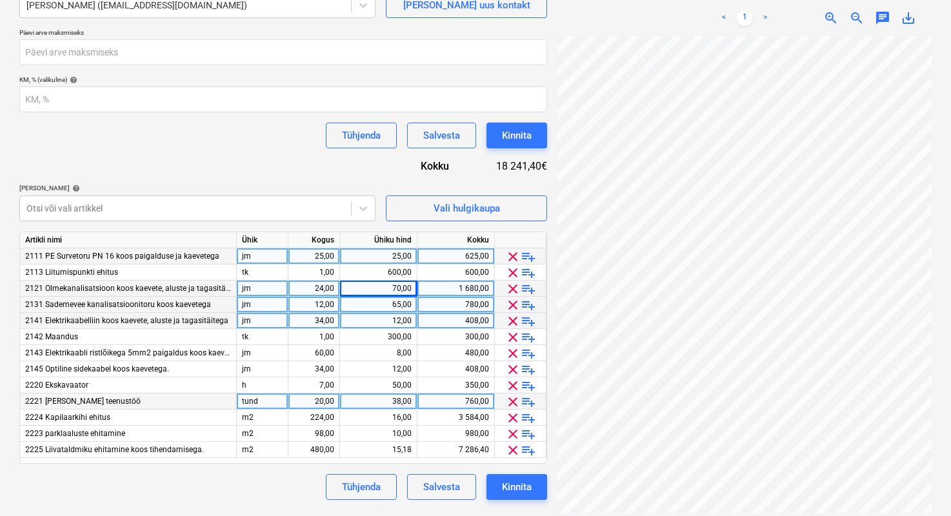
click at [323, 308] on div "12,00" at bounding box center [314, 305] width 41 height 16
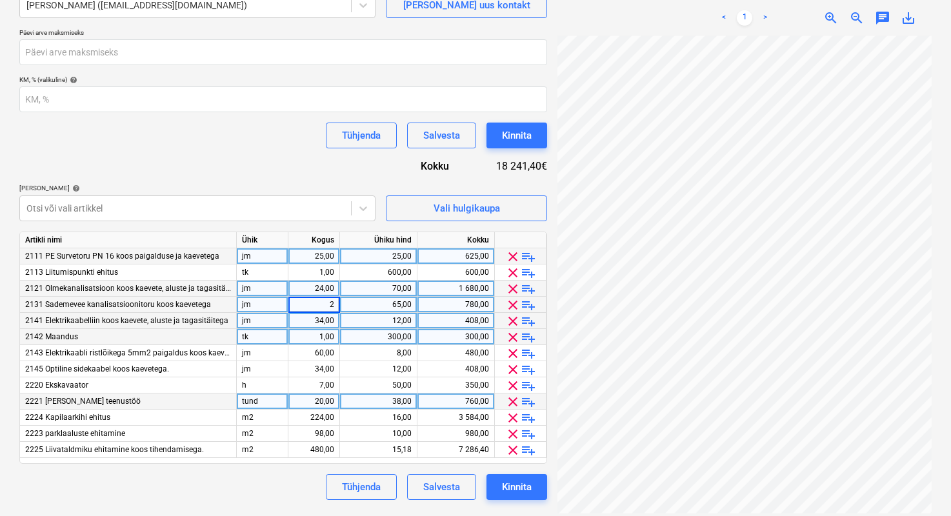
type input "24"
click at [372, 298] on div "65,00" at bounding box center [378, 305] width 66 height 16
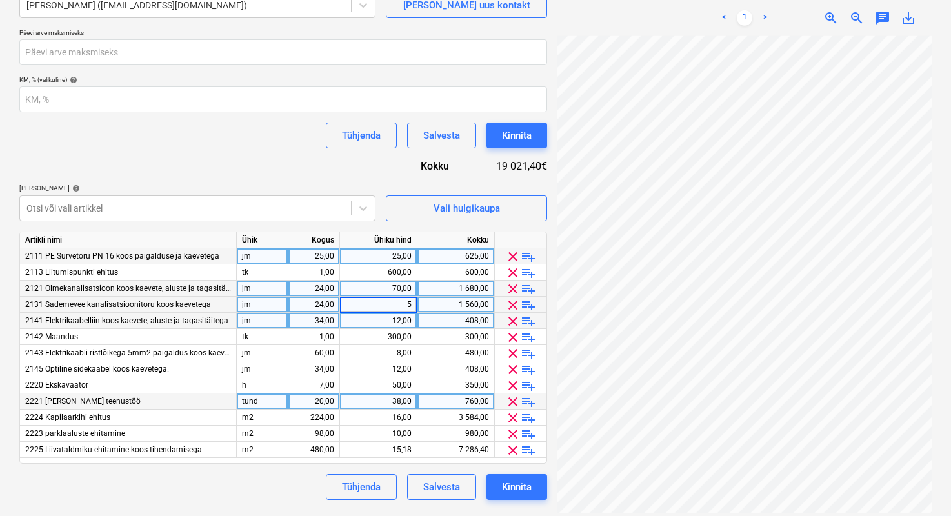
type input "50"
click at [231, 127] on div "Tühjenda Salvesta Kinnita" at bounding box center [283, 136] width 528 height 26
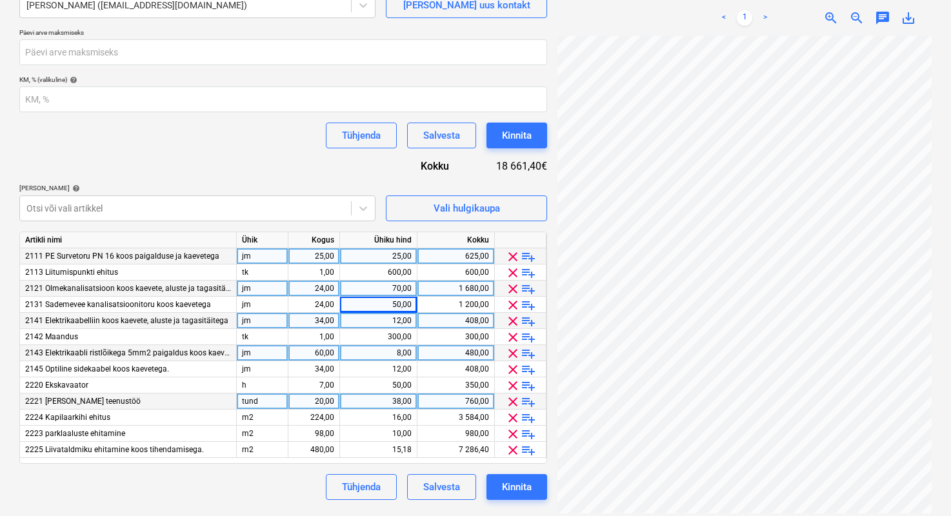
click at [321, 355] on div "60,00" at bounding box center [314, 353] width 41 height 16
type input "37"
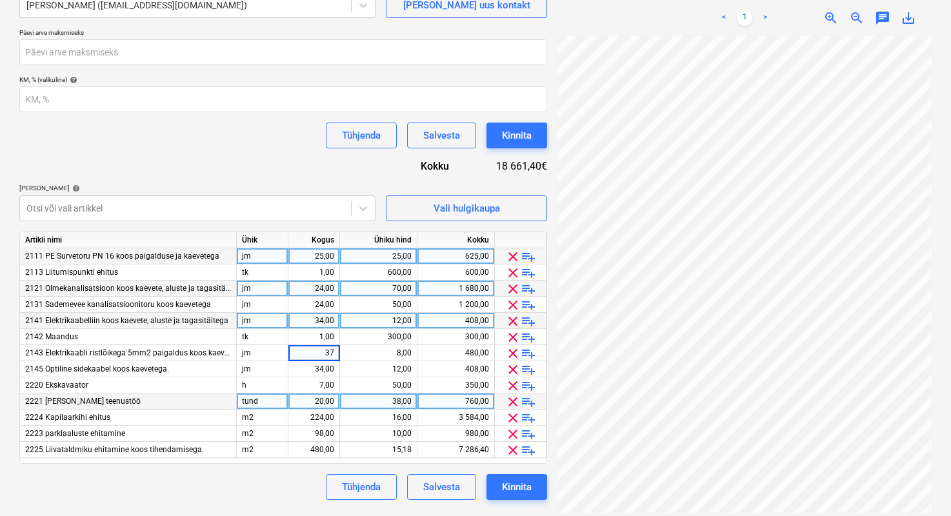
click at [294, 183] on div "Lepingu nimi help 14986915 Lepingu viitenumber help PR-0021-SO-003 Vali ettevõt…" at bounding box center [283, 193] width 528 height 614
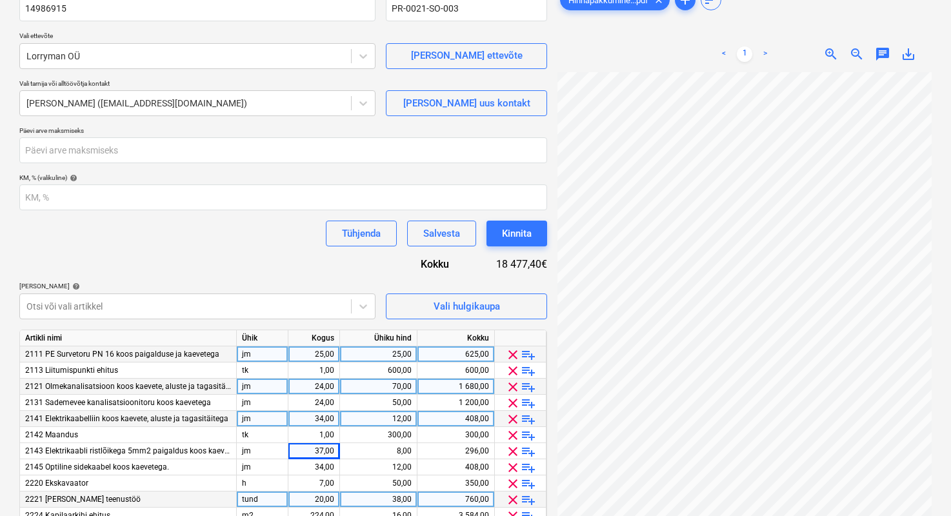
scroll to position [124, 0]
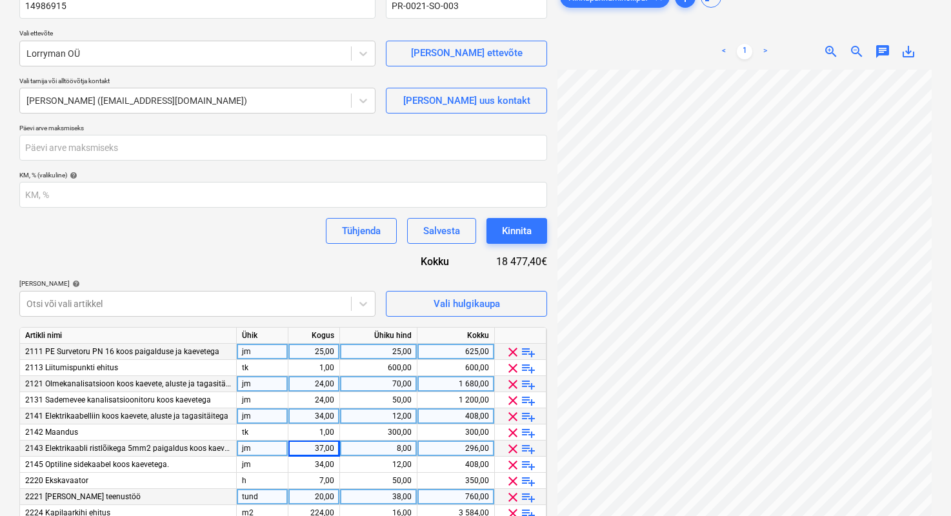
click at [390, 445] on div "8,00" at bounding box center [378, 449] width 66 height 16
type input "12"
click at [371, 269] on div "Lepingu nimi help 14986915 Lepingu viitenumber help PR-0021-SO-003 Vali ettevõt…" at bounding box center [283, 289] width 528 height 614
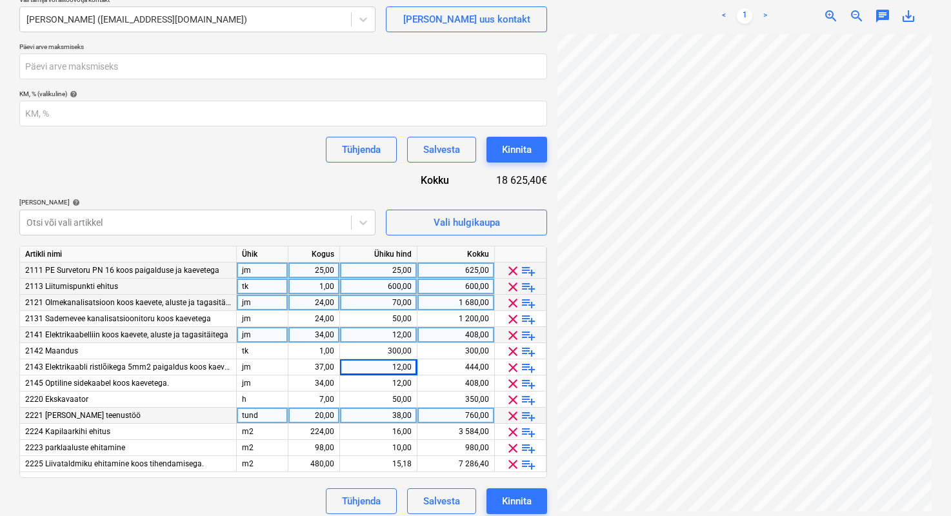
scroll to position [214, 0]
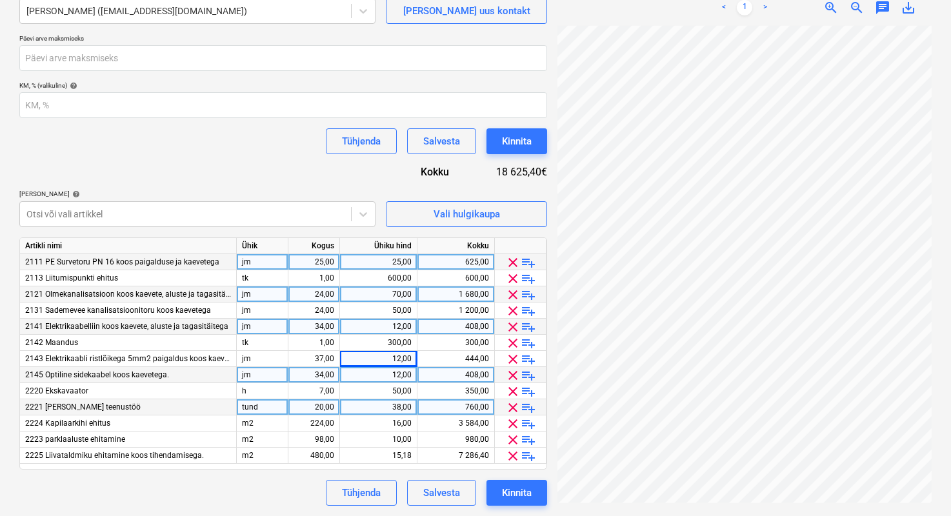
click at [320, 376] on div "34,00" at bounding box center [314, 375] width 41 height 16
type input "27"
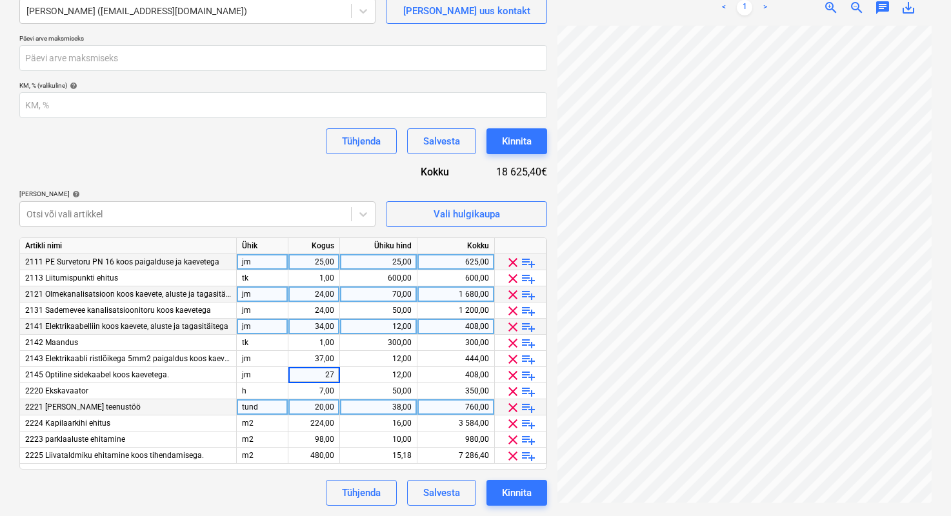
click at [256, 174] on div "Lepingu nimi help 14986915 Lepingu viitenumber help PR-0021-SO-003 Vali ettevõt…" at bounding box center [283, 199] width 528 height 614
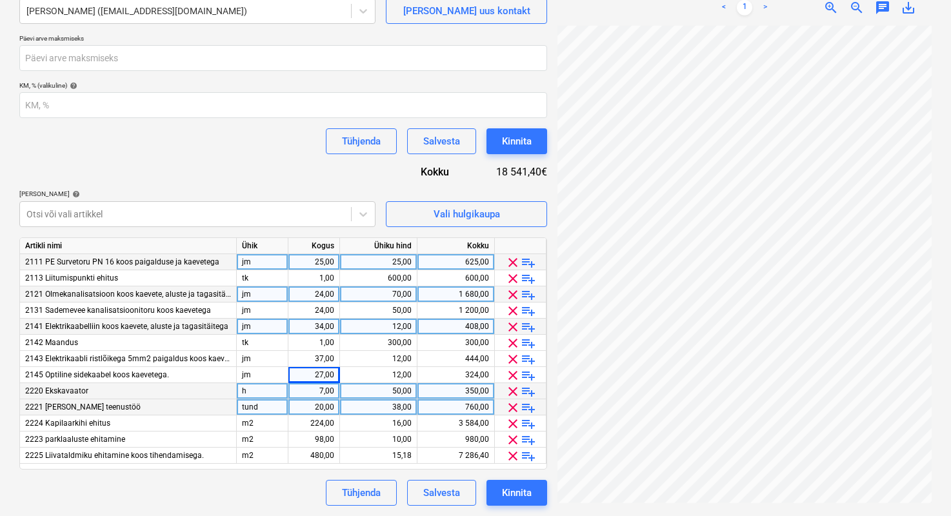
click at [516, 391] on span "clear" at bounding box center [512, 391] width 15 height 15
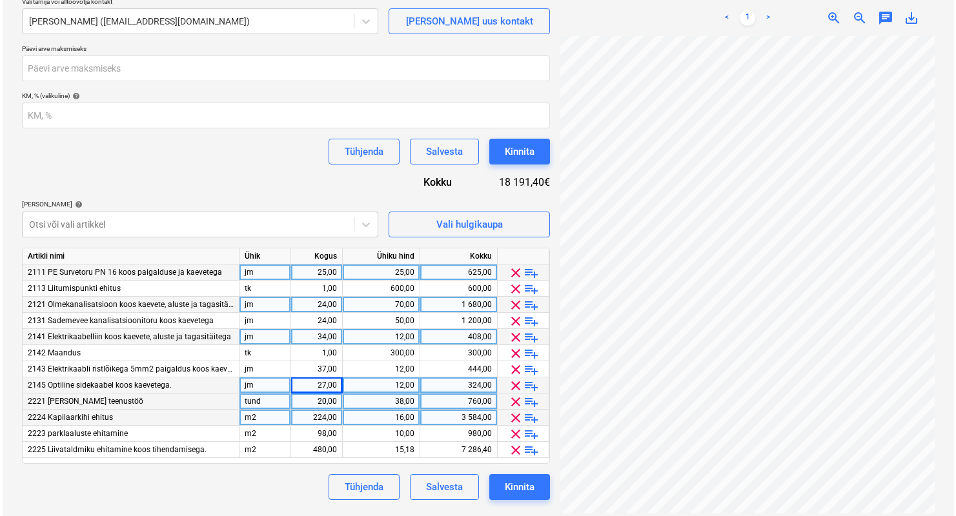
scroll to position [203, 0]
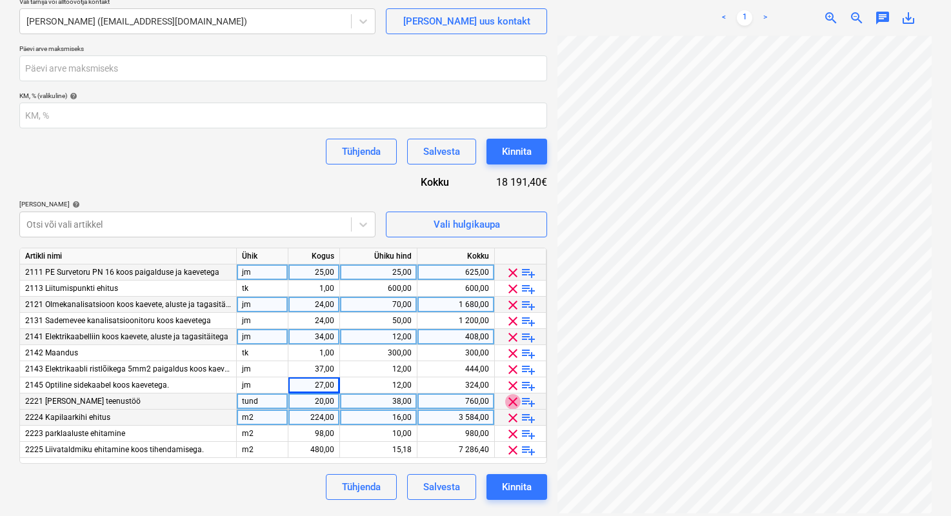
click at [510, 395] on span "clear" at bounding box center [512, 401] width 15 height 15
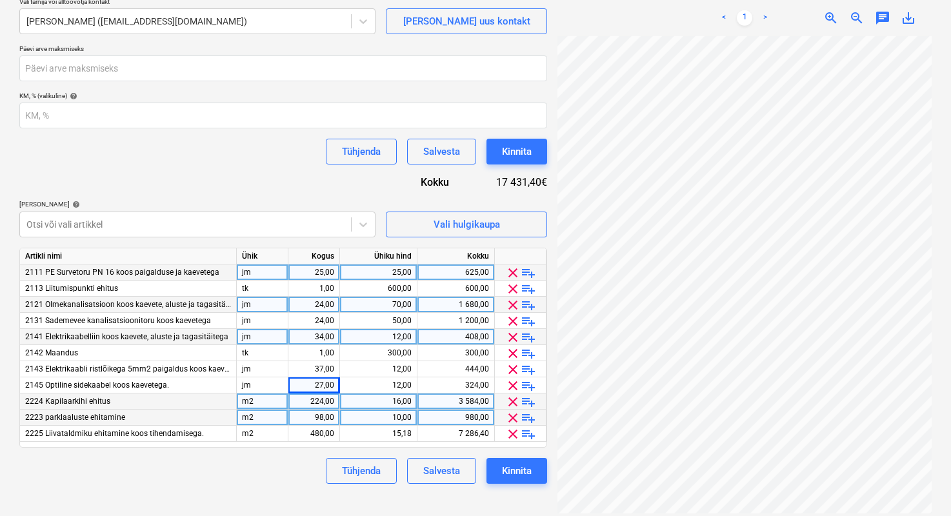
click at [321, 405] on div "224,00" at bounding box center [314, 402] width 41 height 16
type input "200"
click at [373, 402] on div "16,00" at bounding box center [378, 402] width 66 height 16
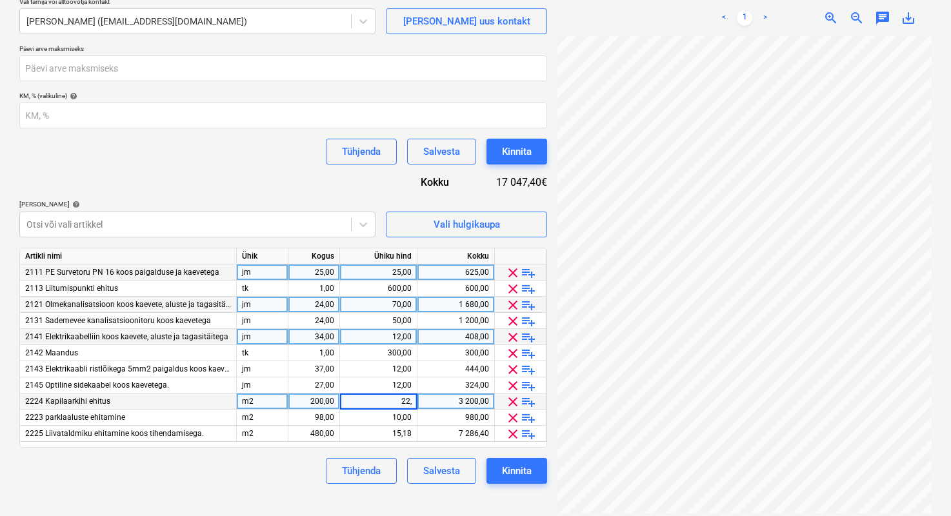
type input "22,5"
click at [243, 177] on div "Lepingu nimi help 14986915 Lepingu viitenumber help PR-0021-SO-003 Vali ettevõt…" at bounding box center [283, 194] width 528 height 582
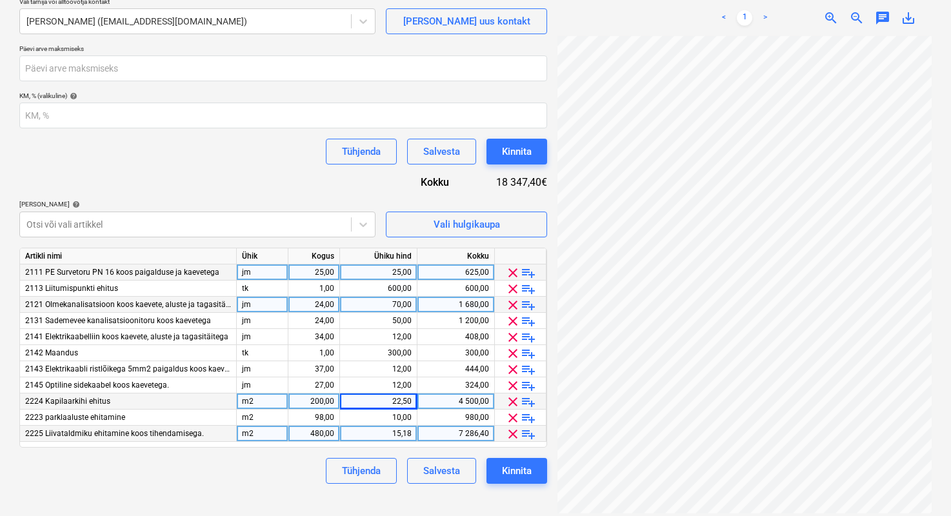
click at [320, 431] on div "480,00" at bounding box center [314, 434] width 41 height 16
click at [320, 411] on div "98,00" at bounding box center [314, 418] width 41 height 16
type input "140"
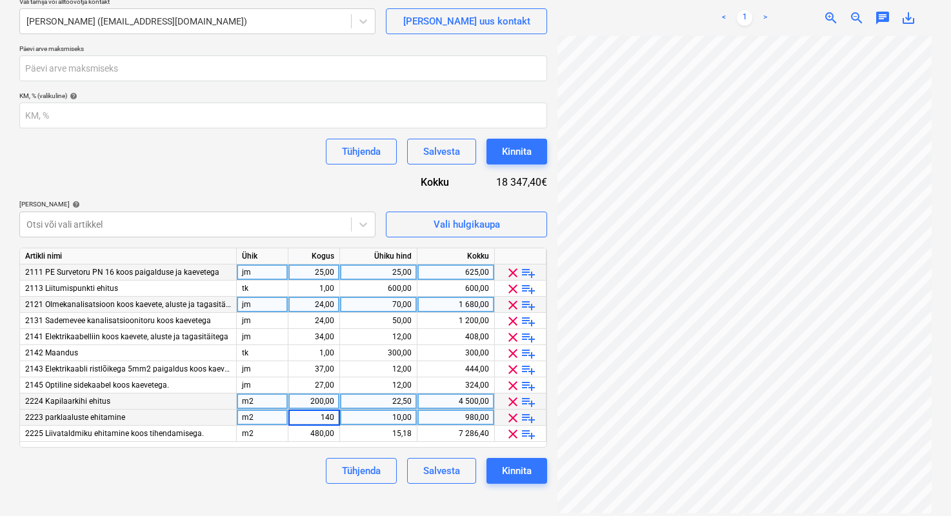
click at [264, 467] on div "Tühjenda Salvesta Kinnita" at bounding box center [283, 471] width 528 height 26
click at [404, 416] on div "10,00" at bounding box center [378, 418] width 66 height 16
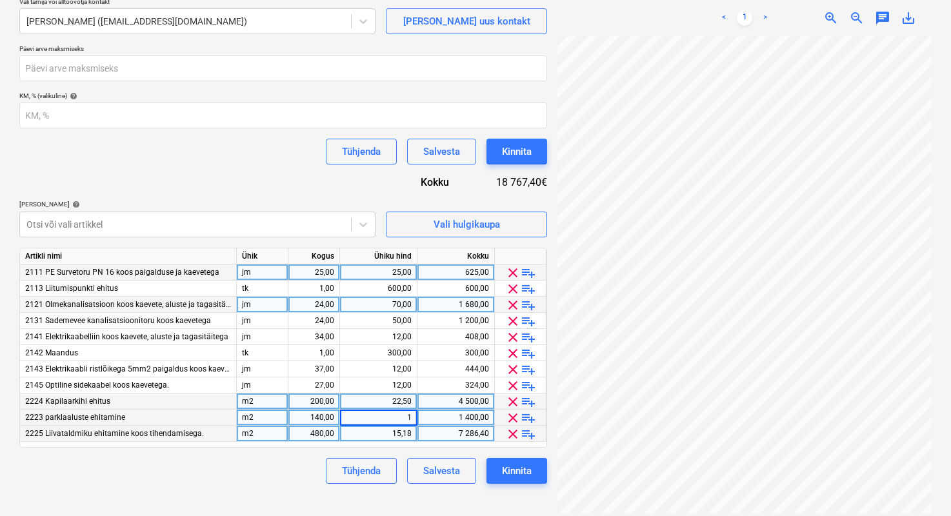
type input "15"
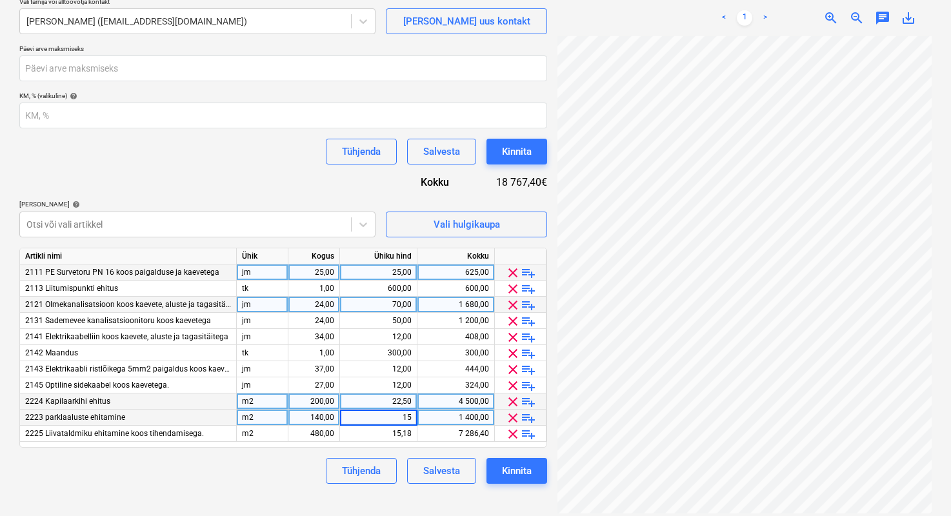
click at [257, 474] on div "Tühjenda Salvesta Kinnita" at bounding box center [283, 471] width 528 height 26
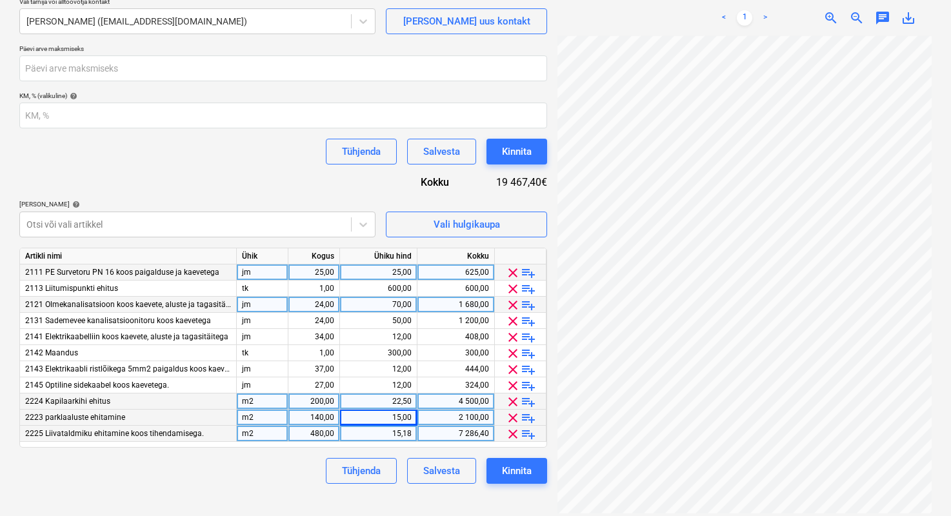
click at [412, 433] on div "15,18" at bounding box center [378, 434] width 77 height 16
type input "15"
click at [136, 465] on div "Tühjenda Salvesta Kinnita" at bounding box center [283, 471] width 528 height 26
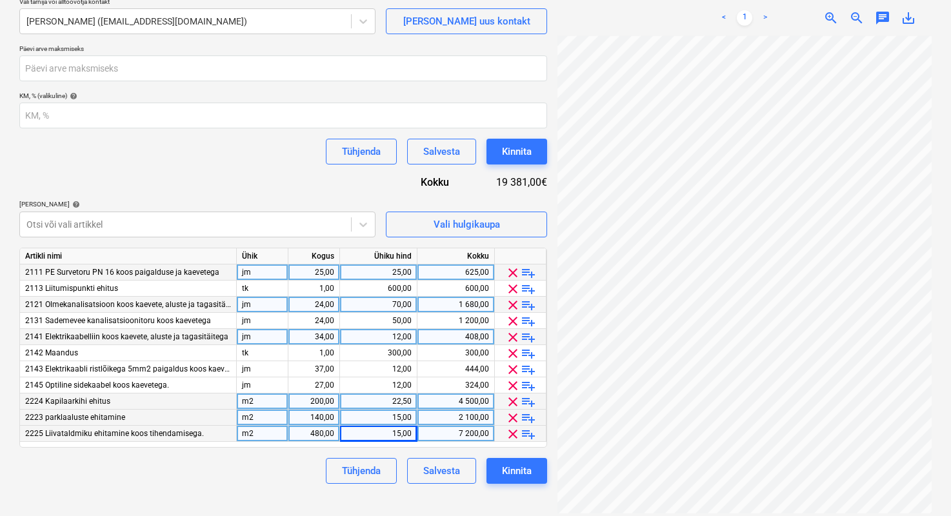
click at [315, 338] on div "34,00" at bounding box center [314, 337] width 41 height 16
type input "37"
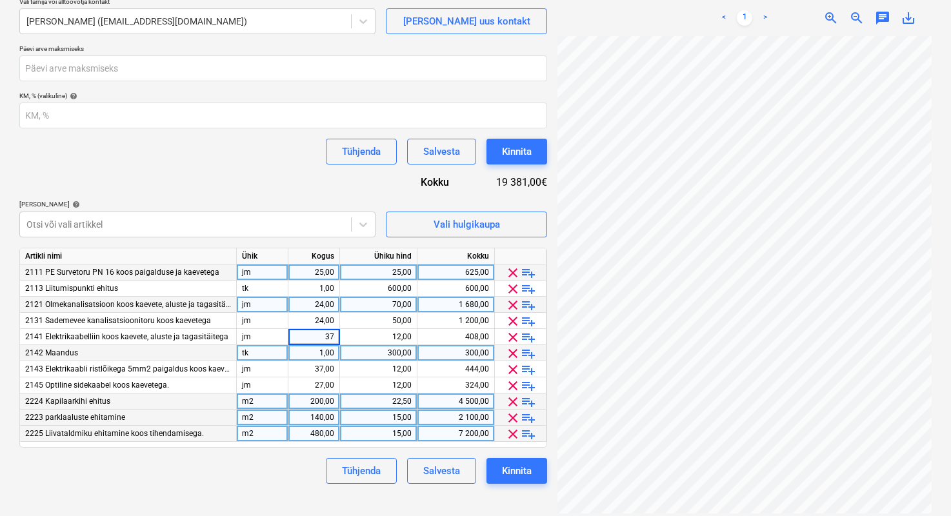
click at [319, 349] on div "1,00" at bounding box center [314, 353] width 41 height 16
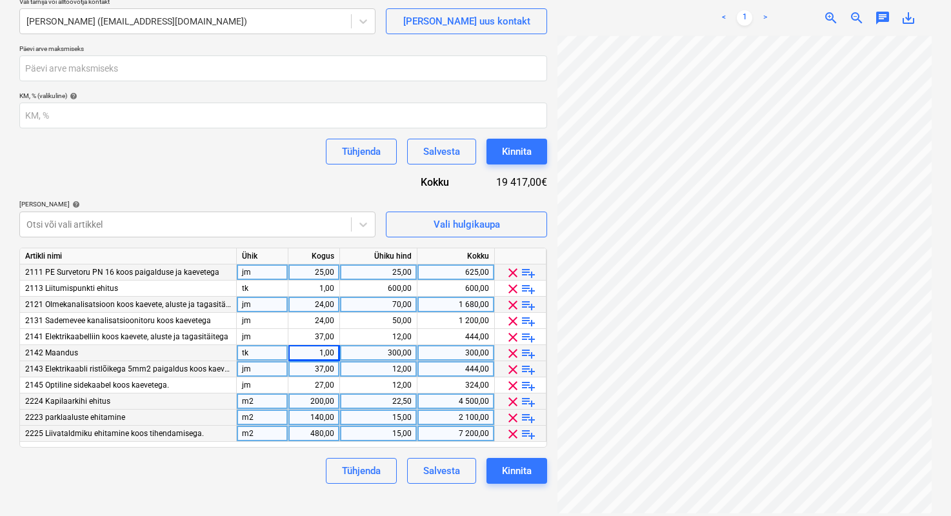
click at [318, 372] on div "37,00" at bounding box center [314, 369] width 41 height 16
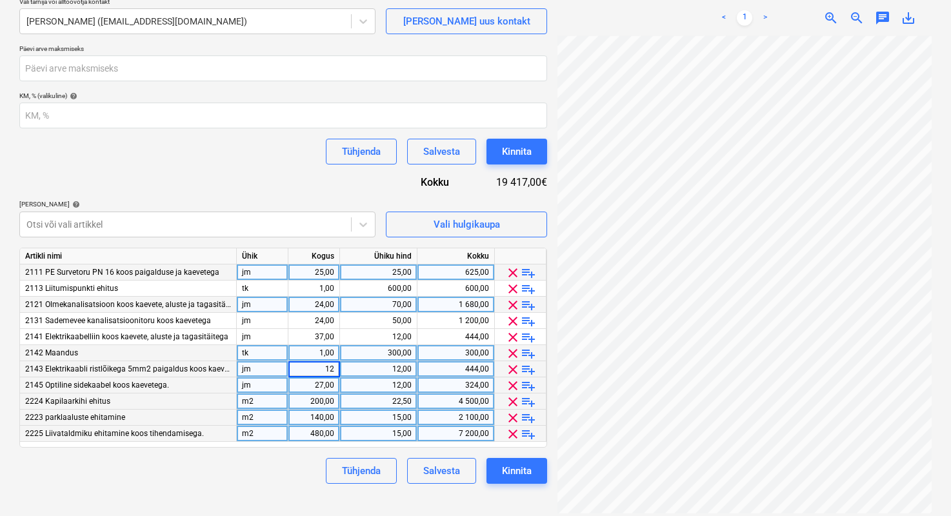
type input "120"
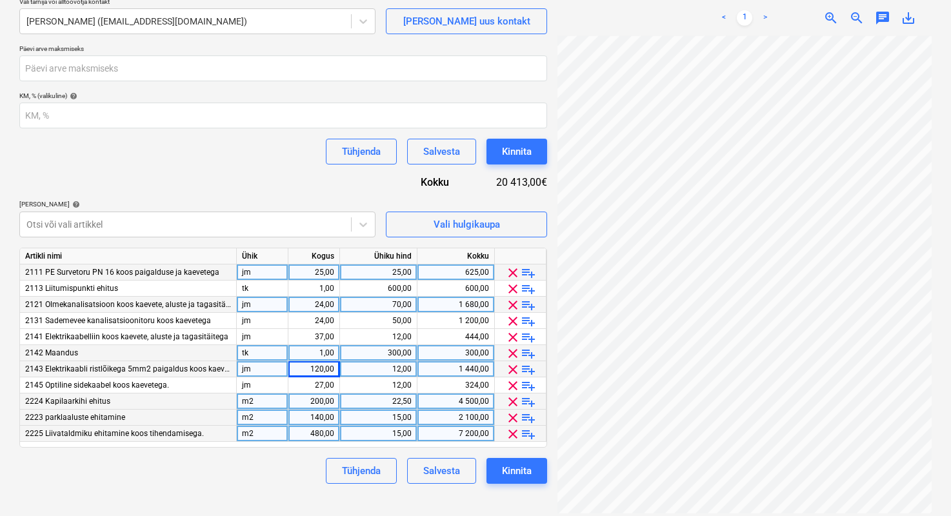
click at [383, 370] on div "12,00" at bounding box center [378, 369] width 66 height 16
type input "8"
click at [285, 477] on div "Tühjenda Salvesta Kinnita" at bounding box center [283, 471] width 528 height 26
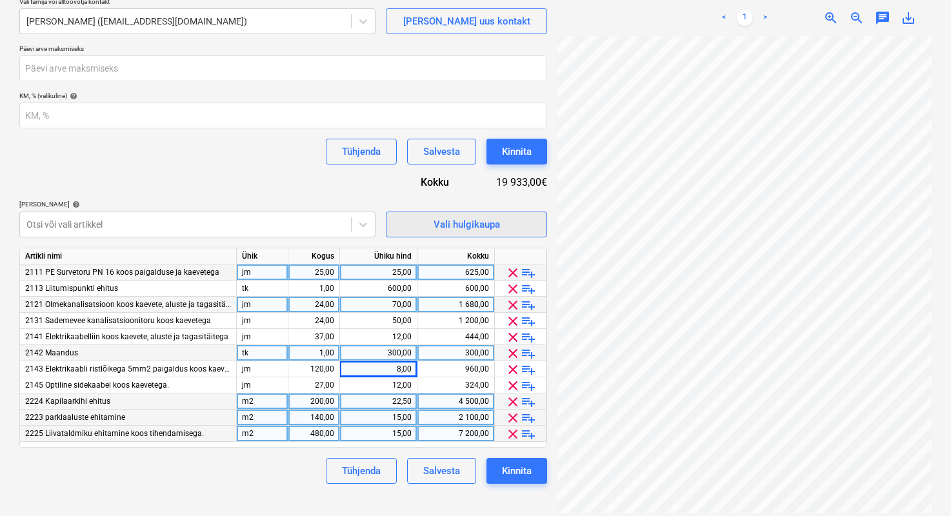
click at [400, 229] on button "Vali hulgikaupa" at bounding box center [466, 225] width 161 height 26
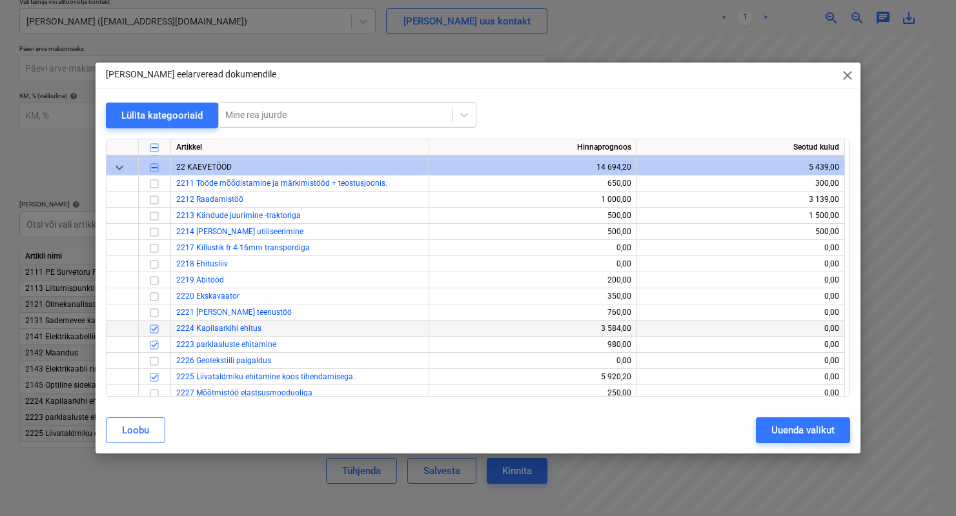
scroll to position [45, 0]
click at [230, 361] on span "2226 Geotekstiili paigaldus" at bounding box center [223, 360] width 95 height 9
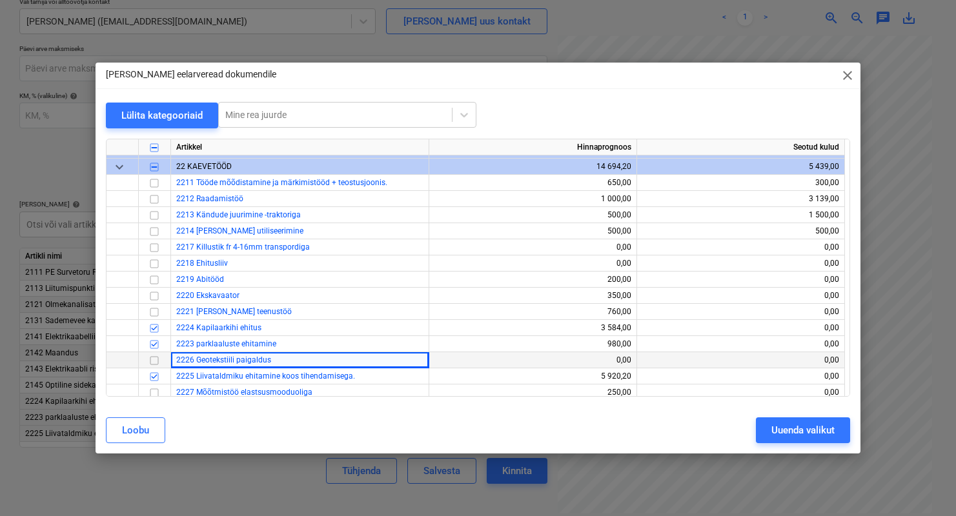
drag, startPoint x: 152, startPoint y: 360, endPoint x: 162, endPoint y: 360, distance: 10.3
click at [152, 360] on input "checkbox" at bounding box center [154, 360] width 15 height 15
click at [762, 435] on button "Uuenda valikut" at bounding box center [803, 431] width 94 height 26
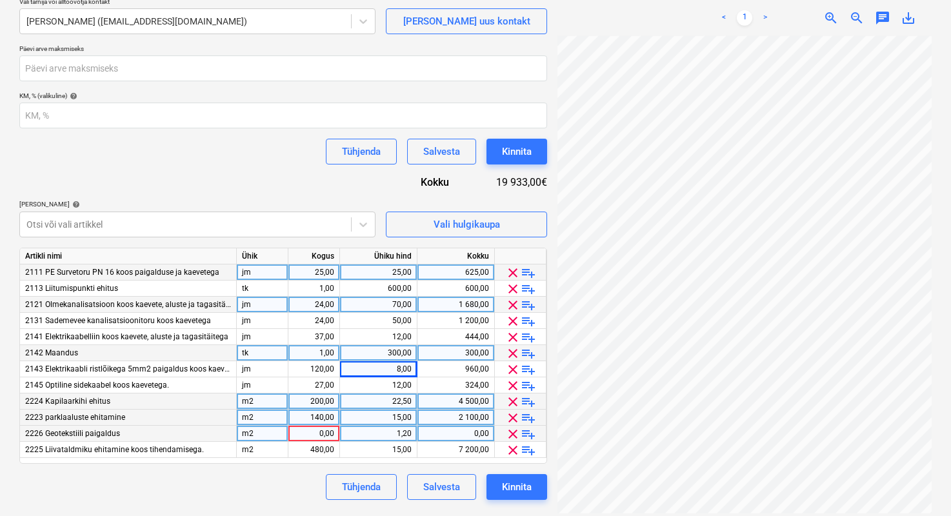
click at [306, 435] on div "0,00" at bounding box center [314, 434] width 41 height 16
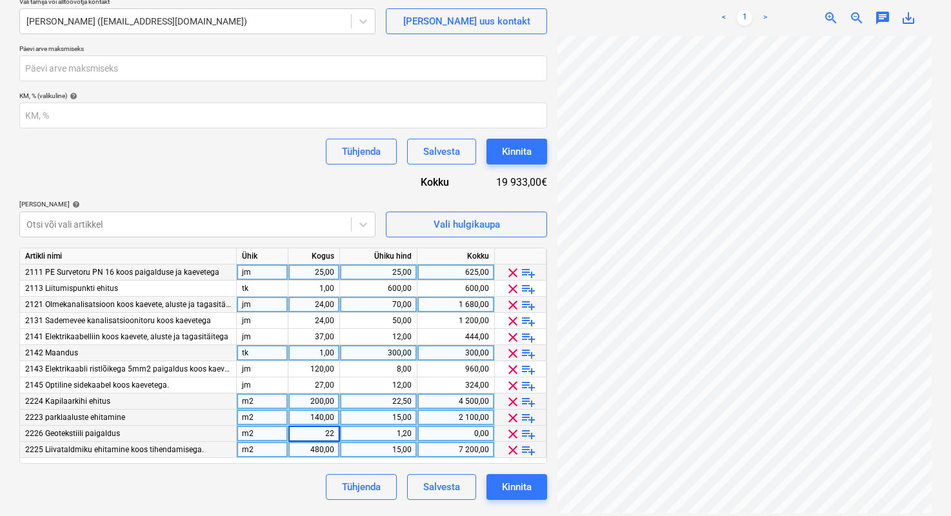
type input "220"
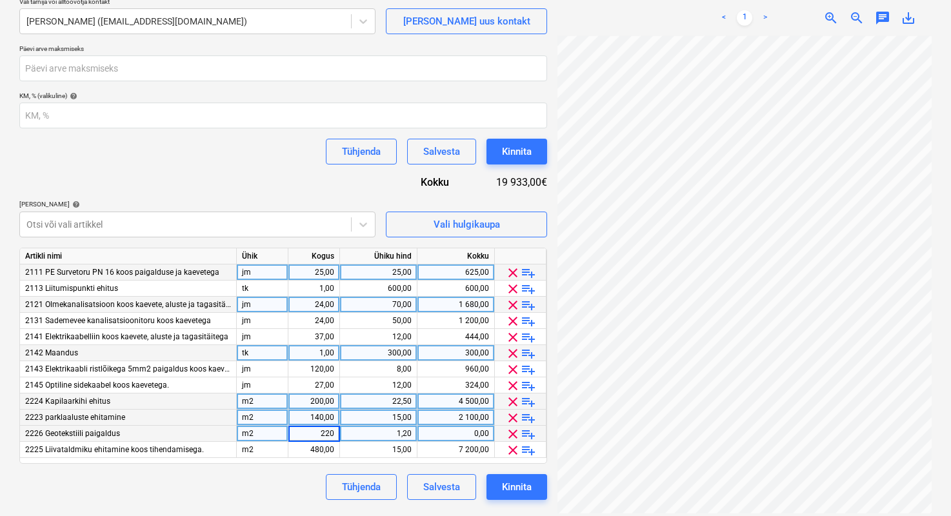
click at [360, 436] on div "1,20" at bounding box center [378, 434] width 66 height 16
type input "1,2"
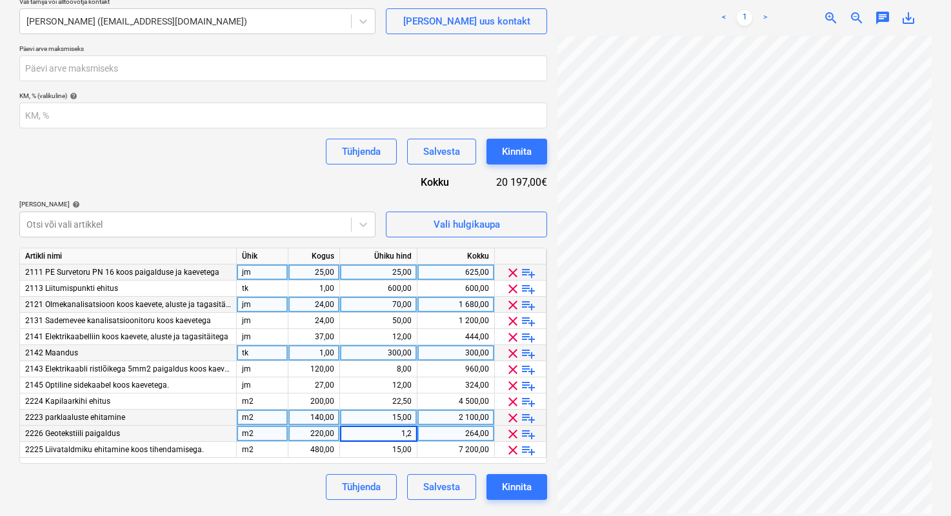
click at [266, 491] on div "Tühjenda Salvesta Kinnita" at bounding box center [283, 487] width 528 height 26
click at [302, 476] on div "Tühjenda Salvesta Kinnita" at bounding box center [283, 487] width 528 height 26
click at [462, 216] on div "Vali hulgikaupa" at bounding box center [467, 224] width 66 height 17
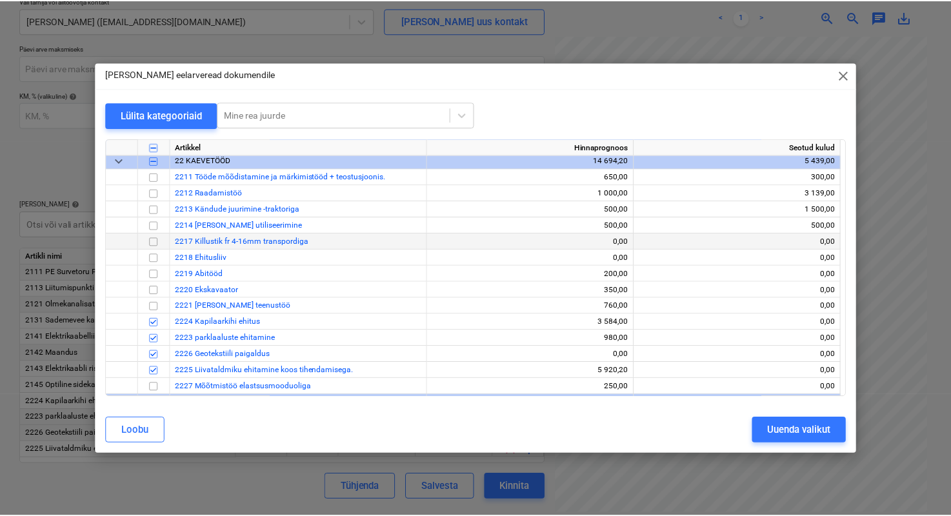
scroll to position [50, 0]
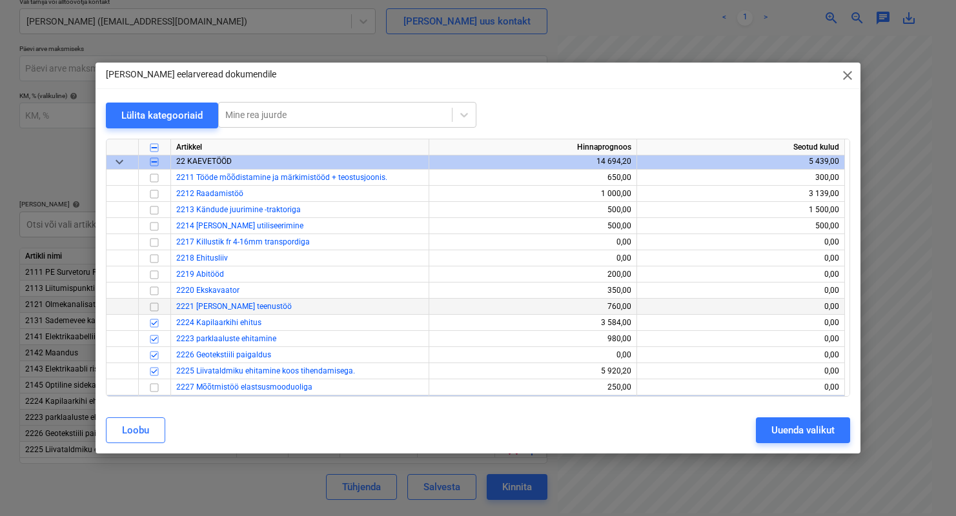
click at [157, 307] on input "checkbox" at bounding box center [154, 307] width 15 height 15
click at [785, 436] on div "Uuenda valikut" at bounding box center [802, 430] width 63 height 17
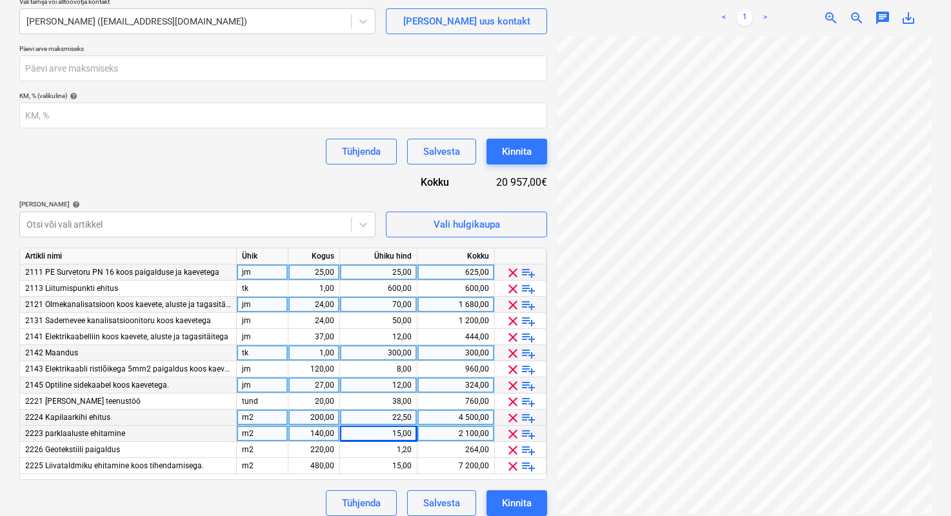
scroll to position [214, 0]
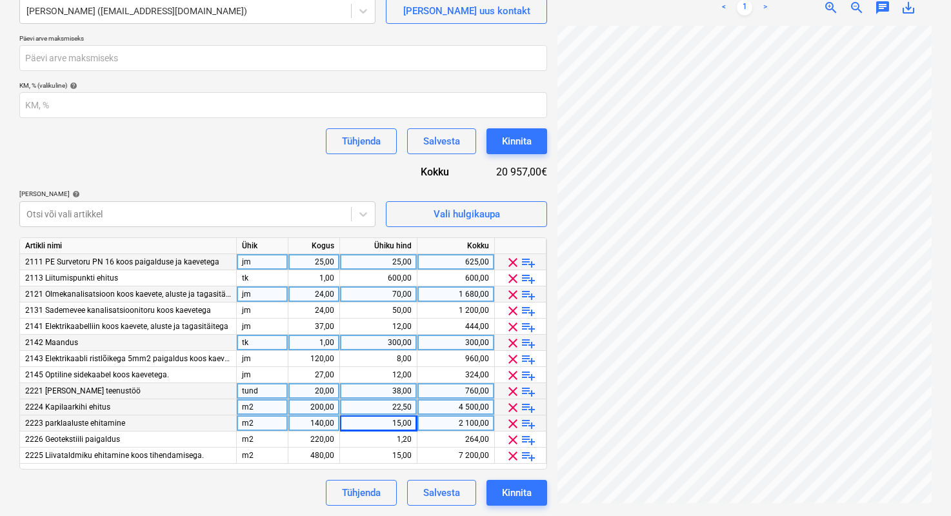
click at [308, 391] on div "20,00" at bounding box center [314, 391] width 41 height 16
type input "12"
click at [376, 391] on div "38,00" at bounding box center [378, 391] width 66 height 16
type input "180"
click at [256, 391] on div "tund" at bounding box center [263, 391] width 52 height 16
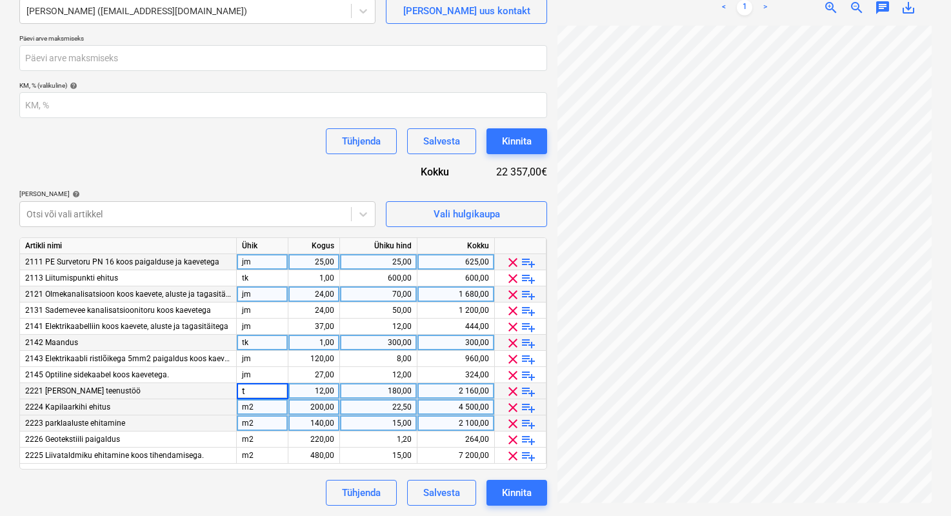
type input "tk"
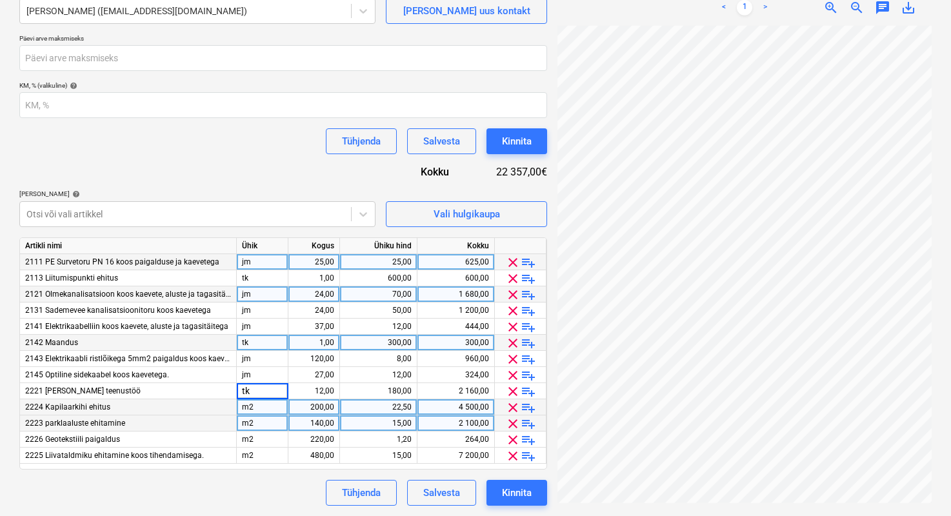
click at [239, 496] on div "Tühjenda Salvesta Kinnita" at bounding box center [283, 493] width 528 height 26
click at [392, 422] on div "15,00" at bounding box center [378, 424] width 66 height 16
type input "12"
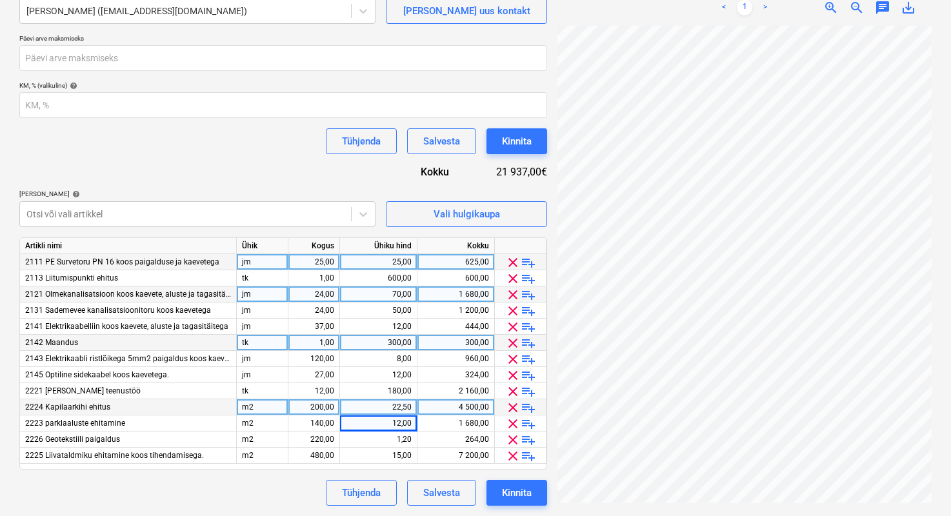
click at [279, 504] on div "Tühjenda Salvesta Kinnita" at bounding box center [283, 493] width 528 height 26
click at [238, 488] on div "Tühjenda Salvesta Kinnita" at bounding box center [283, 493] width 528 height 26
click at [404, 428] on div "12,00" at bounding box center [378, 424] width 66 height 16
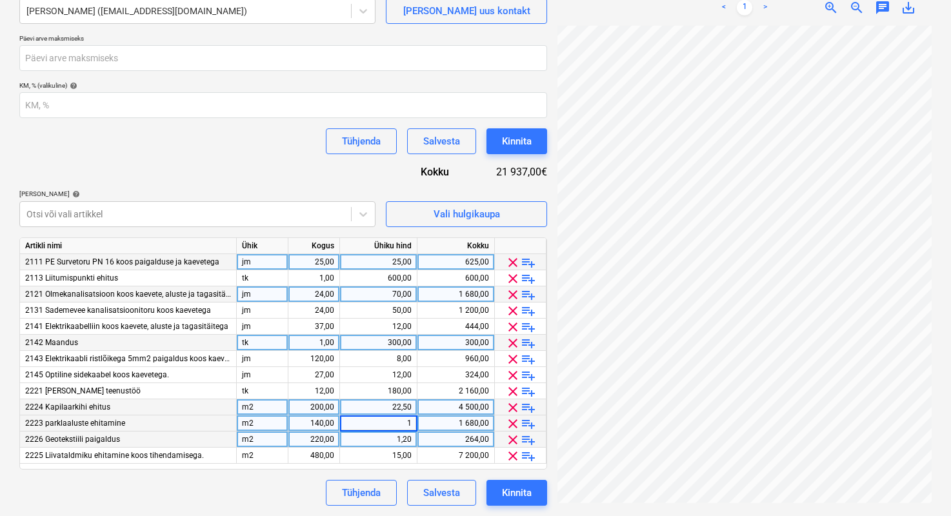
type input "10"
click at [265, 476] on div "Lepingu nimi help 14986915 Lepingu viitenumber help PR-0021-SO-003 Vali ettevõt…" at bounding box center [283, 199] width 528 height 614
click at [261, 478] on div "Lepingu nimi help 14986915 Lepingu viitenumber help PR-0021-SO-003 Vali ettevõt…" at bounding box center [283, 199] width 528 height 614
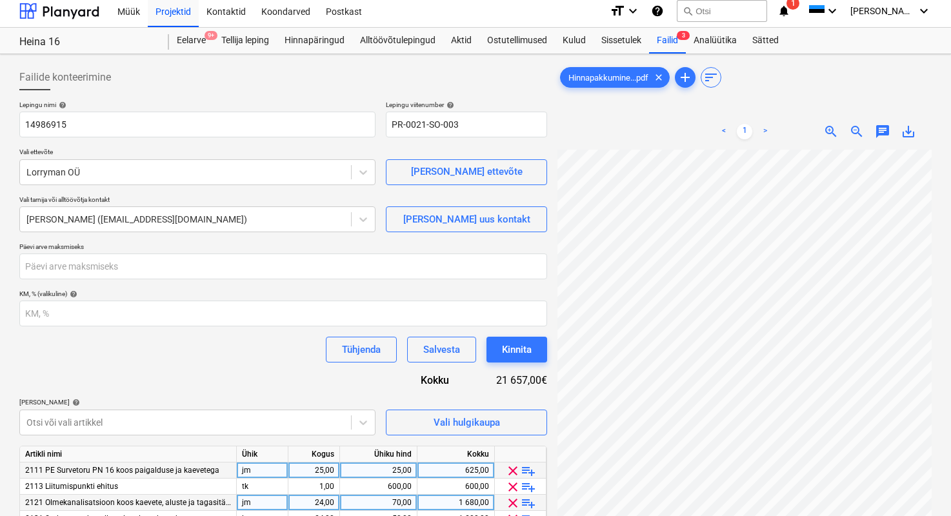
scroll to position [0, 0]
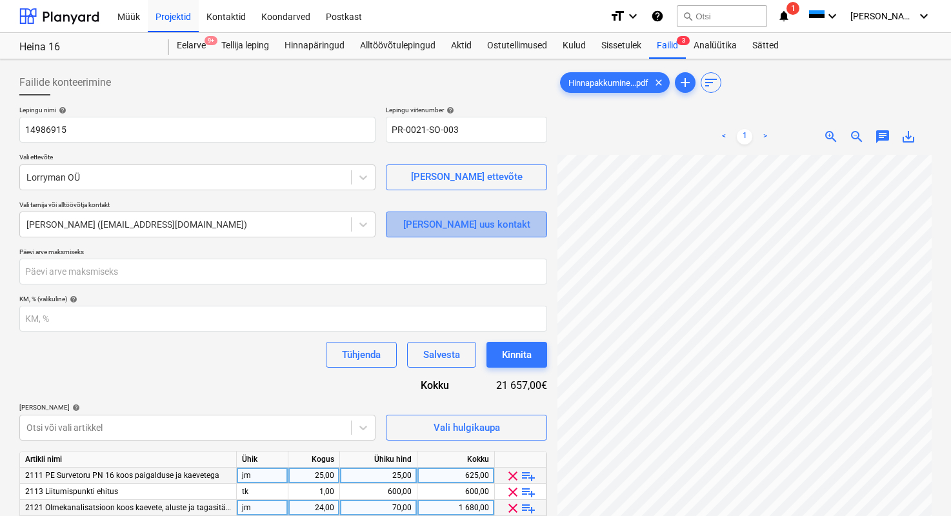
click at [428, 222] on span "[PERSON_NAME] uus kontakt" at bounding box center [466, 224] width 129 height 17
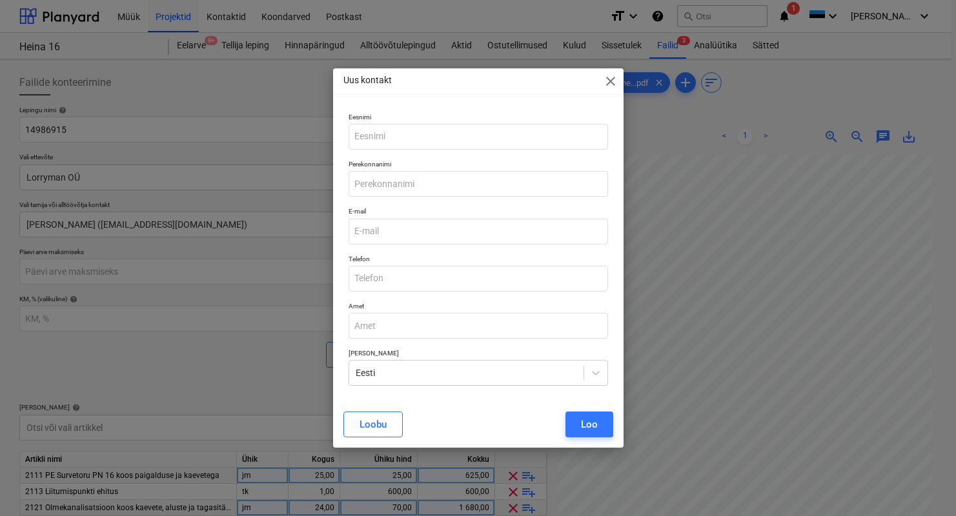
click at [610, 82] on span "close" at bounding box center [610, 81] width 15 height 15
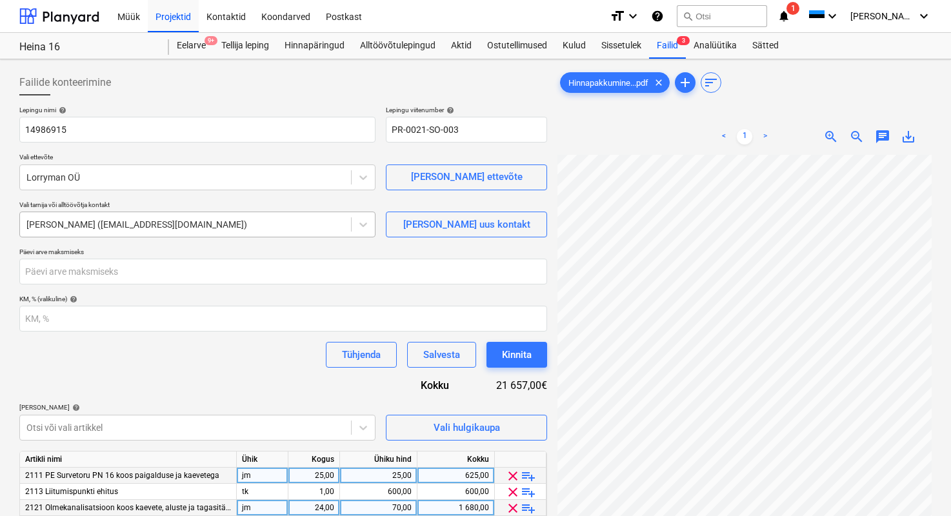
click at [266, 224] on div at bounding box center [185, 224] width 318 height 13
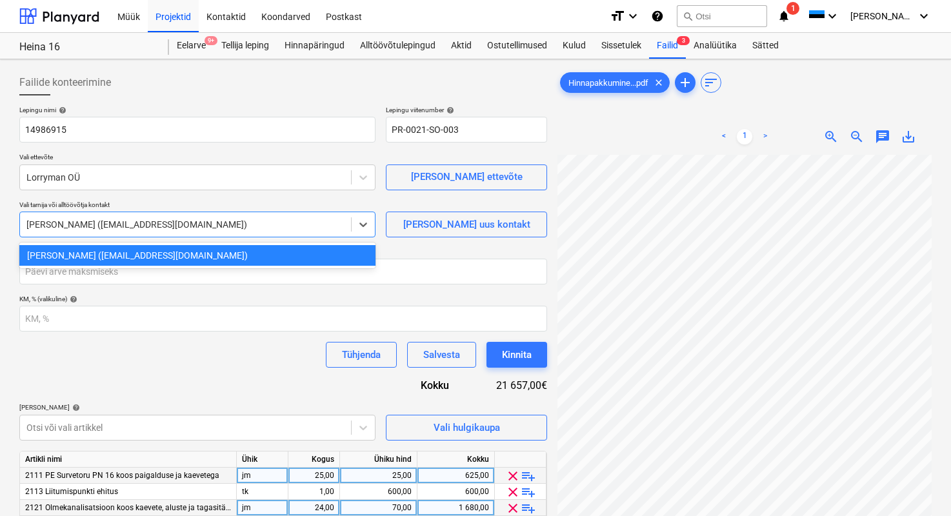
click at [270, 224] on div at bounding box center [185, 224] width 318 height 13
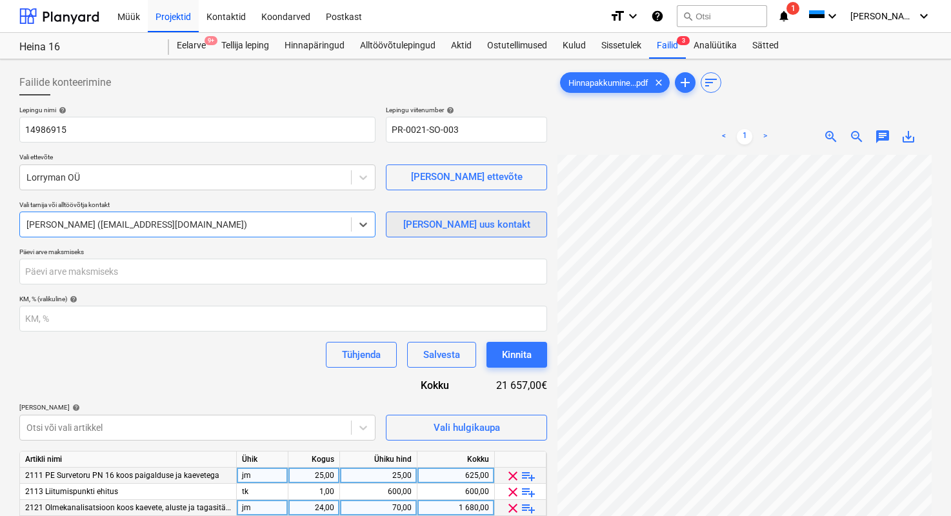
click at [420, 234] on button "[PERSON_NAME] uus kontakt" at bounding box center [466, 225] width 161 height 26
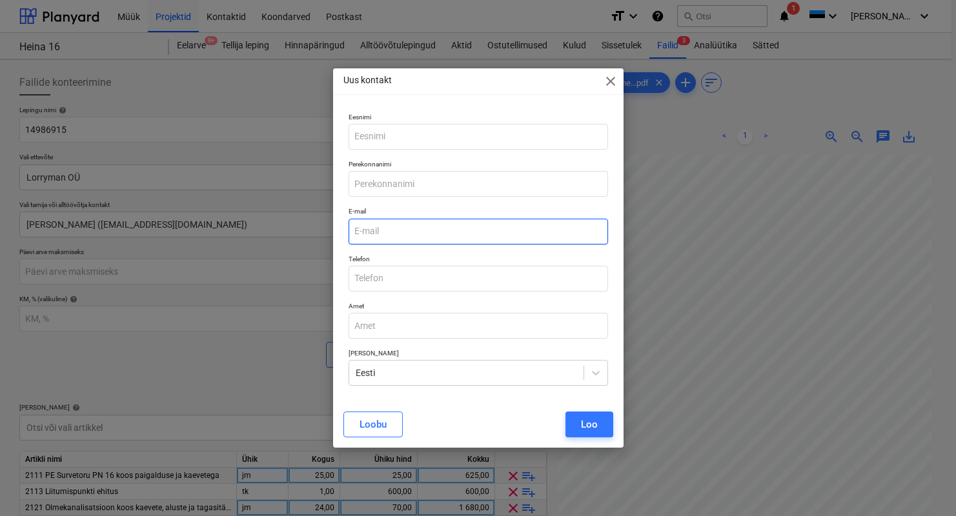
click at [414, 232] on input "email" at bounding box center [478, 232] width 259 height 26
type input "[EMAIL_ADDRESS][DOMAIN_NAME]"
click at [577, 429] on button "Loo" at bounding box center [589, 425] width 48 height 26
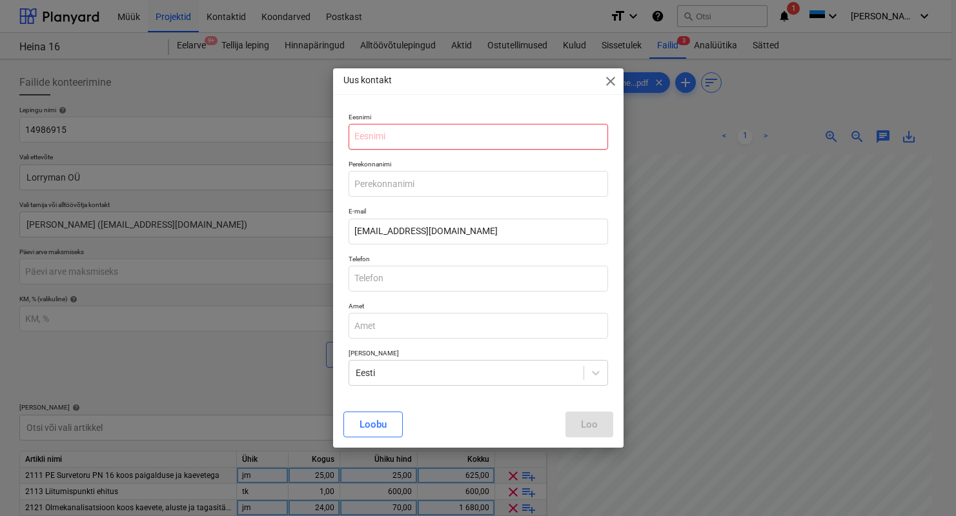
click at [418, 137] on input "text" at bounding box center [478, 137] width 259 height 26
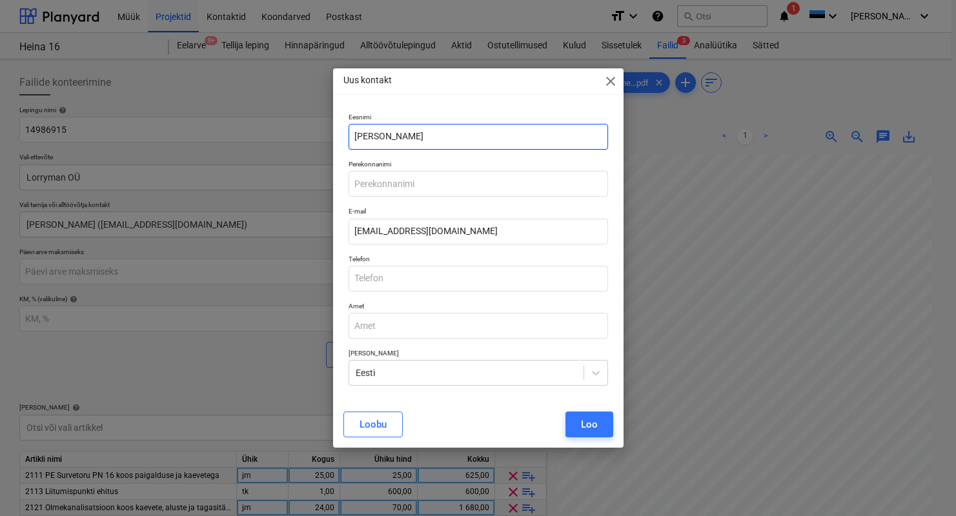
type input "[PERSON_NAME]"
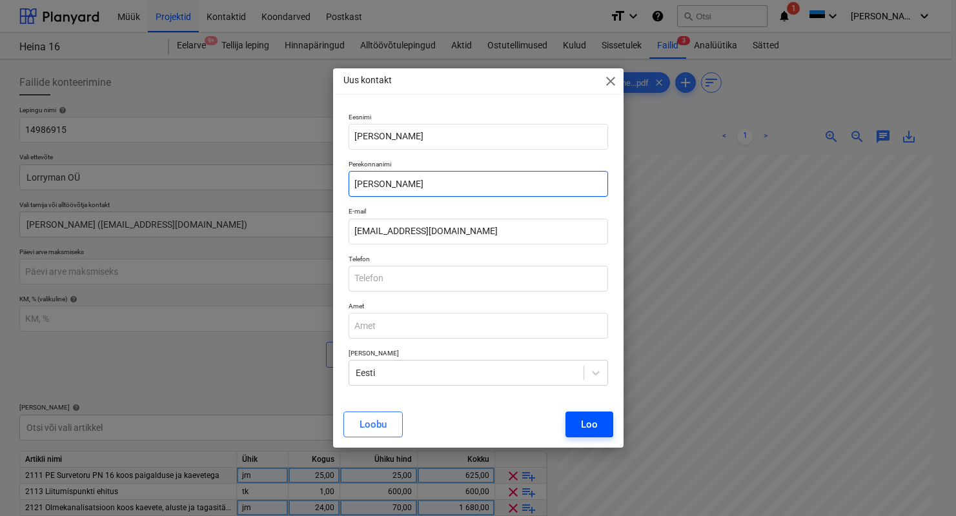
type input "[PERSON_NAME]"
click at [582, 420] on div "Loo" at bounding box center [589, 424] width 17 height 17
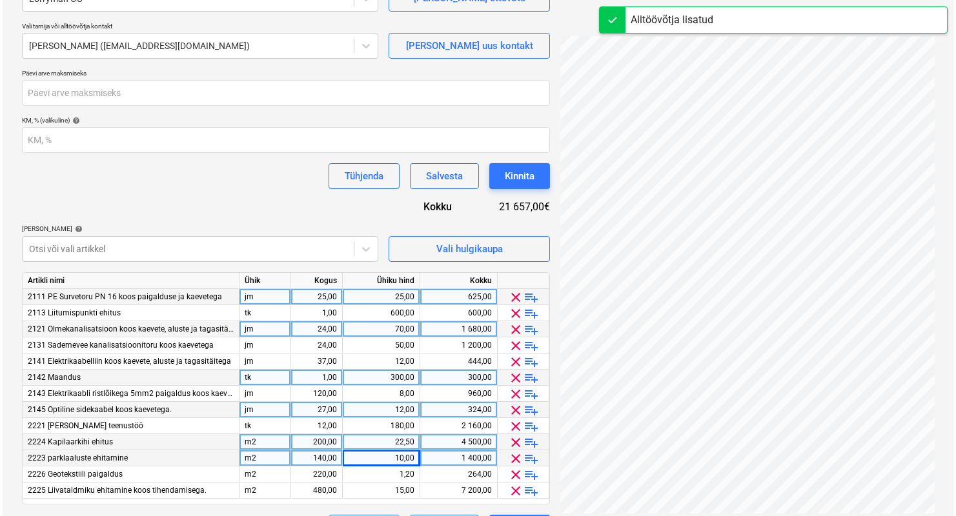
scroll to position [214, 0]
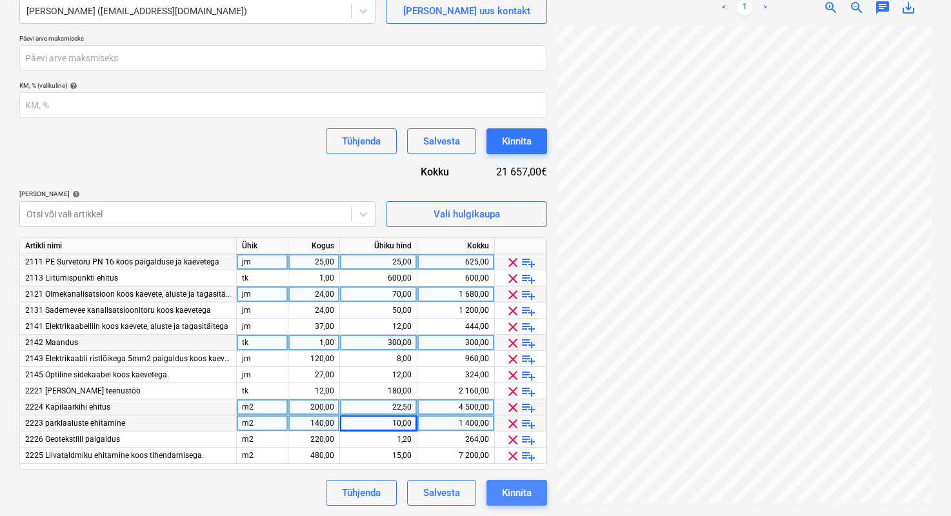
click at [518, 489] on div "Kinnita" at bounding box center [517, 493] width 30 height 17
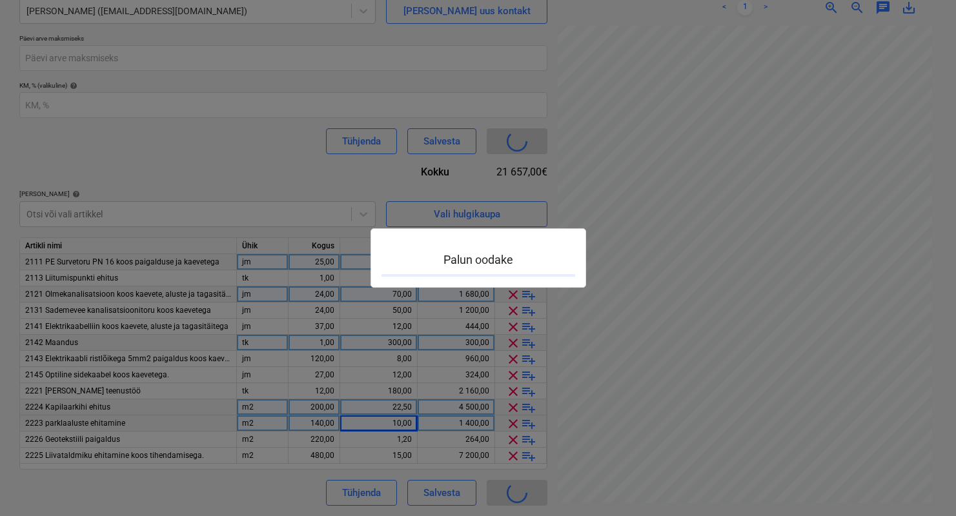
type input "PR-0021-SO-003"
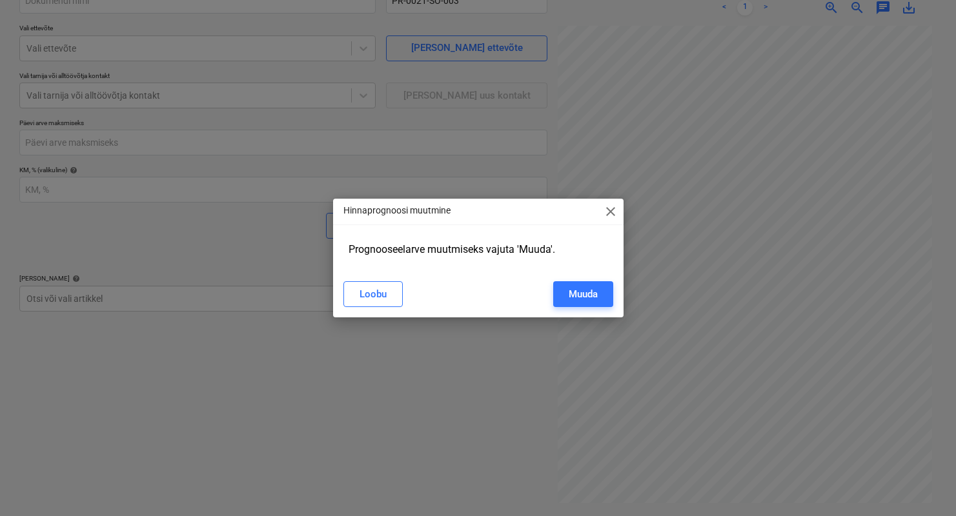
scroll to position [129, 0]
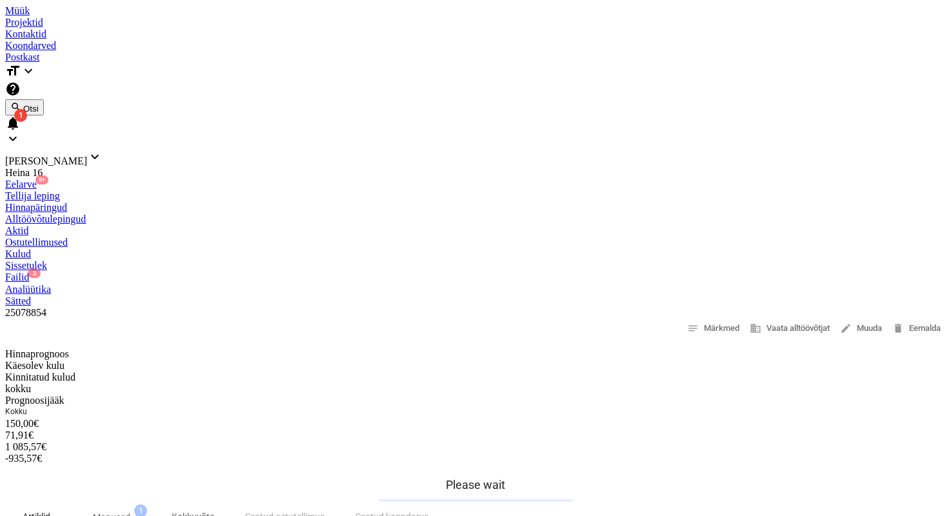
click at [174, 19] on div "Projektid" at bounding box center [475, 23] width 941 height 12
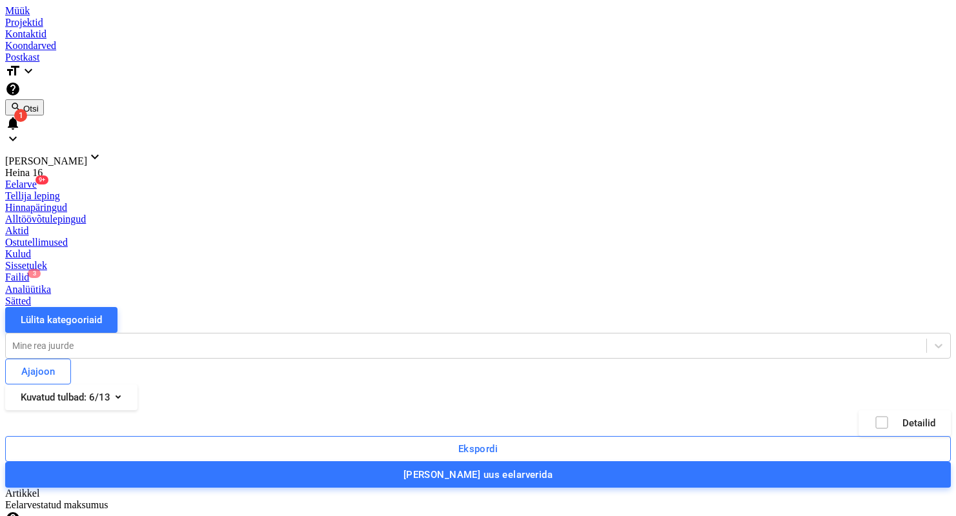
scroll to position [48, 0]
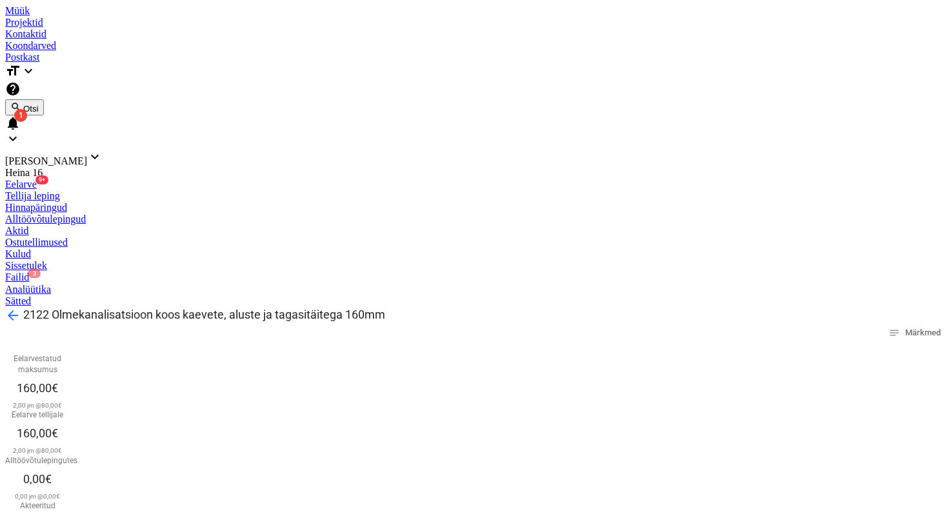
click at [21, 308] on span "arrow_back" at bounding box center [12, 315] width 15 height 15
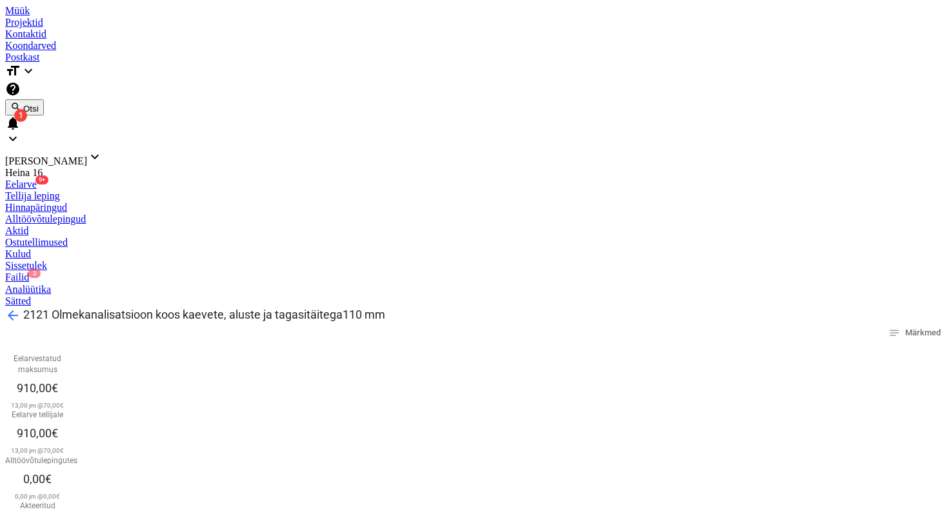
click at [21, 308] on span "arrow_back" at bounding box center [12, 315] width 15 height 15
